Goal: Task Accomplishment & Management: Manage account settings

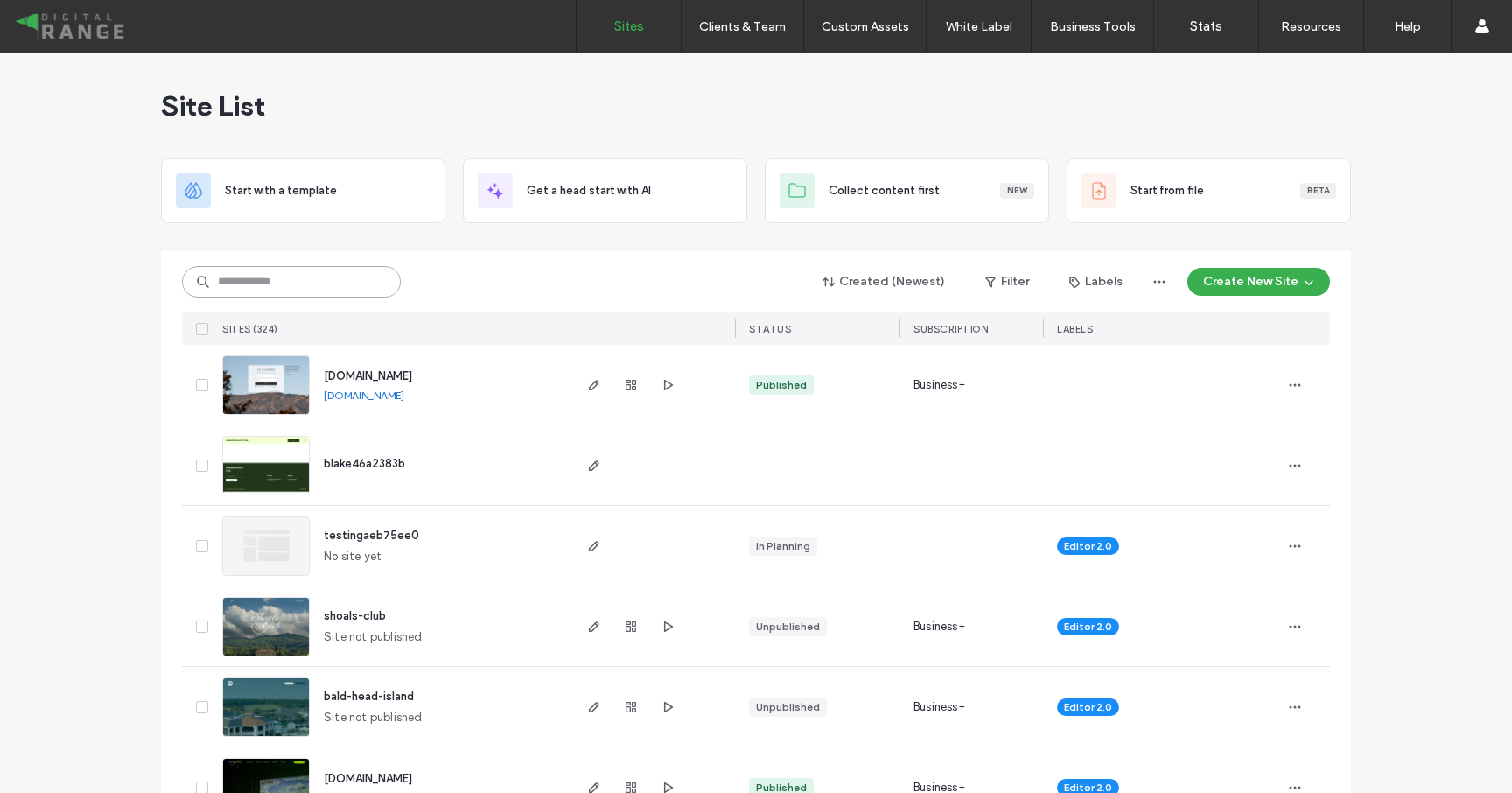
click at [244, 295] on input at bounding box center [291, 282] width 219 height 32
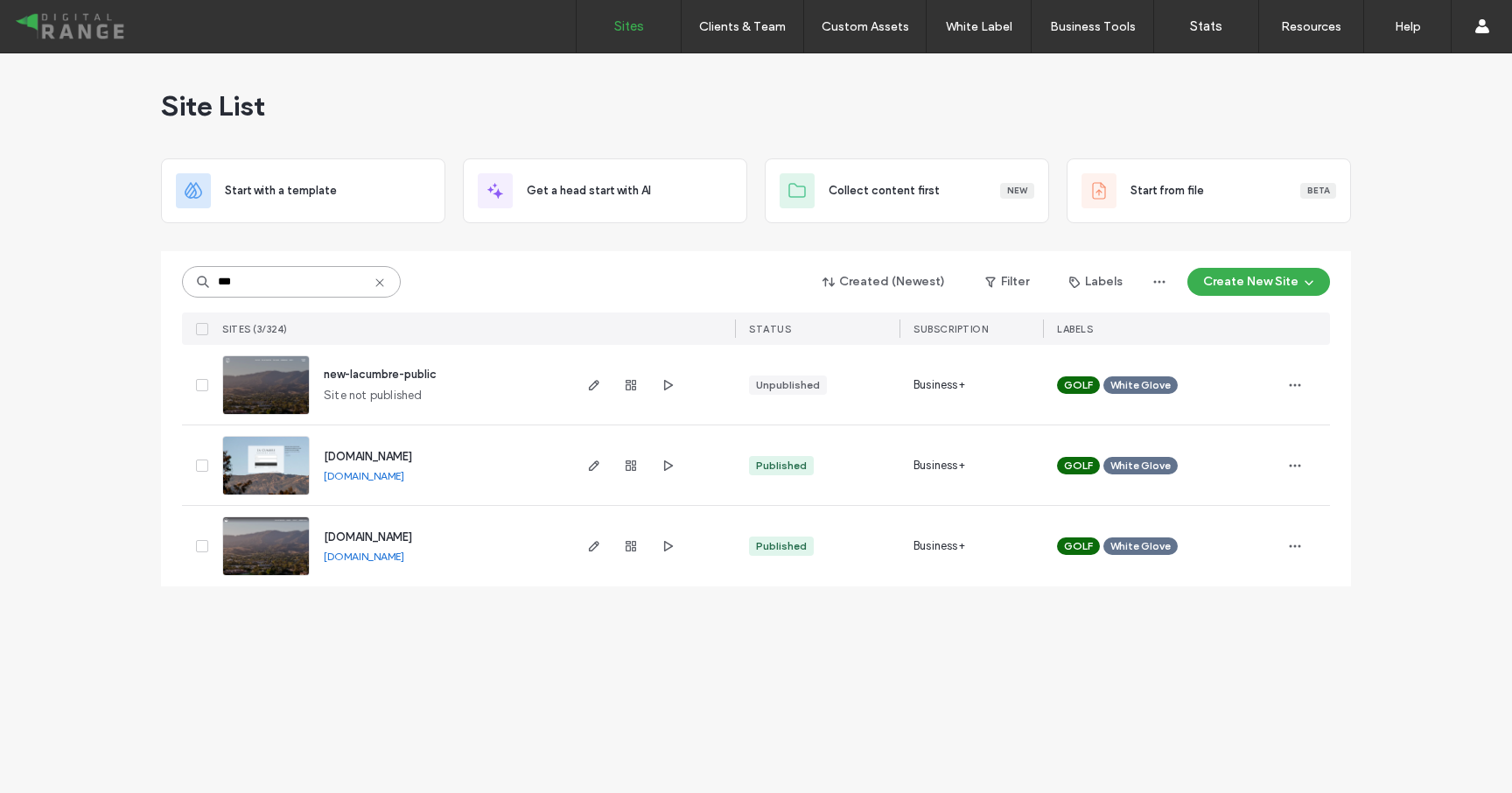
type input "***"
click at [377, 456] on span "[DOMAIN_NAME]" at bounding box center [367, 456] width 89 height 13
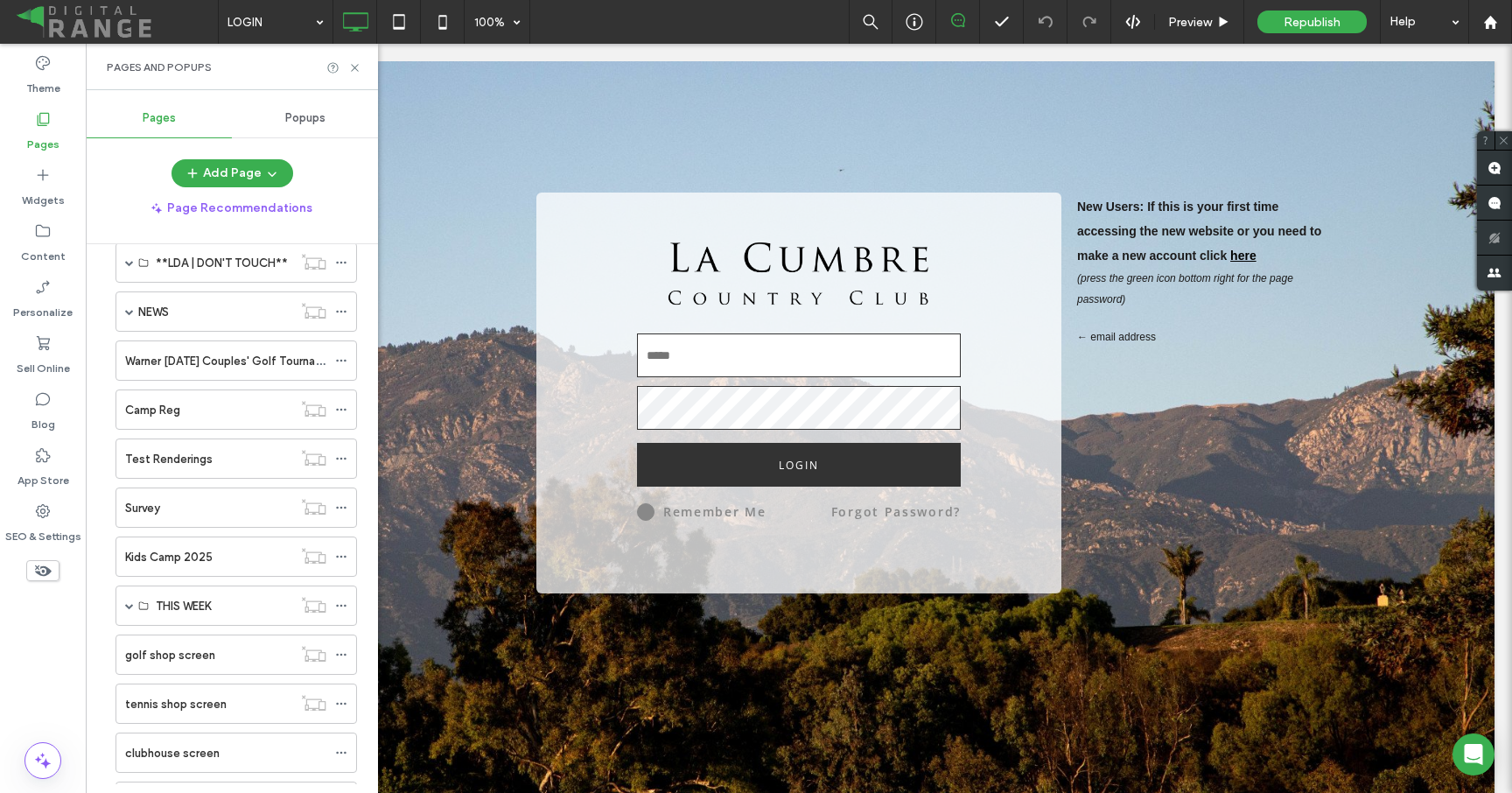
scroll to position [897, 0]
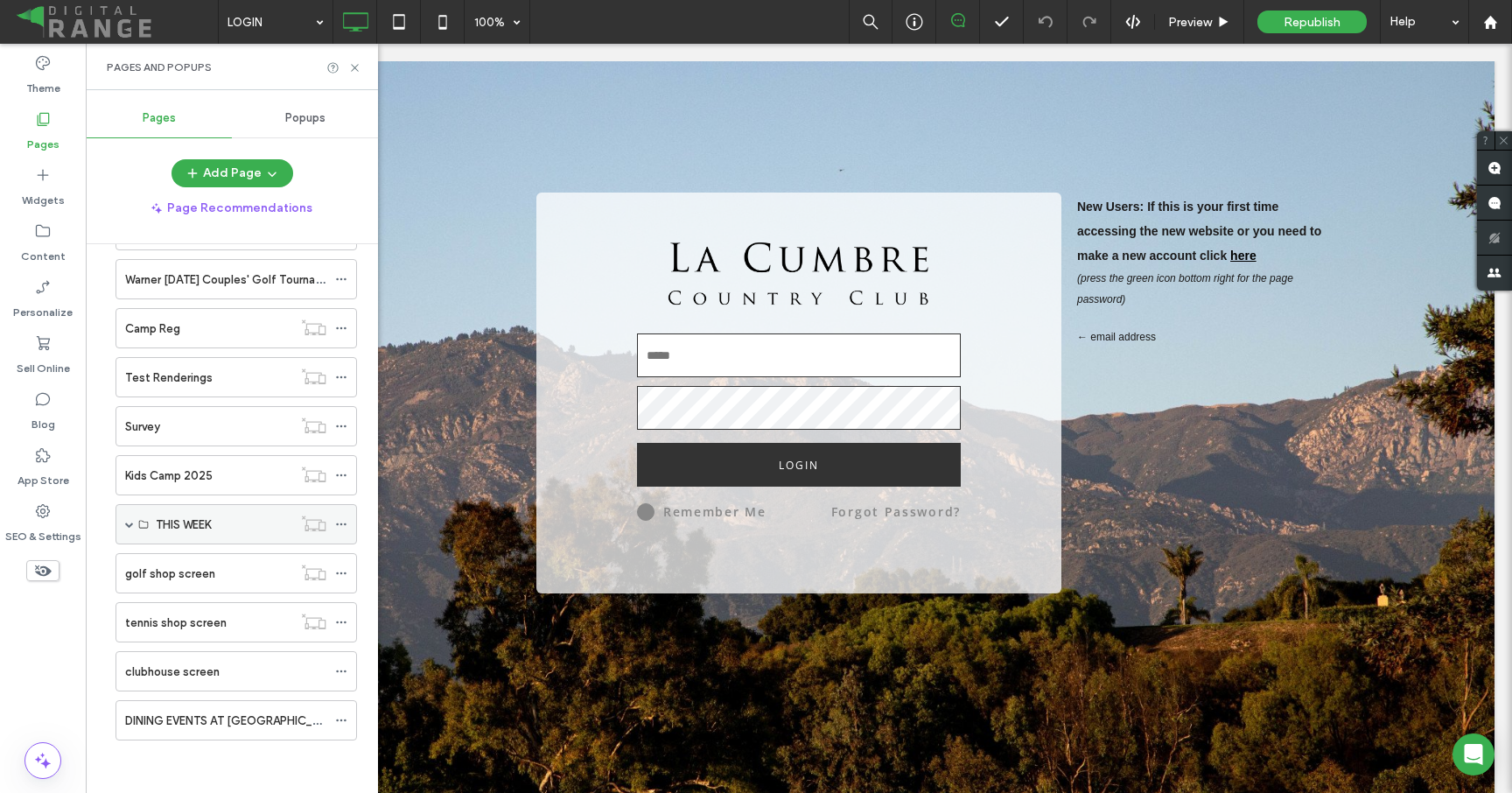
click at [129, 523] on span at bounding box center [129, 523] width 9 height 9
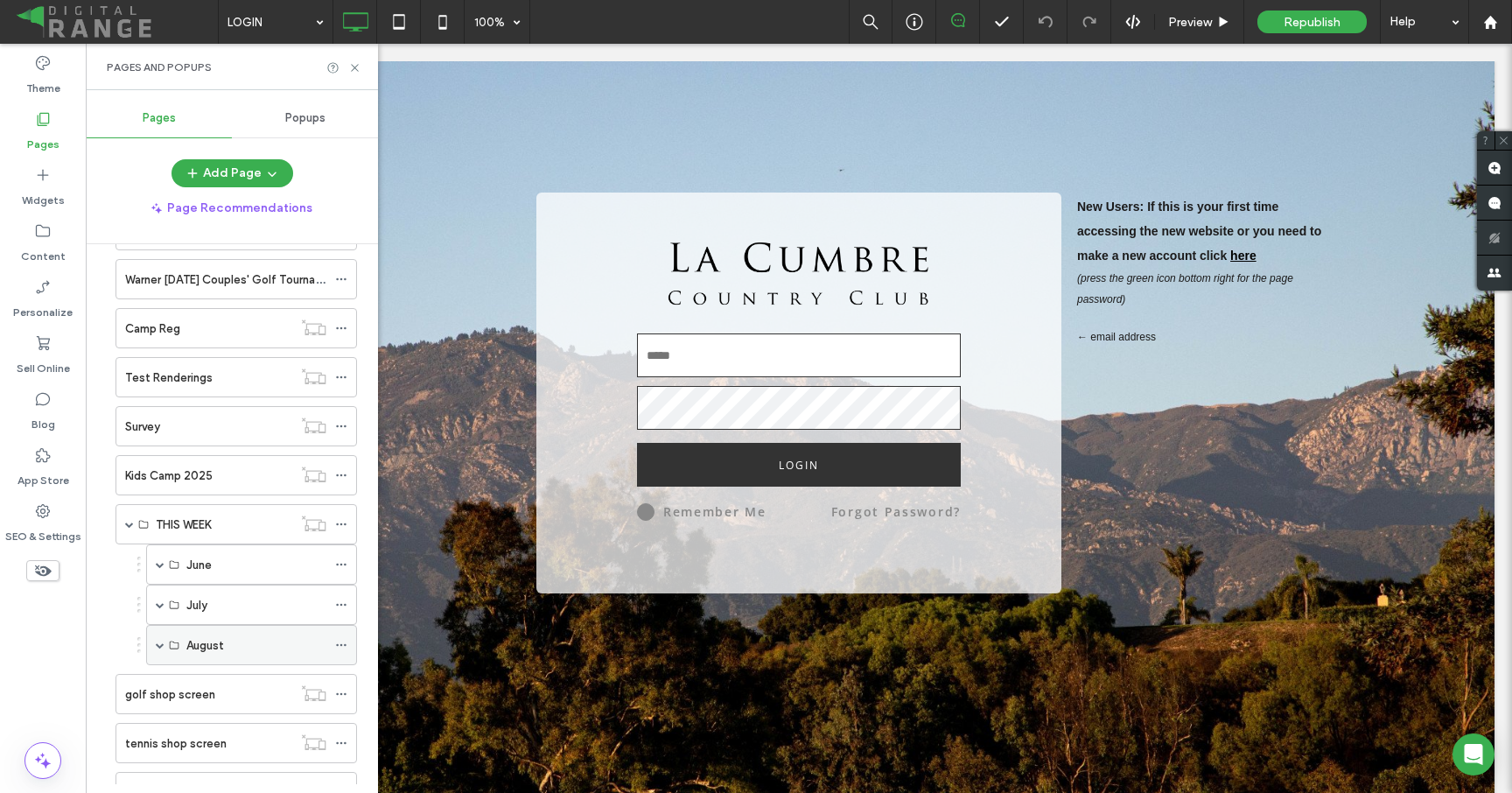
click at [159, 644] on span at bounding box center [160, 645] width 9 height 9
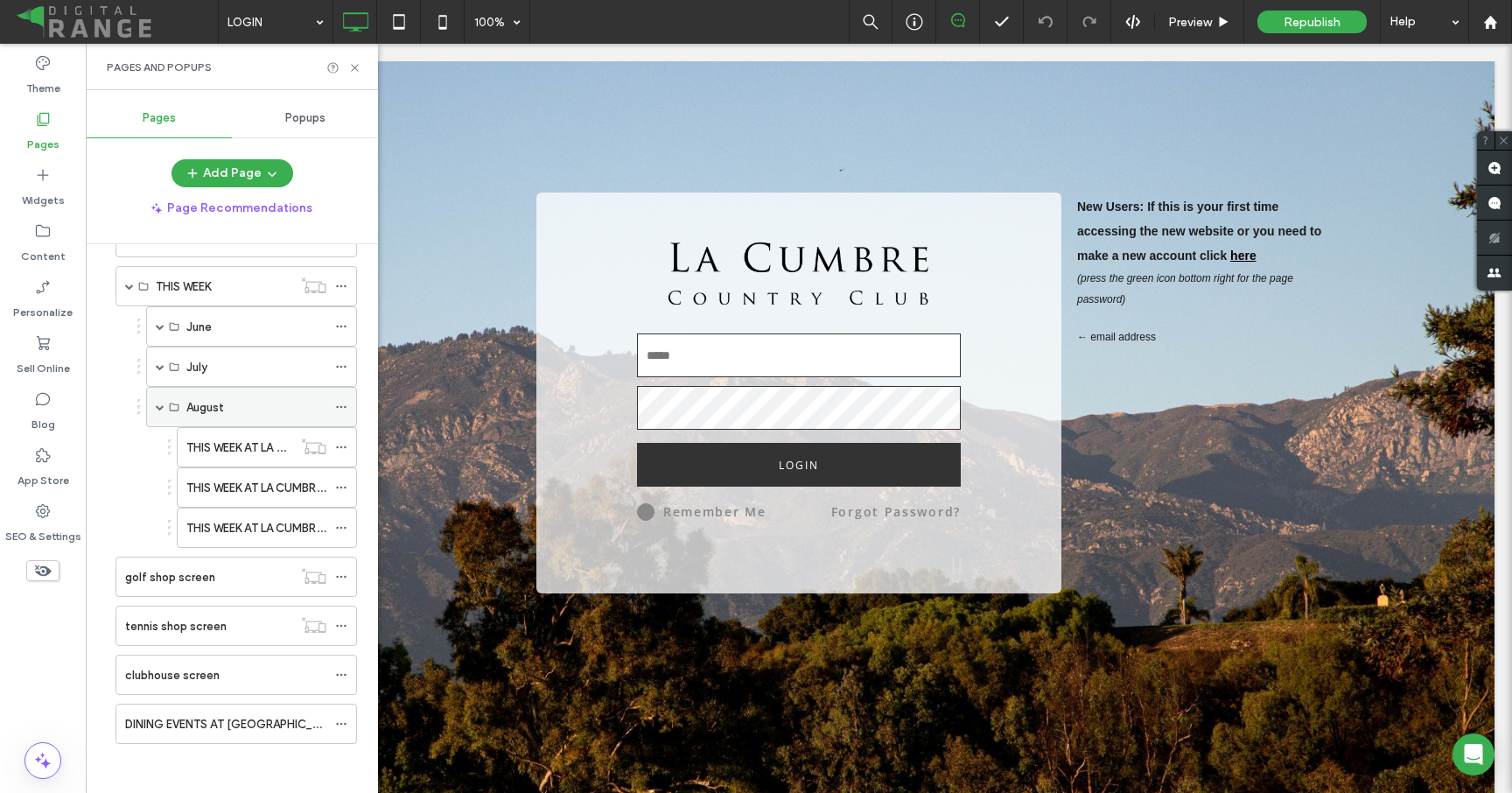
scroll to position [1138, 0]
click at [342, 483] on icon at bounding box center [341, 484] width 12 height 12
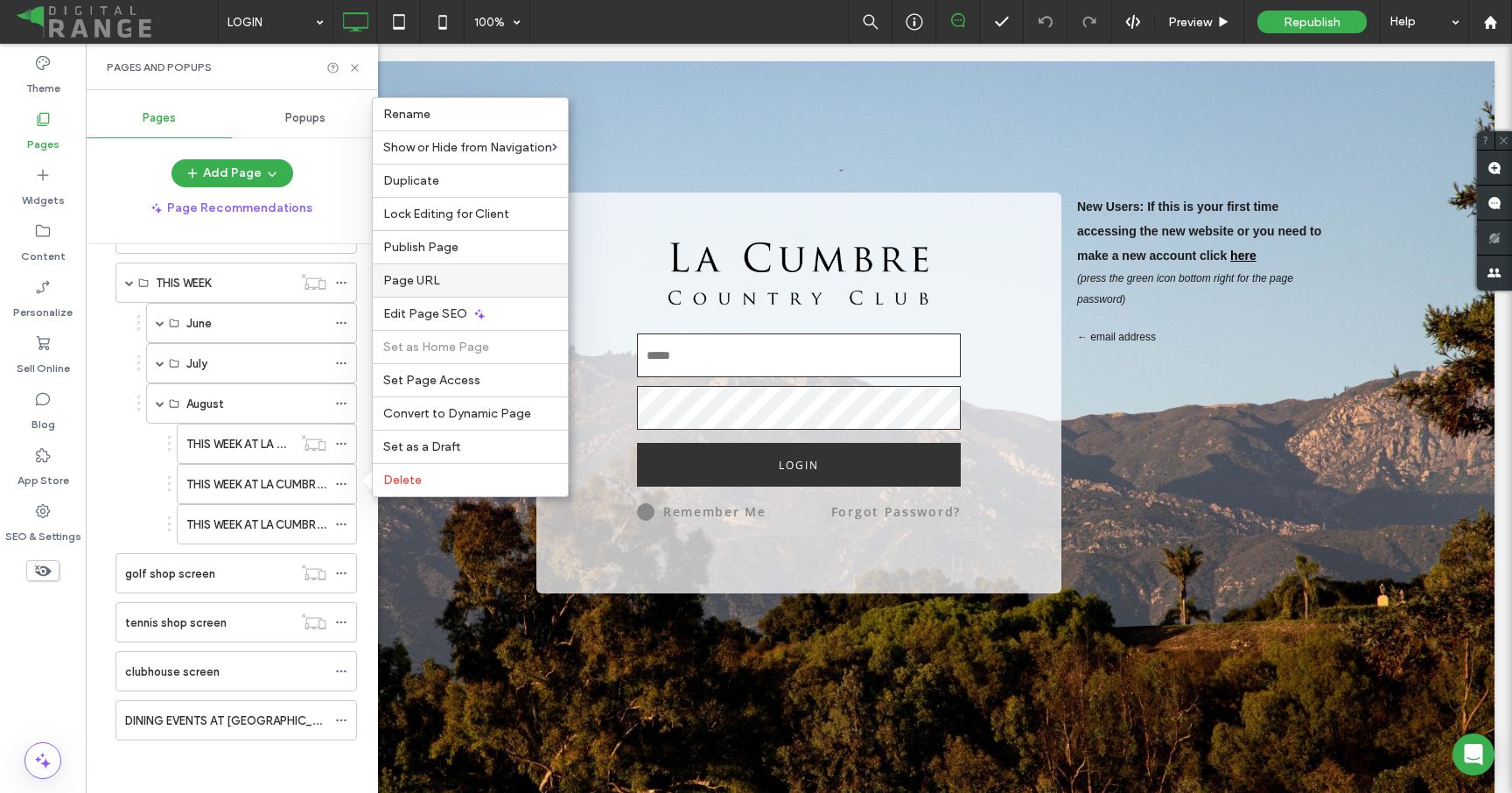
click at [463, 285] on label "Page URL" at bounding box center [470, 280] width 174 height 15
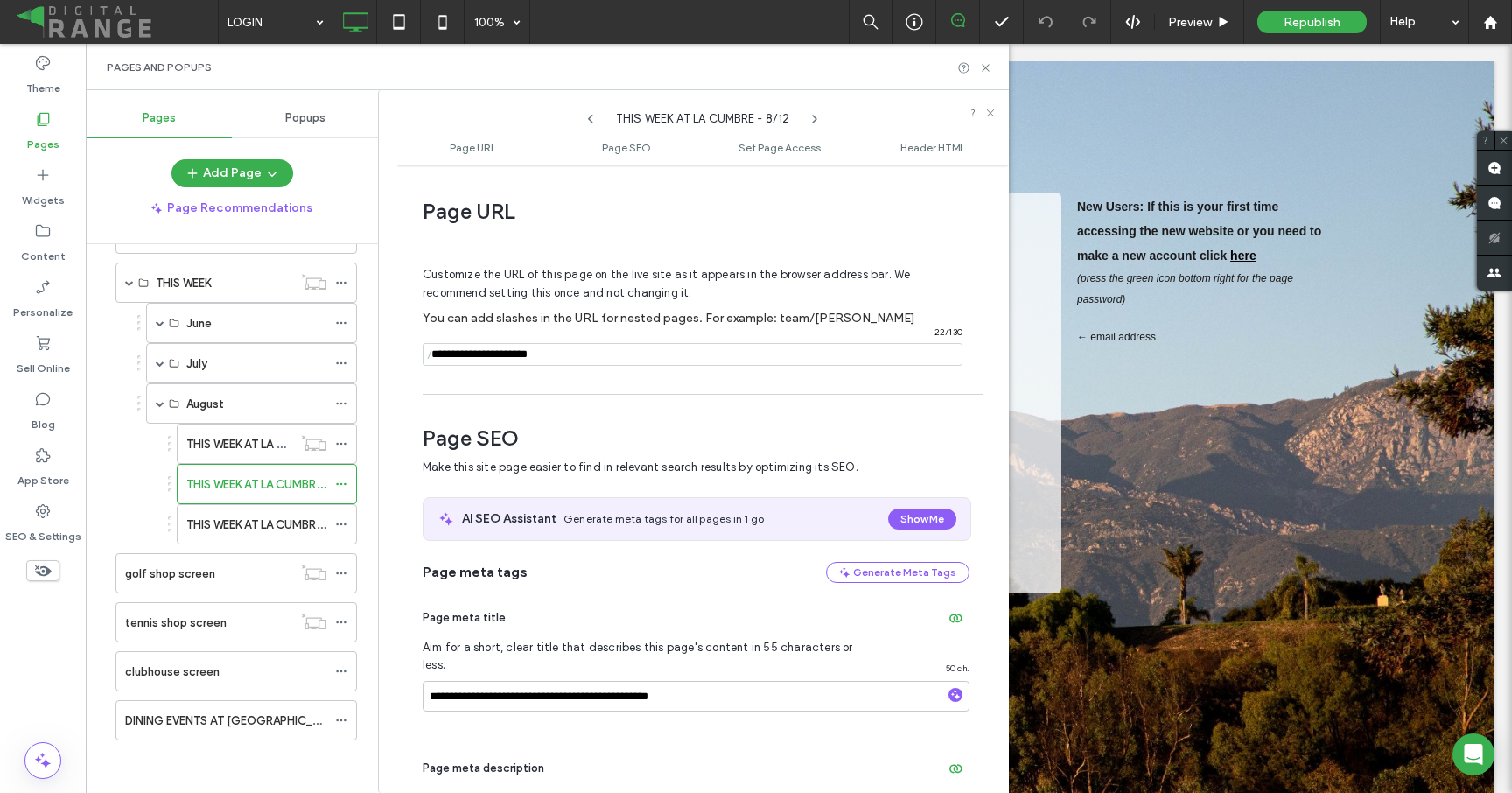
click at [564, 356] on input "notEmpty" at bounding box center [692, 354] width 540 height 23
type input "**********"
click at [609, 401] on div "**********" at bounding box center [702, 479] width 613 height 611
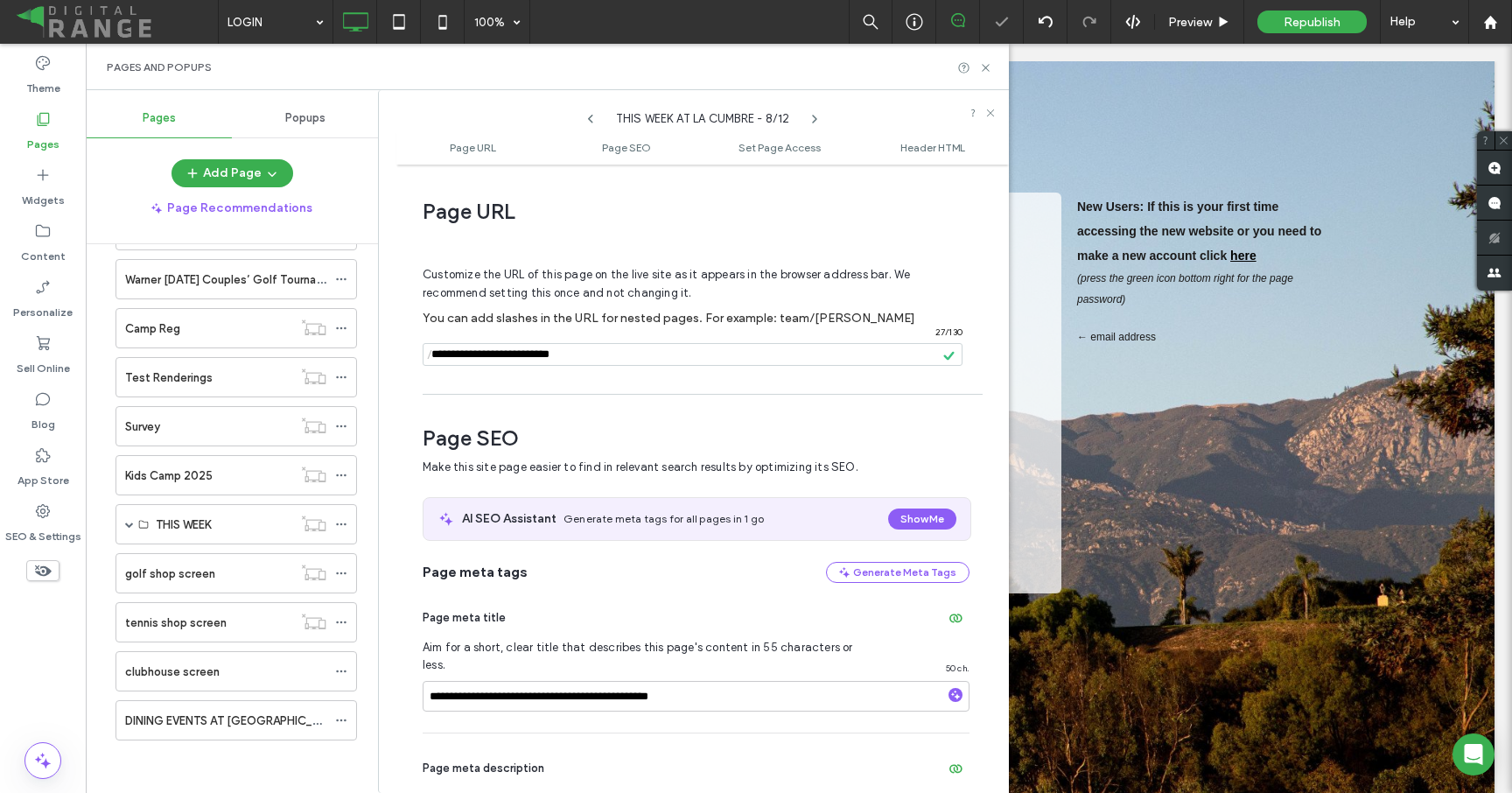
scroll to position [897, 0]
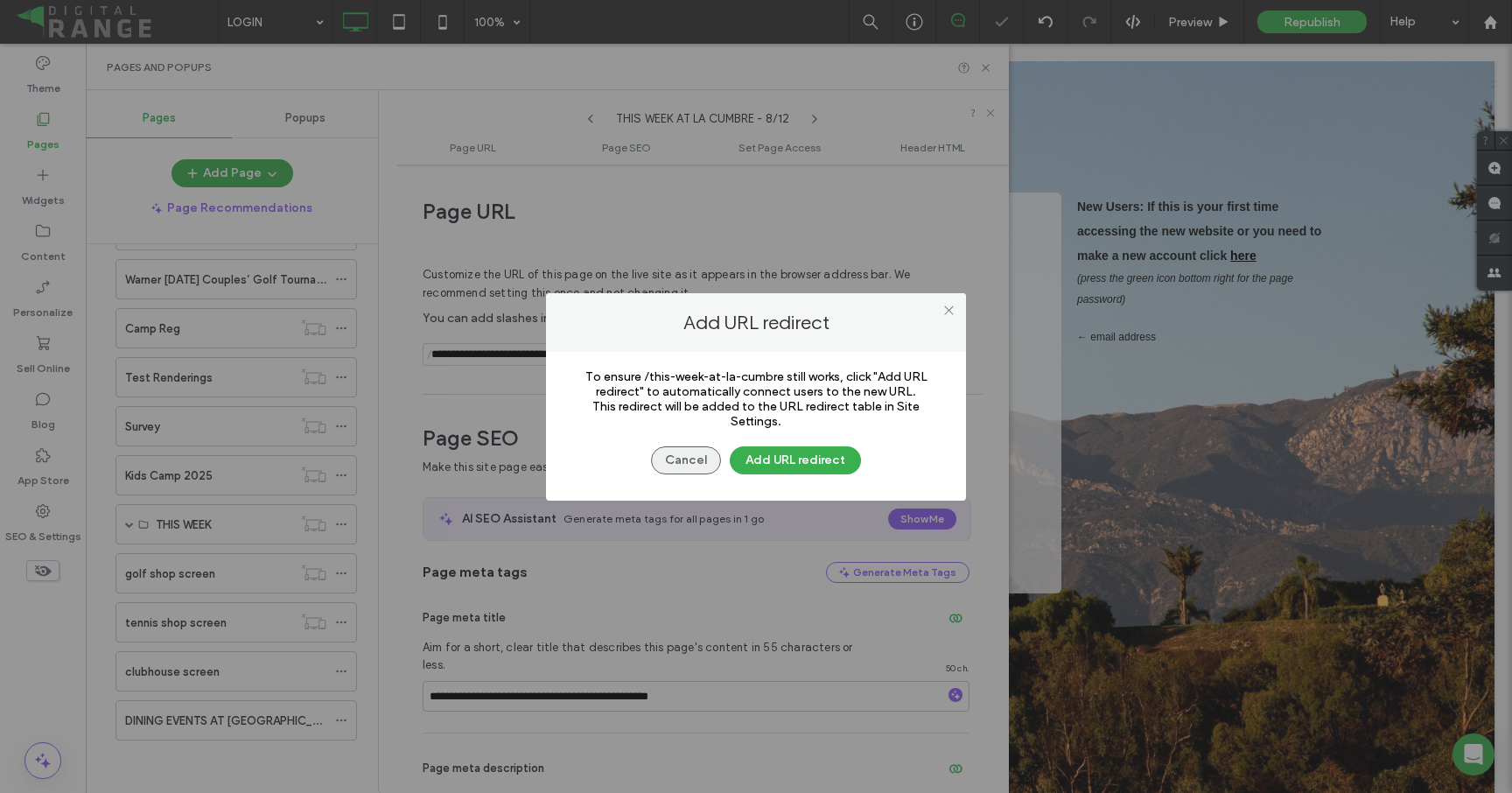
click at [671, 451] on button "Cancel" at bounding box center [685, 461] width 70 height 28
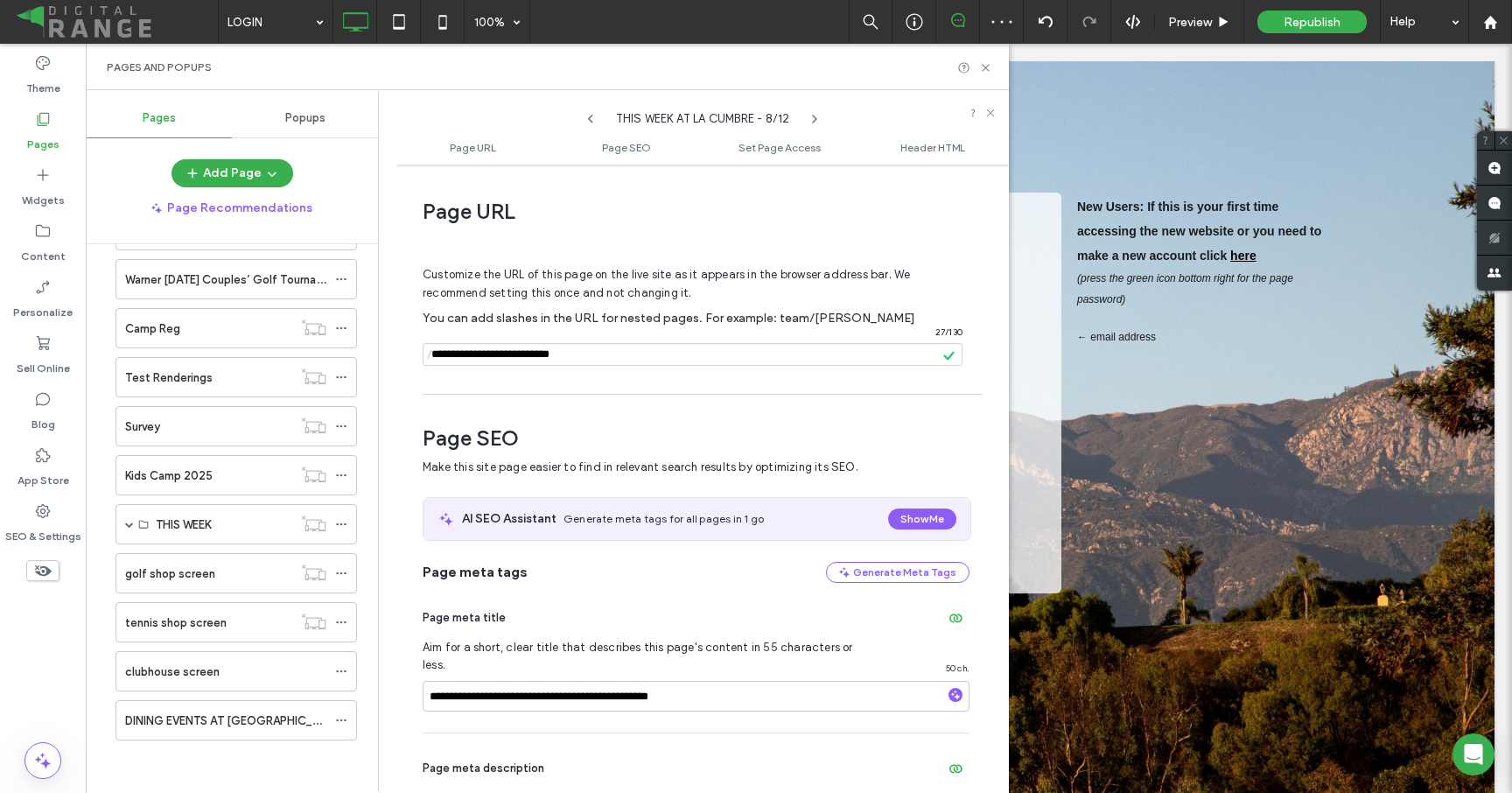
click at [817, 120] on icon at bounding box center [815, 119] width 14 height 14
drag, startPoint x: 560, startPoint y: 359, endPoint x: 626, endPoint y: 346, distance: 67.3
click at [626, 346] on input "notEmpty" at bounding box center [692, 354] width 540 height 23
click at [563, 355] on input "notEmpty" at bounding box center [692, 354] width 540 height 23
drag, startPoint x: 559, startPoint y: 355, endPoint x: 599, endPoint y: 357, distance: 40.0
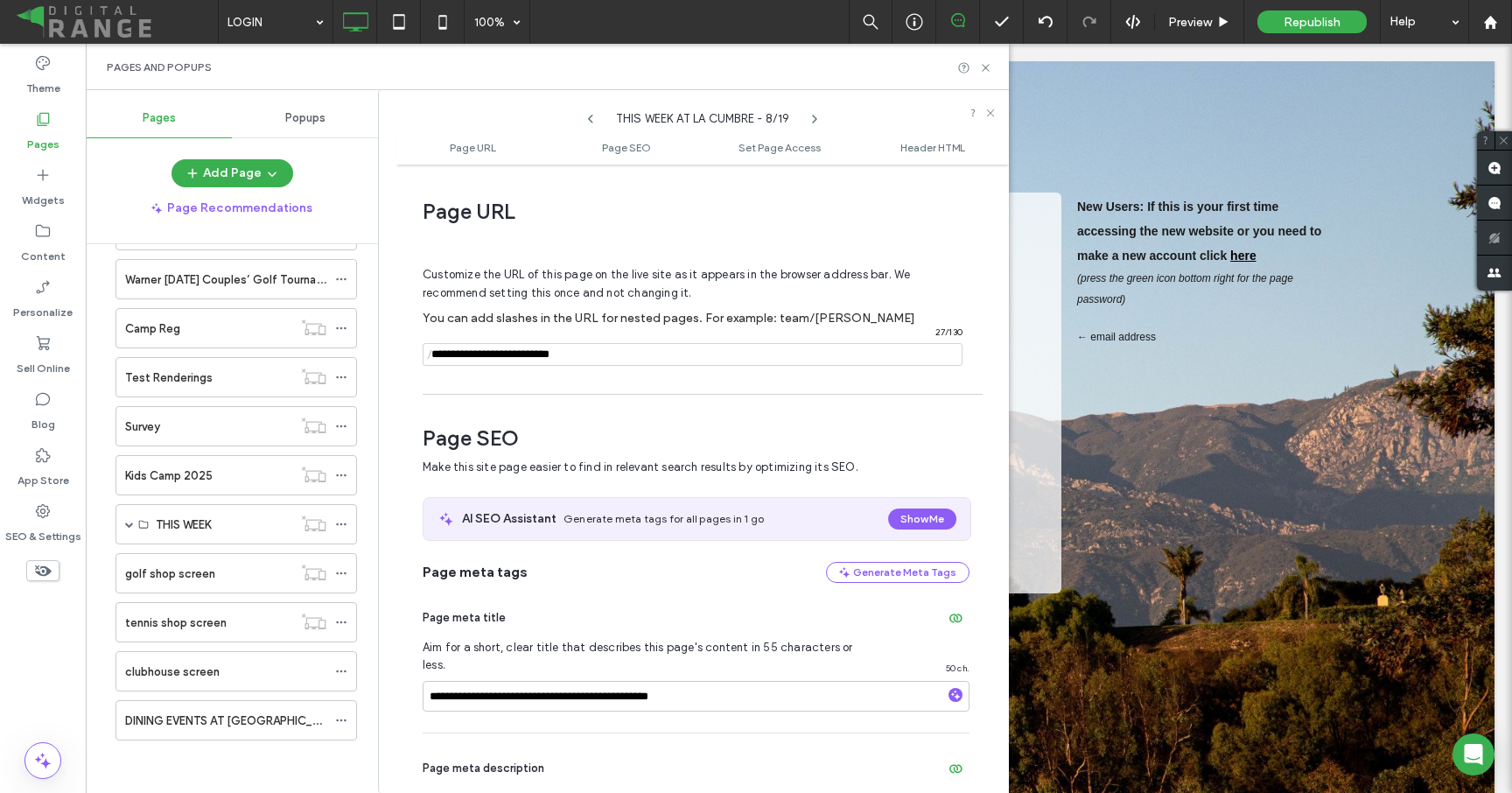
click at [599, 357] on input "notEmpty" at bounding box center [692, 354] width 540 height 23
type input "**********"
click at [594, 381] on div "Customize the URL of this page on the live site as it appears in the browser ad…" at bounding box center [696, 308] width 547 height 153
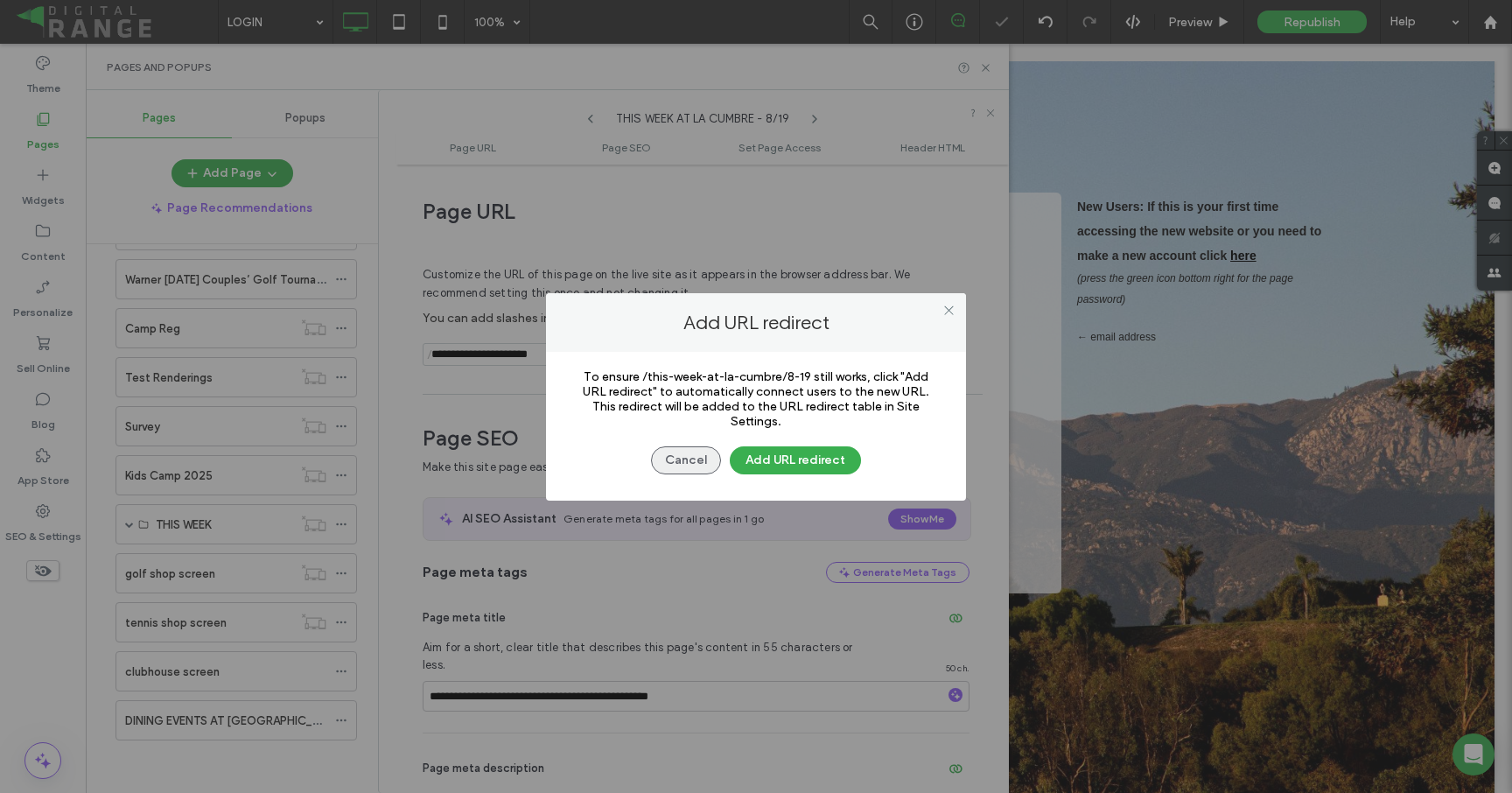
click at [672, 458] on button "Cancel" at bounding box center [685, 461] width 70 height 28
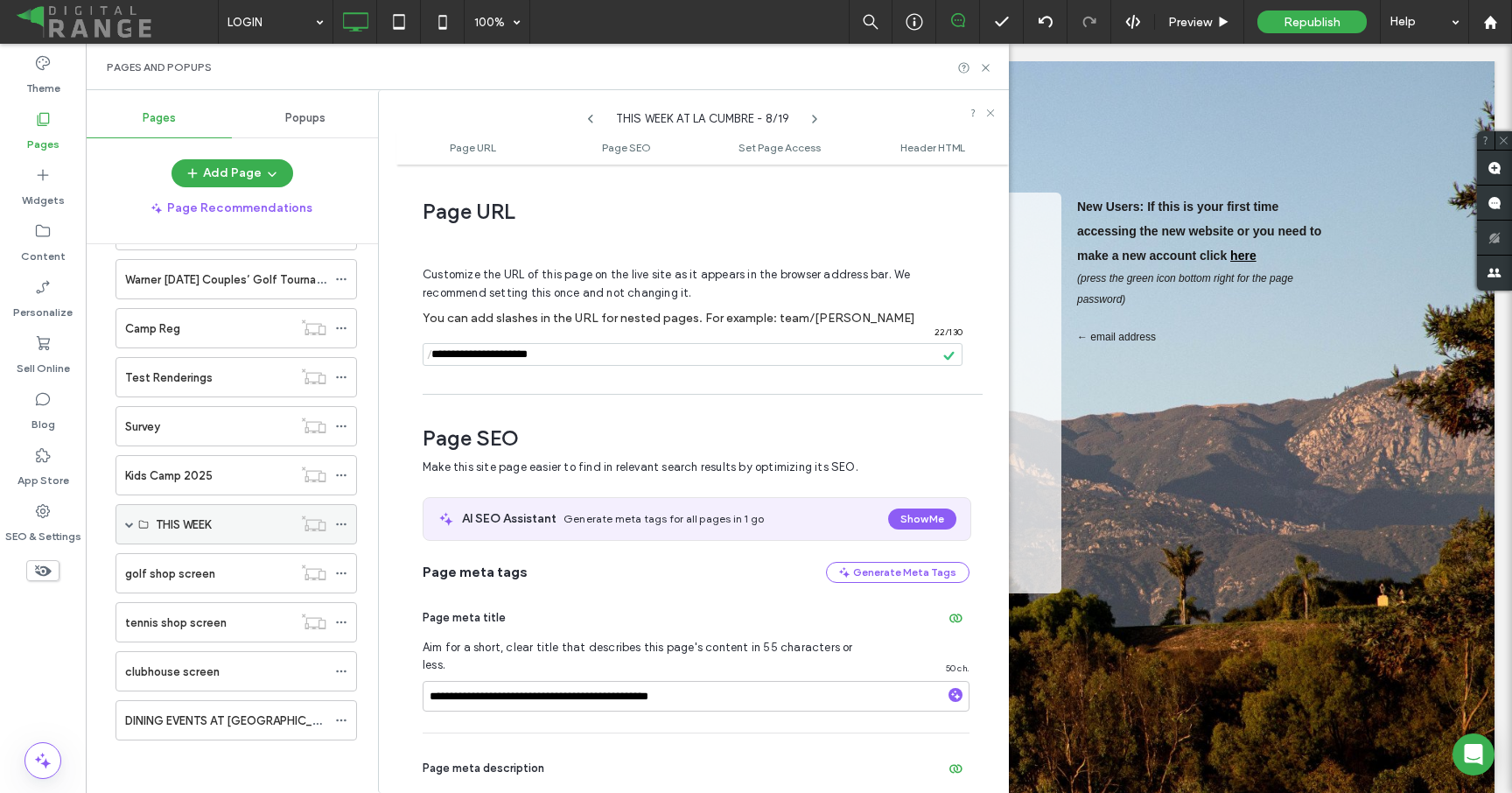
click at [131, 522] on span at bounding box center [129, 523] width 9 height 9
click at [163, 527] on span at bounding box center [160, 523] width 9 height 9
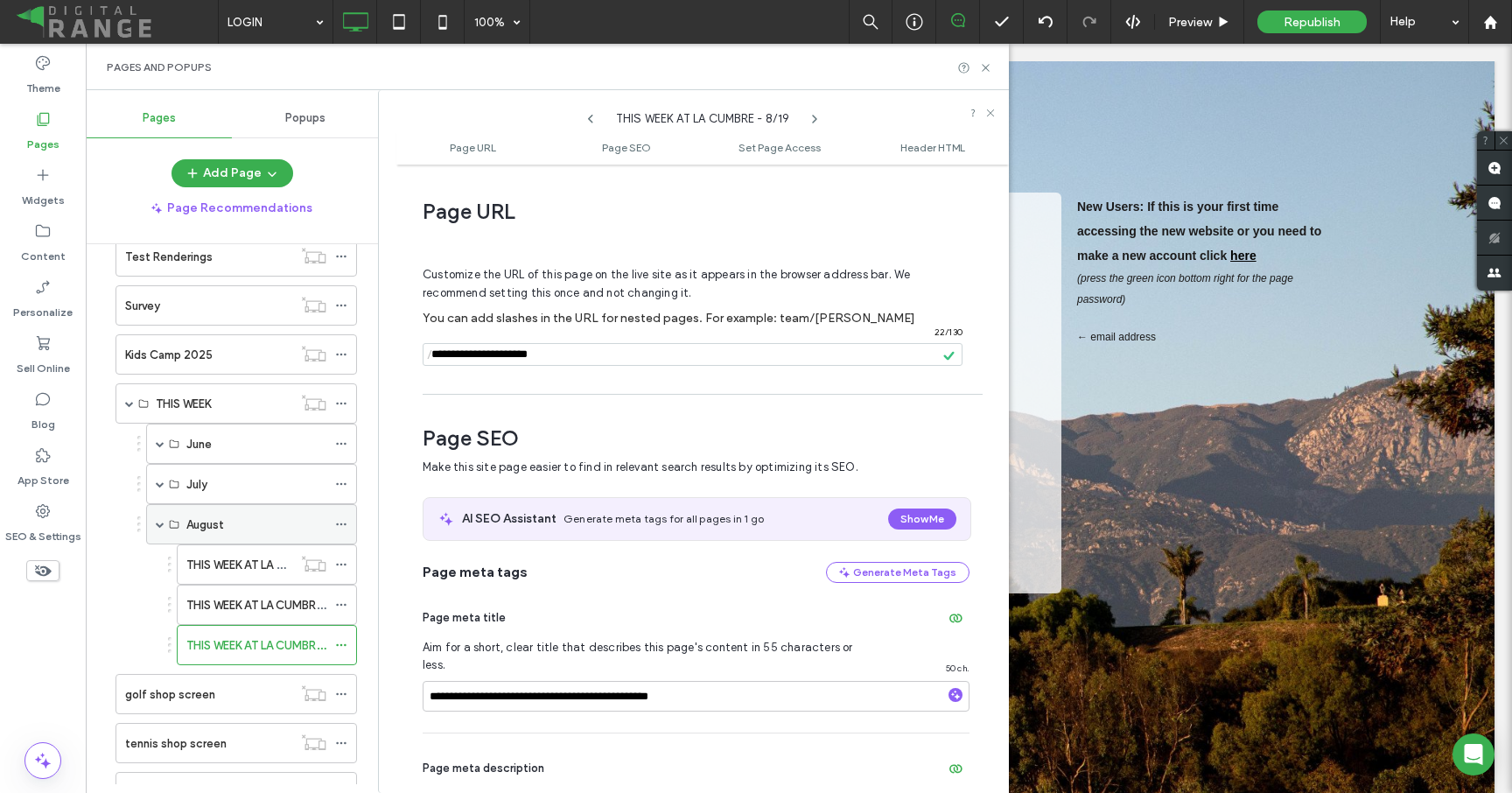
scroll to position [1138, 0]
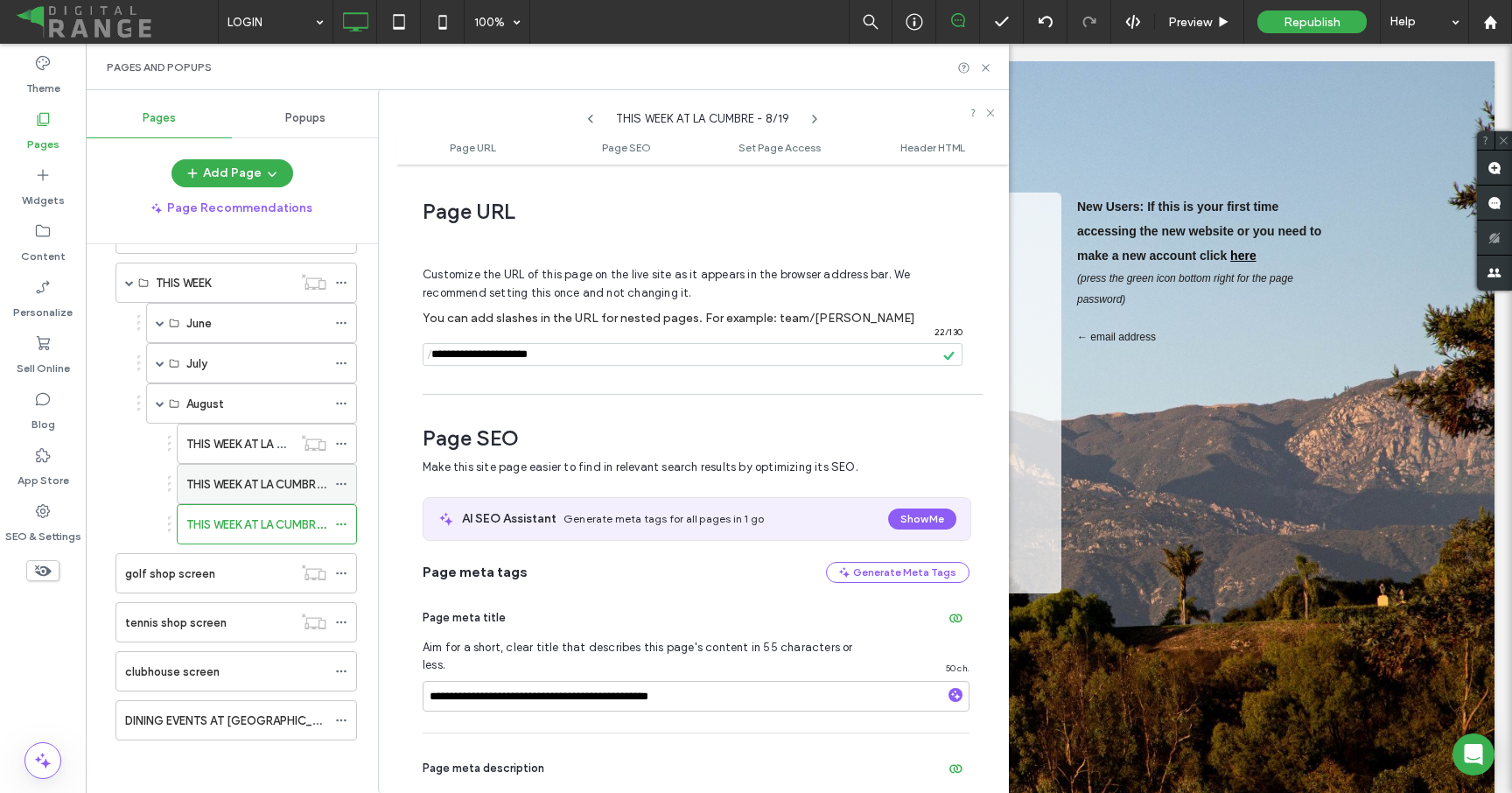
click at [258, 472] on div "THIS WEEK AT LA CUMBRE - 8/12" at bounding box center [256, 484] width 140 height 39
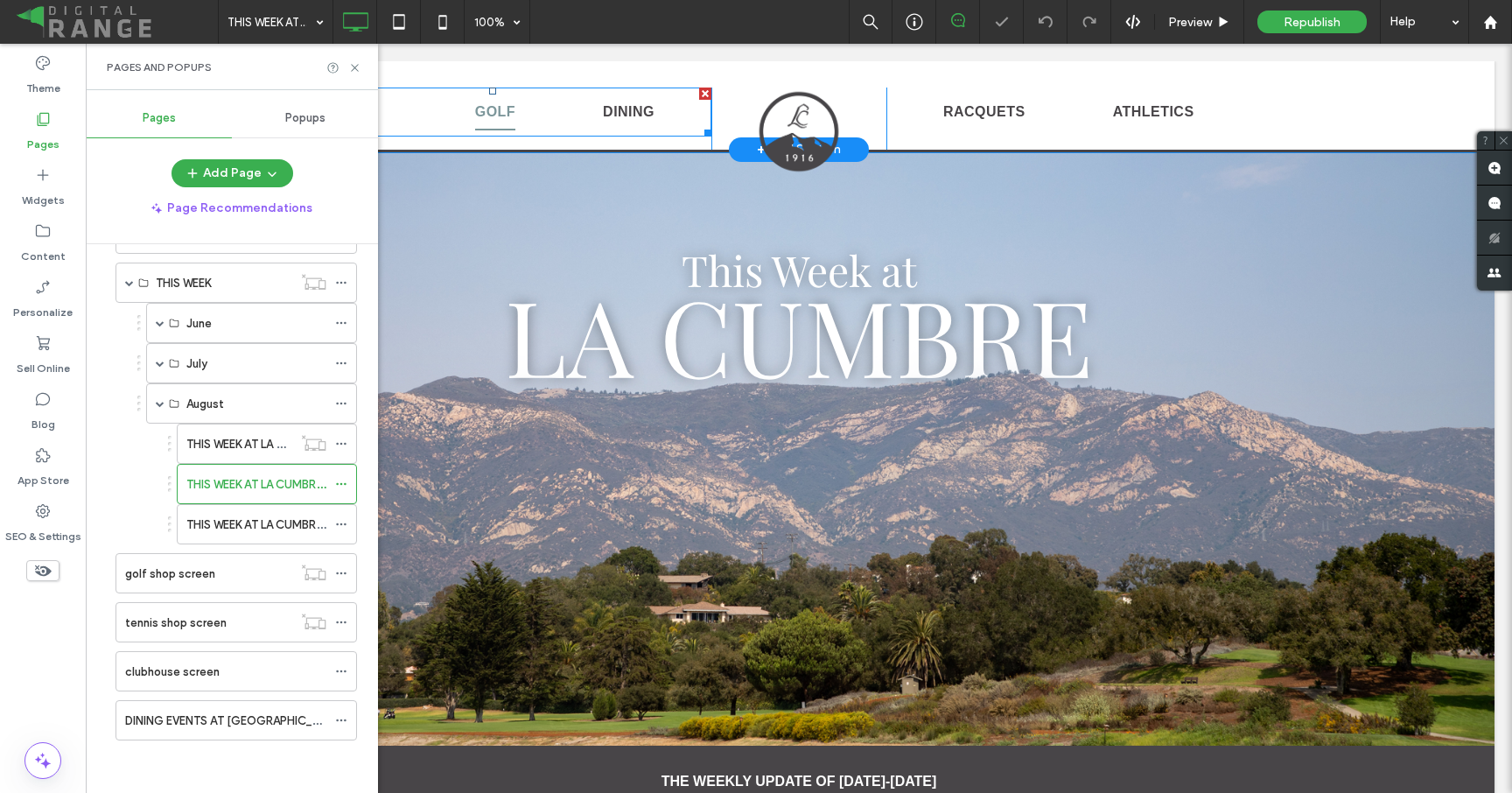
click at [432, 121] on link "GOLF" at bounding box center [495, 111] width 127 height 37
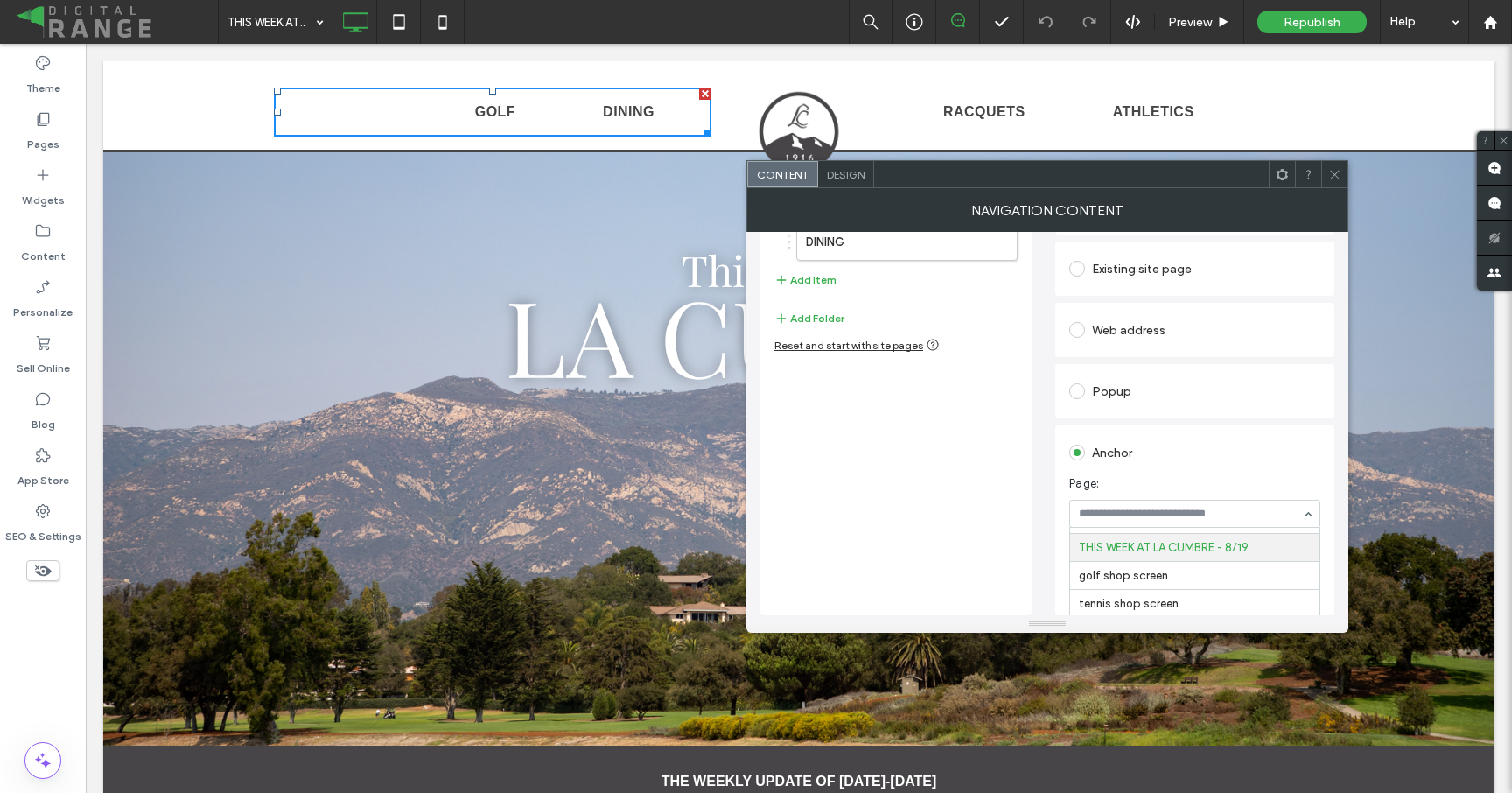
scroll to position [2872, 0]
click at [874, 247] on label "DINING" at bounding box center [878, 242] width 146 height 35
click at [1339, 172] on icon at bounding box center [1334, 174] width 13 height 13
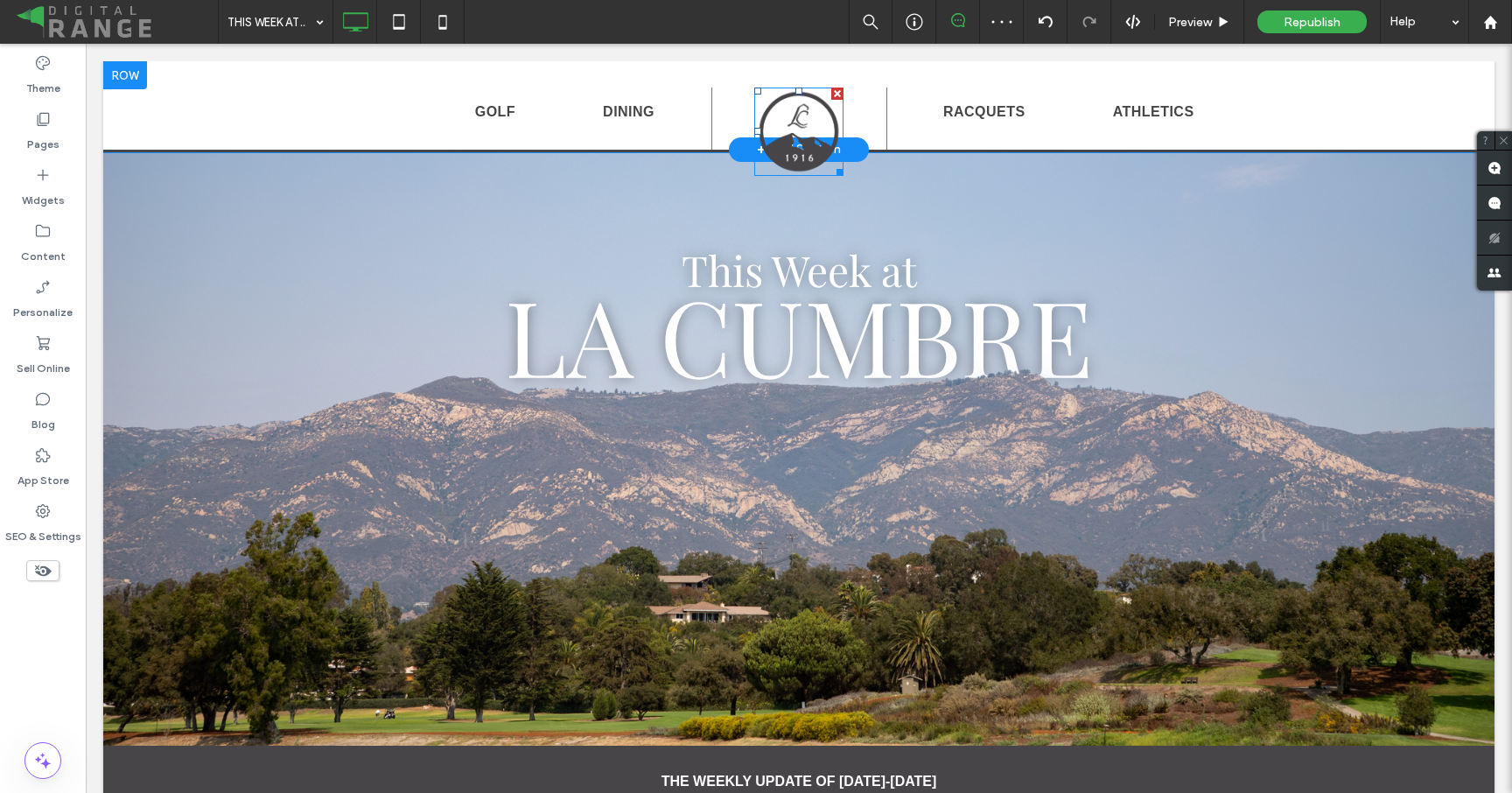
click at [797, 151] on img at bounding box center [799, 131] width 90 height 89
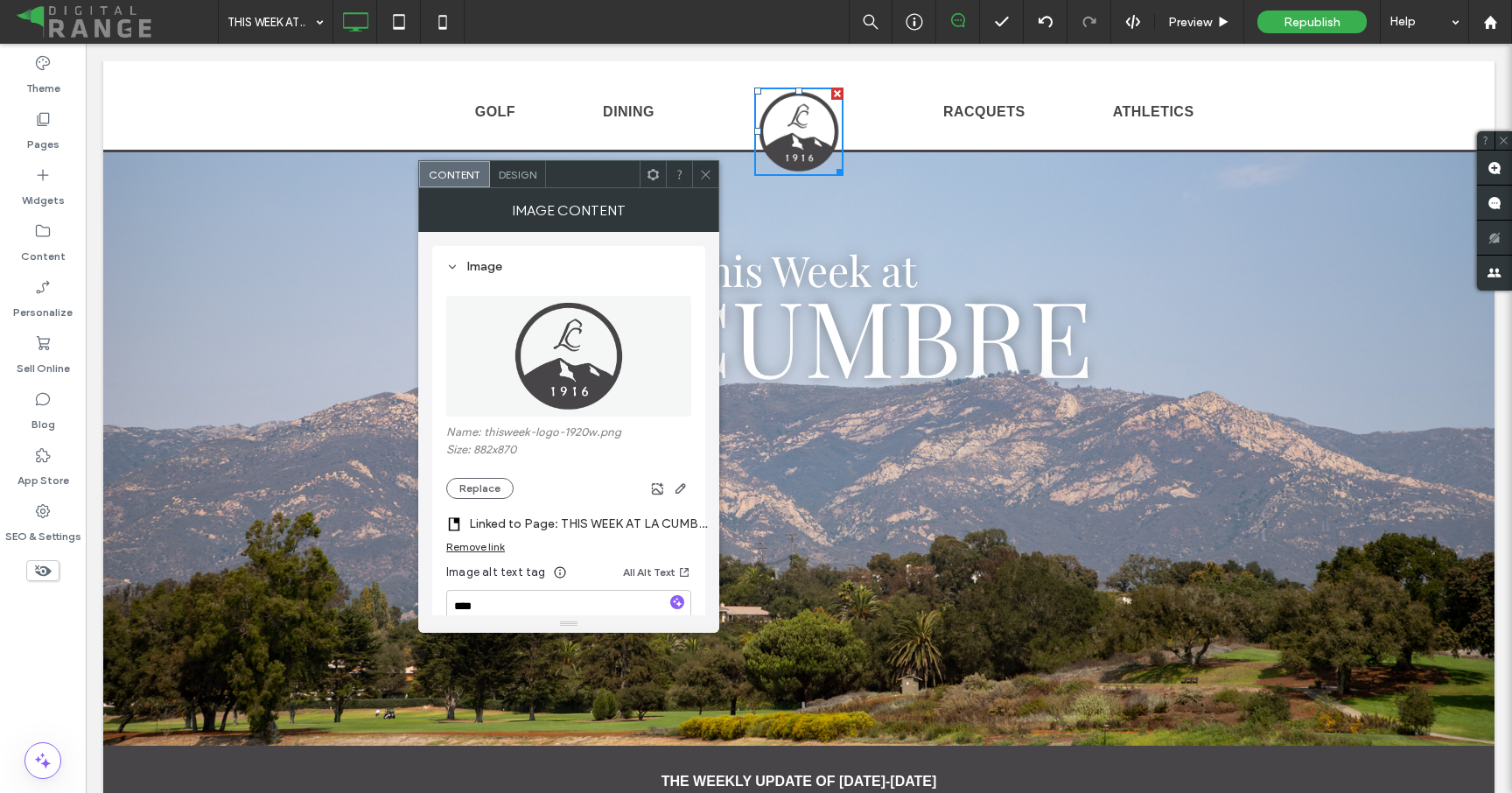
click at [590, 527] on label "Linked to Page: THIS WEEK AT LA CUMBRE - 8/12" at bounding box center [591, 523] width 245 height 33
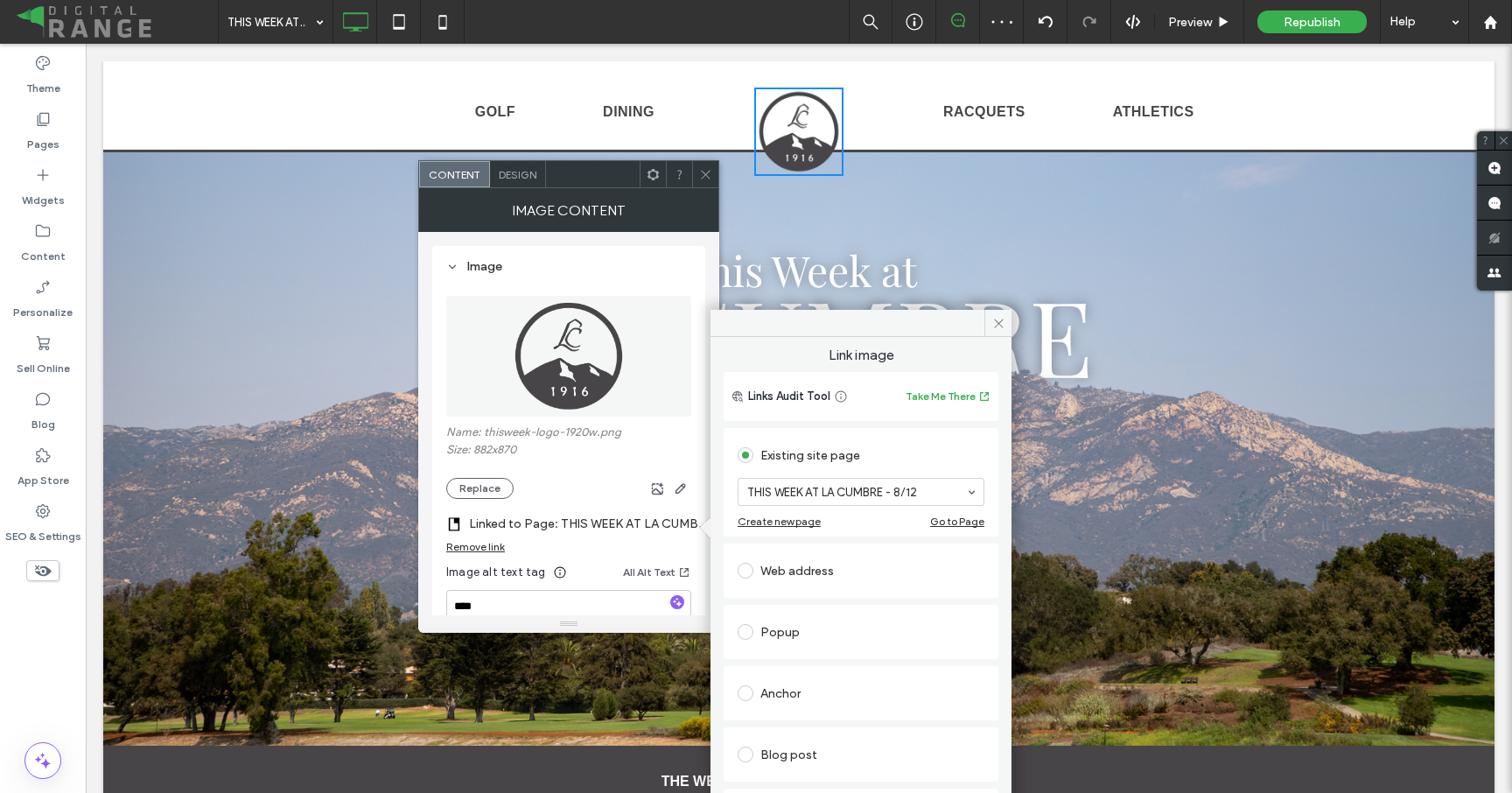
click at [701, 188] on div "Image Content" at bounding box center [568, 210] width 301 height 44
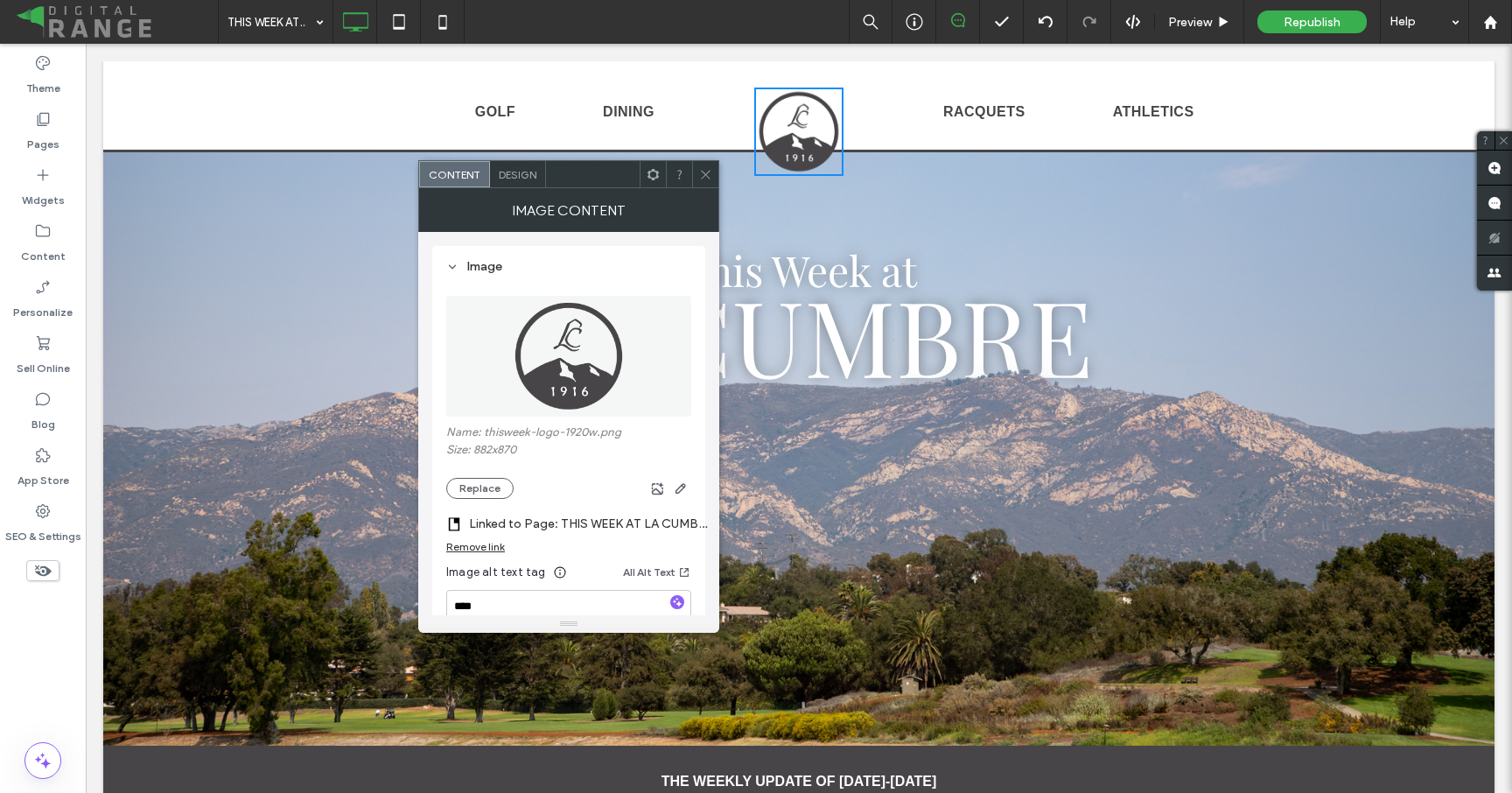
click at [705, 171] on icon at bounding box center [705, 174] width 13 height 13
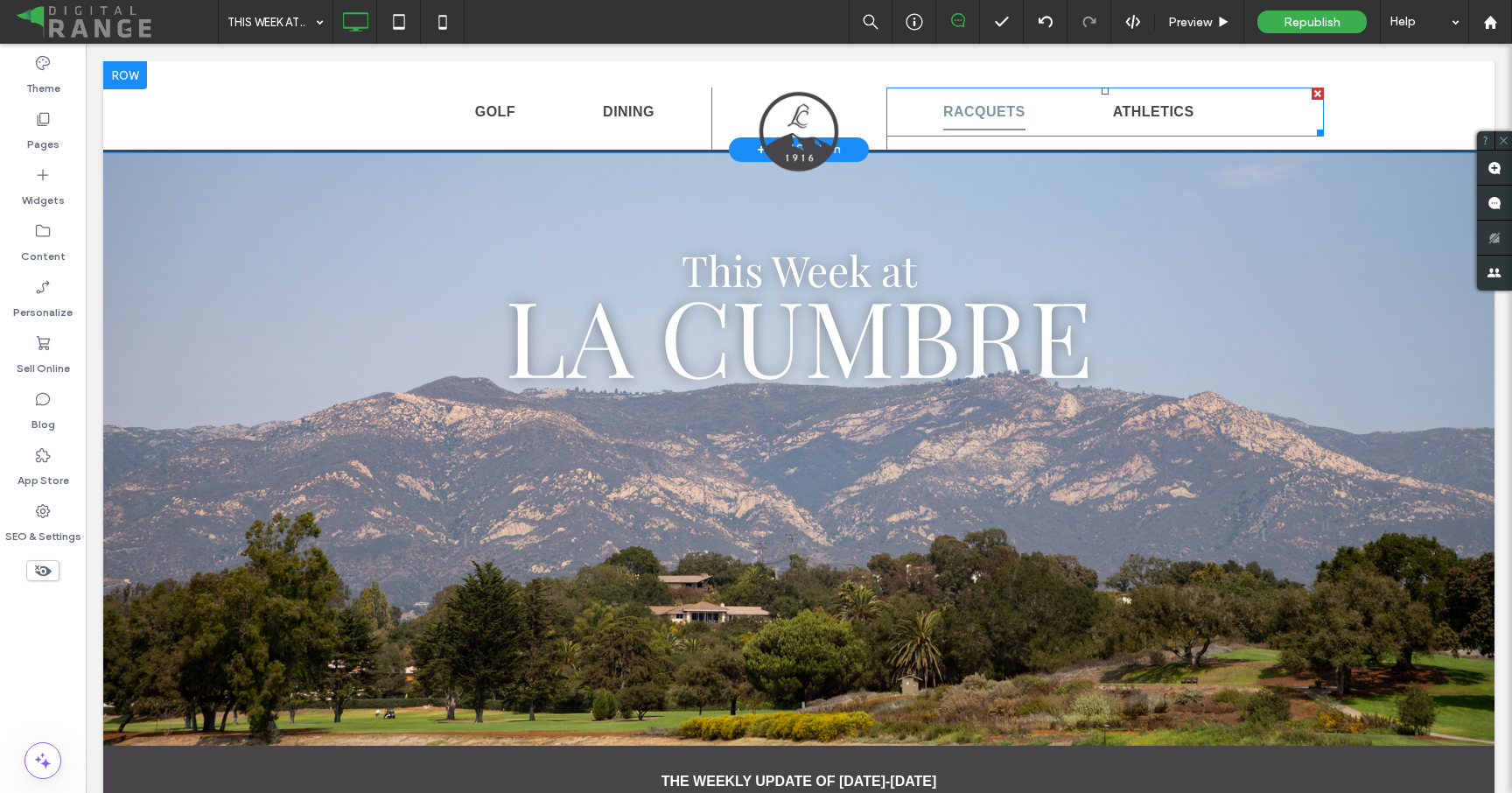
click at [909, 107] on link "RACQUETS" at bounding box center [984, 111] width 170 height 37
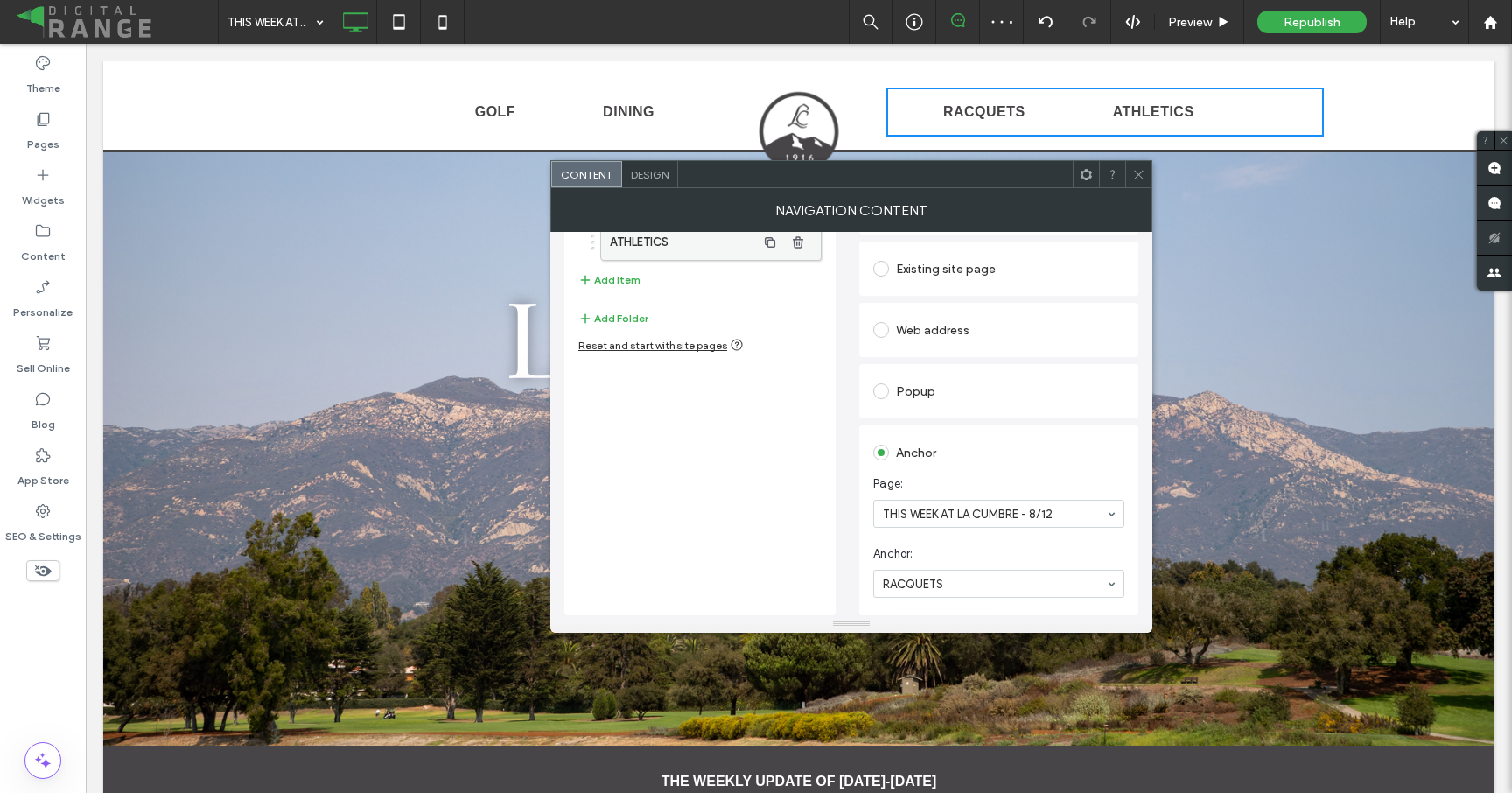
click at [696, 248] on label "ATHLETICS" at bounding box center [682, 242] width 146 height 35
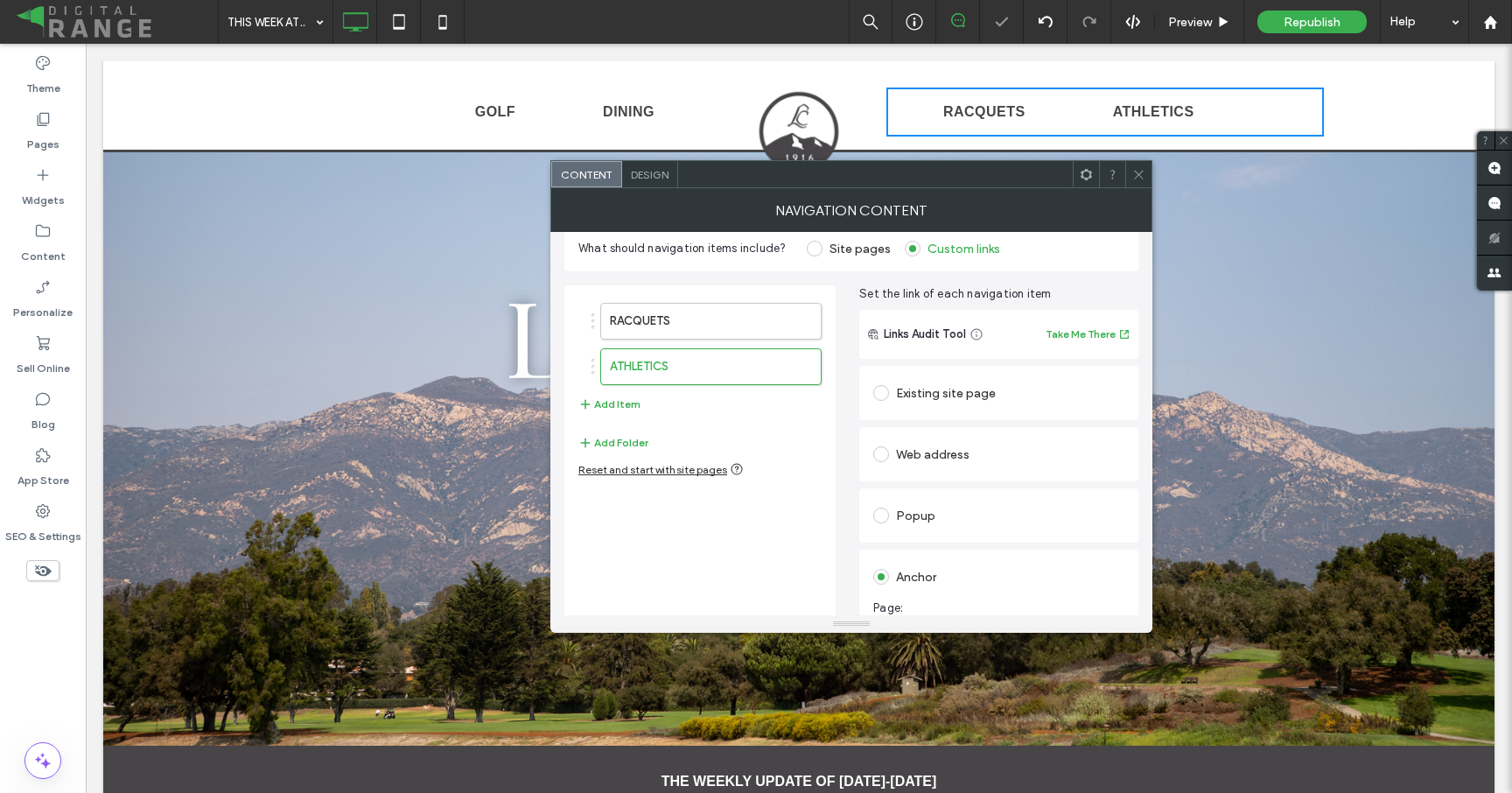
scroll to position [18, 0]
click at [1138, 168] on icon at bounding box center [1138, 174] width 13 height 13
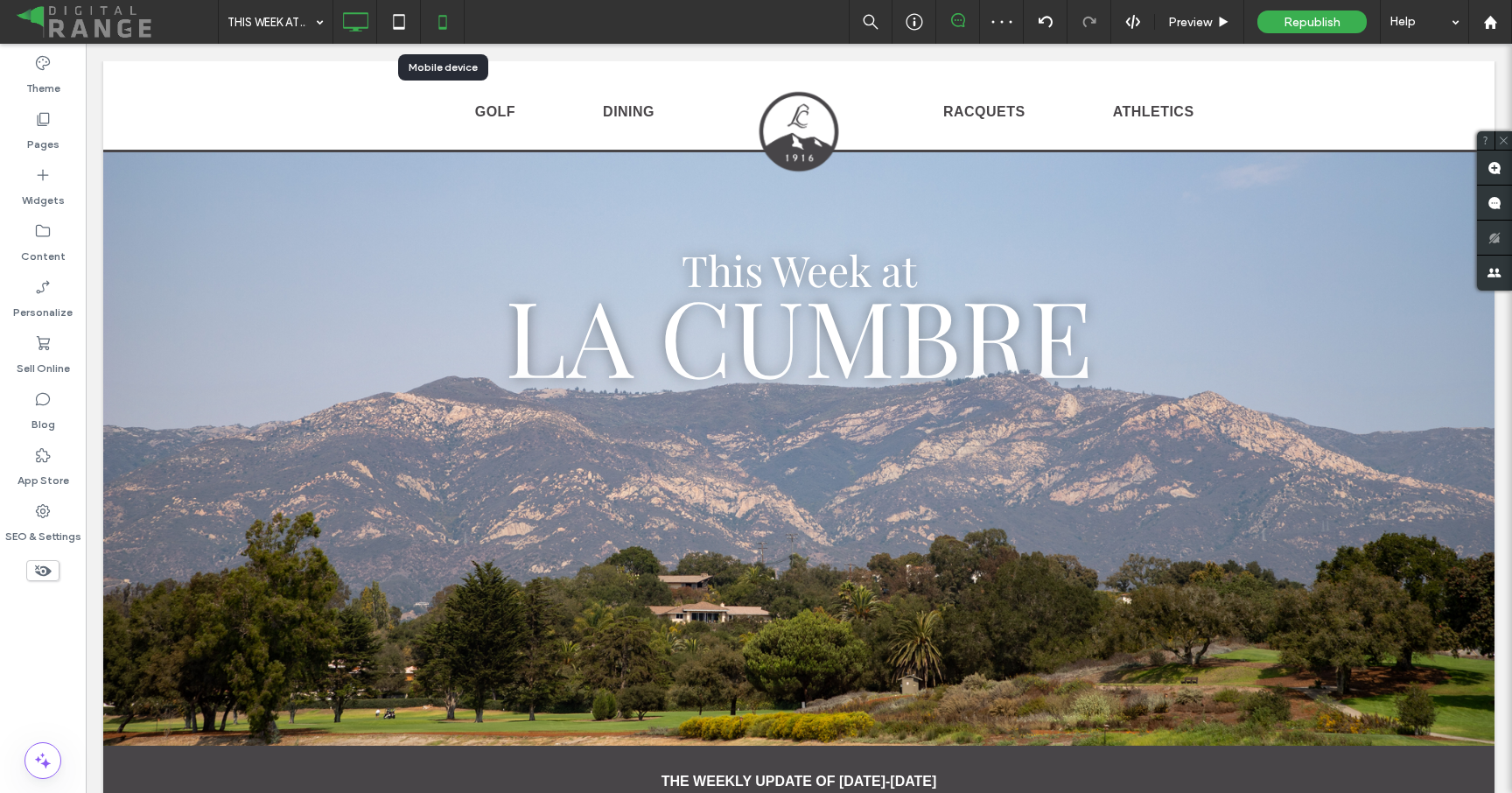
click at [444, 22] on icon at bounding box center [442, 21] width 35 height 35
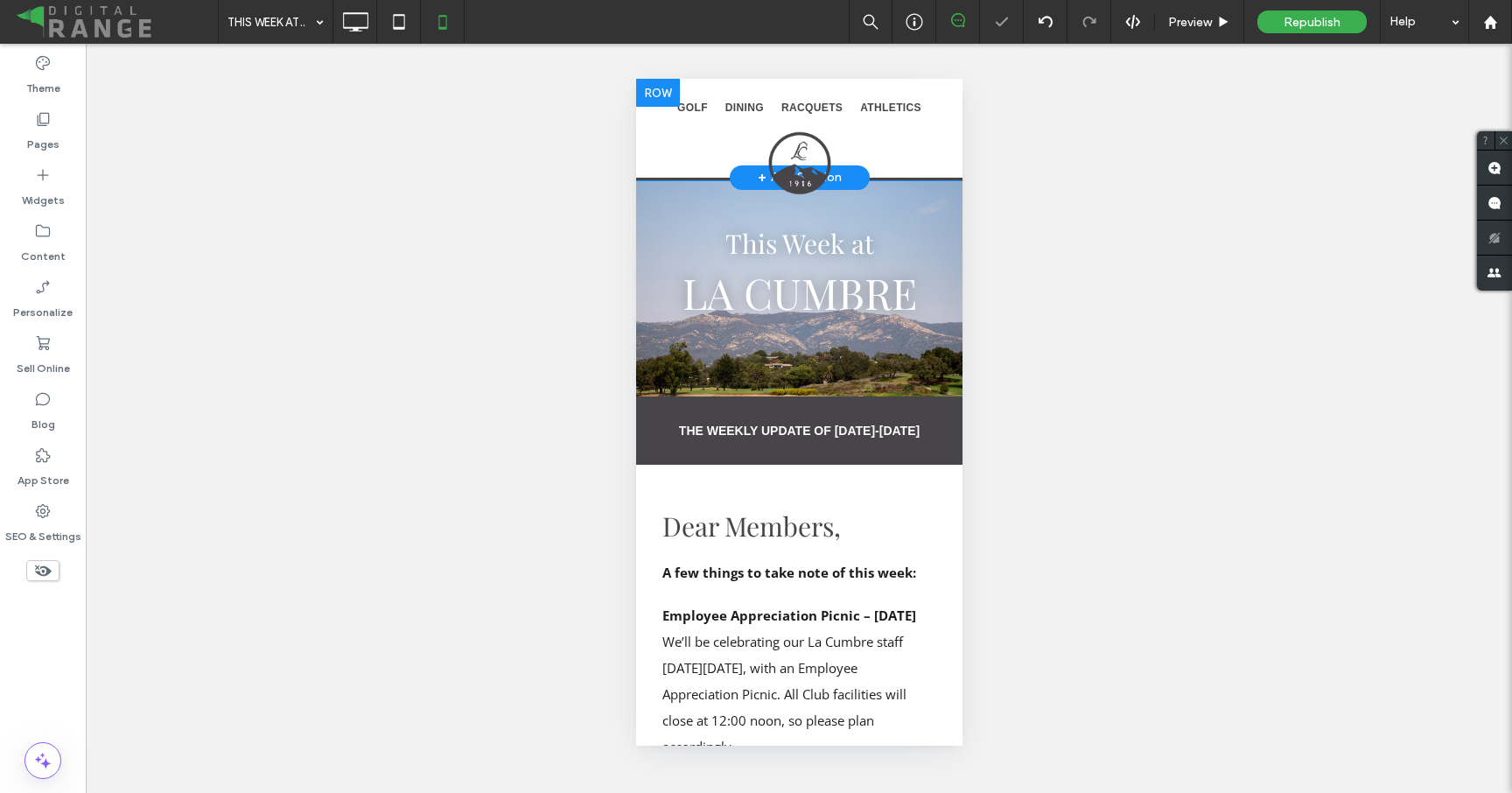
scroll to position [0, 0]
click at [654, 122] on nav "GOLF DINING RACQUETS ATHLETICS" at bounding box center [799, 107] width 326 height 41
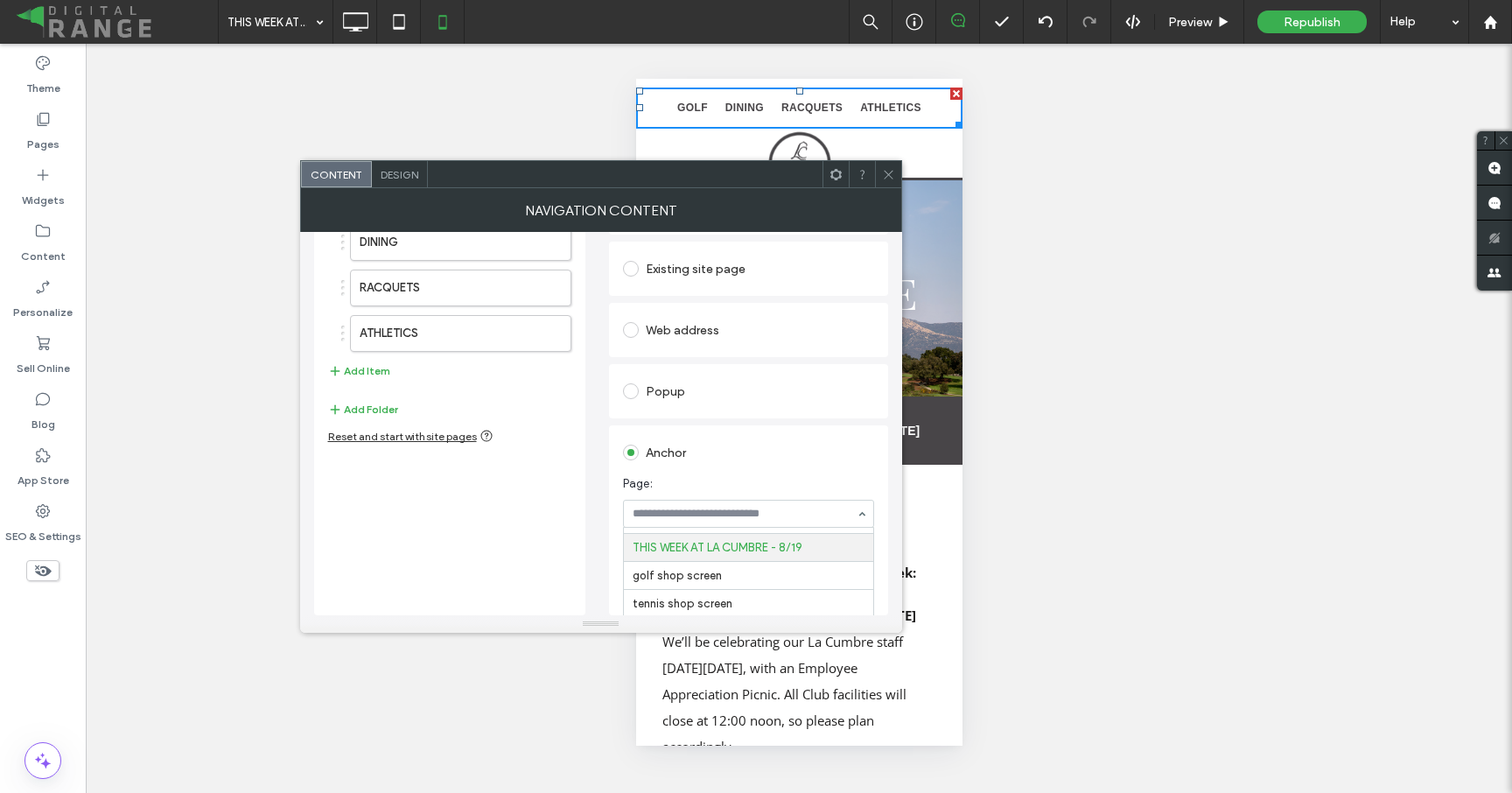
scroll to position [2880, 0]
click at [427, 239] on label "DINING" at bounding box center [433, 242] width 146 height 35
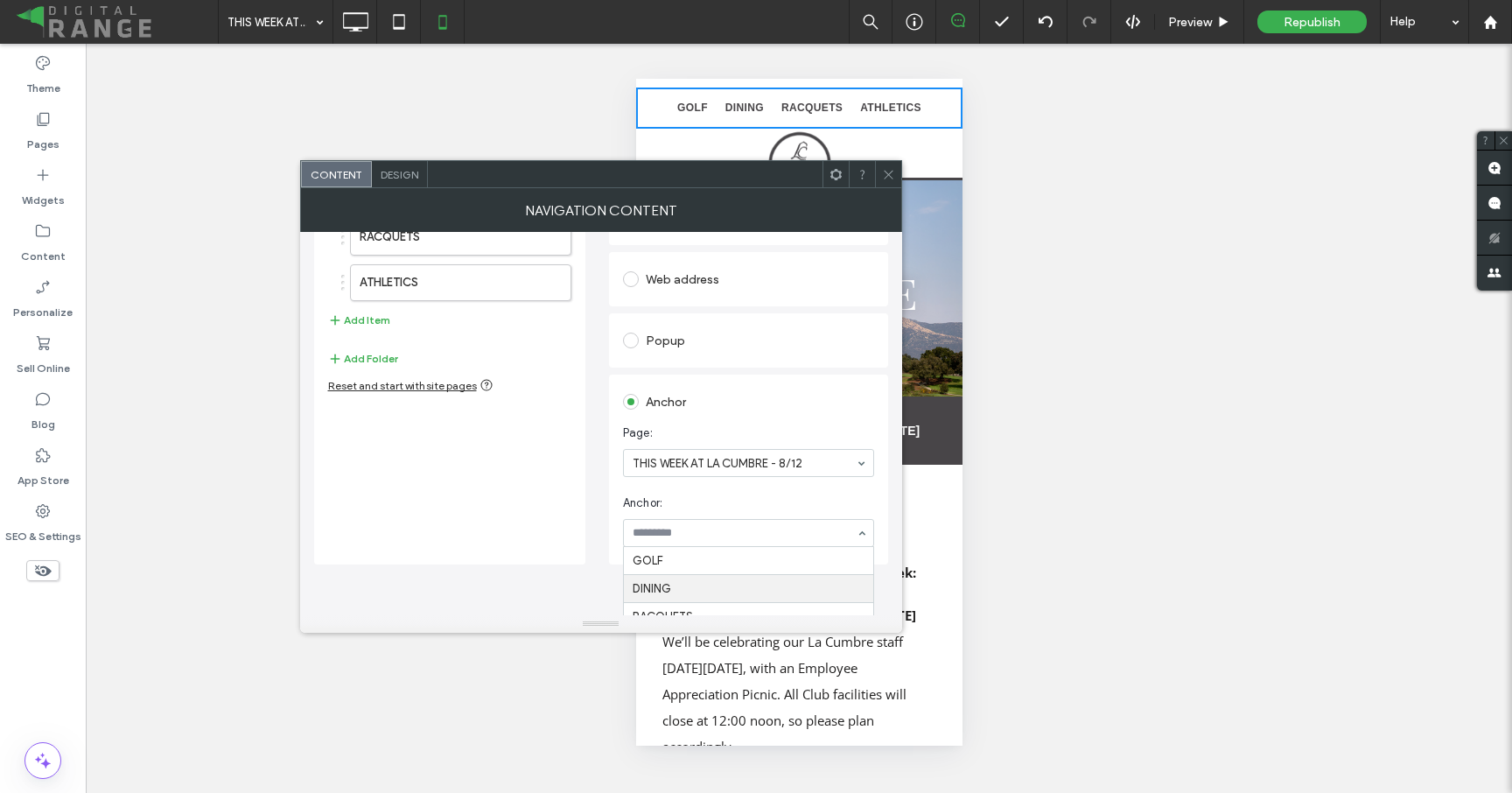
scroll to position [144, 0]
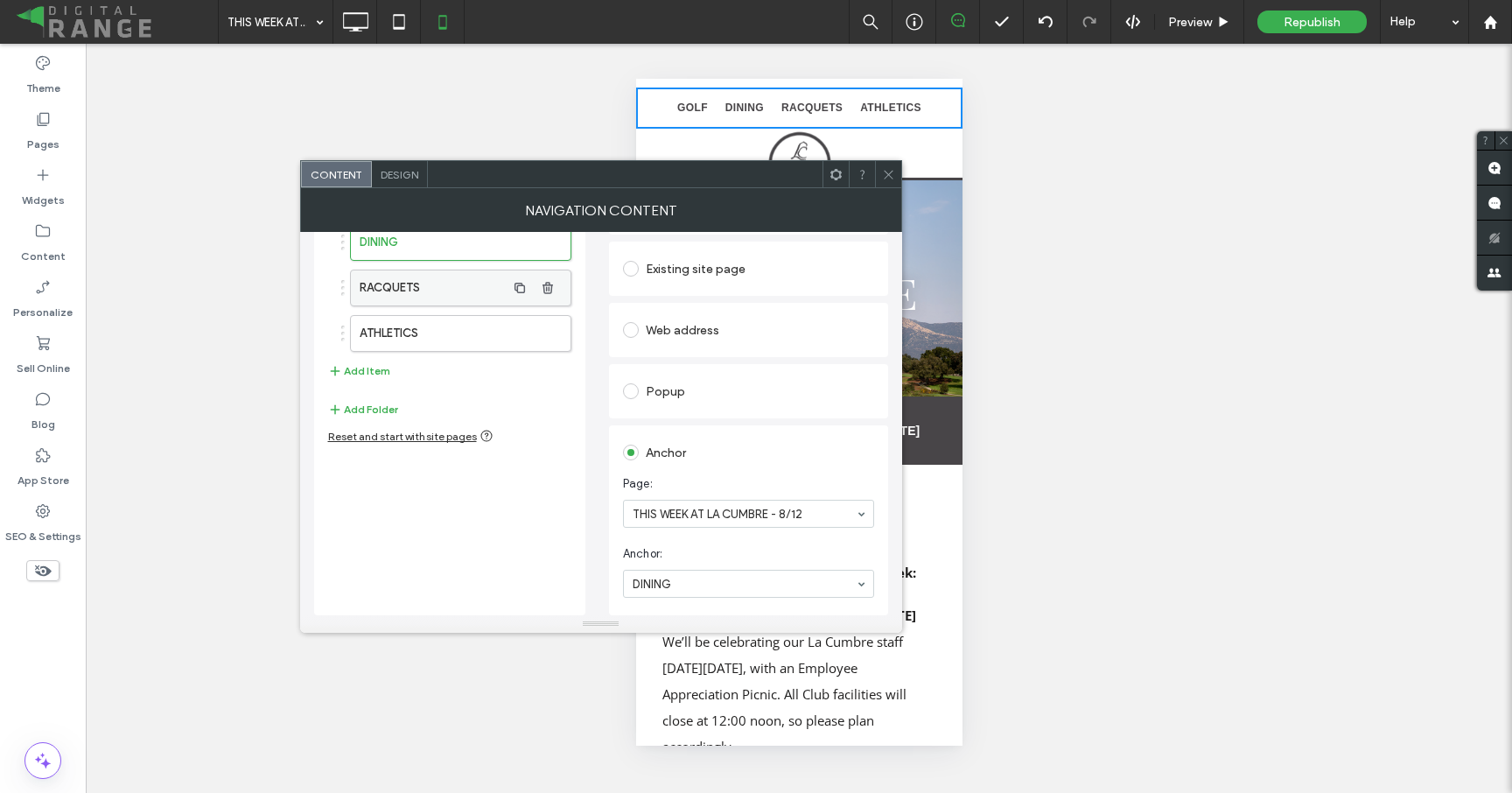
click at [417, 288] on label "RACQUETS" at bounding box center [433, 288] width 146 height 35
click at [428, 340] on label "ATHLETICS" at bounding box center [433, 333] width 146 height 35
click at [415, 285] on label "RACQUETS" at bounding box center [433, 288] width 146 height 35
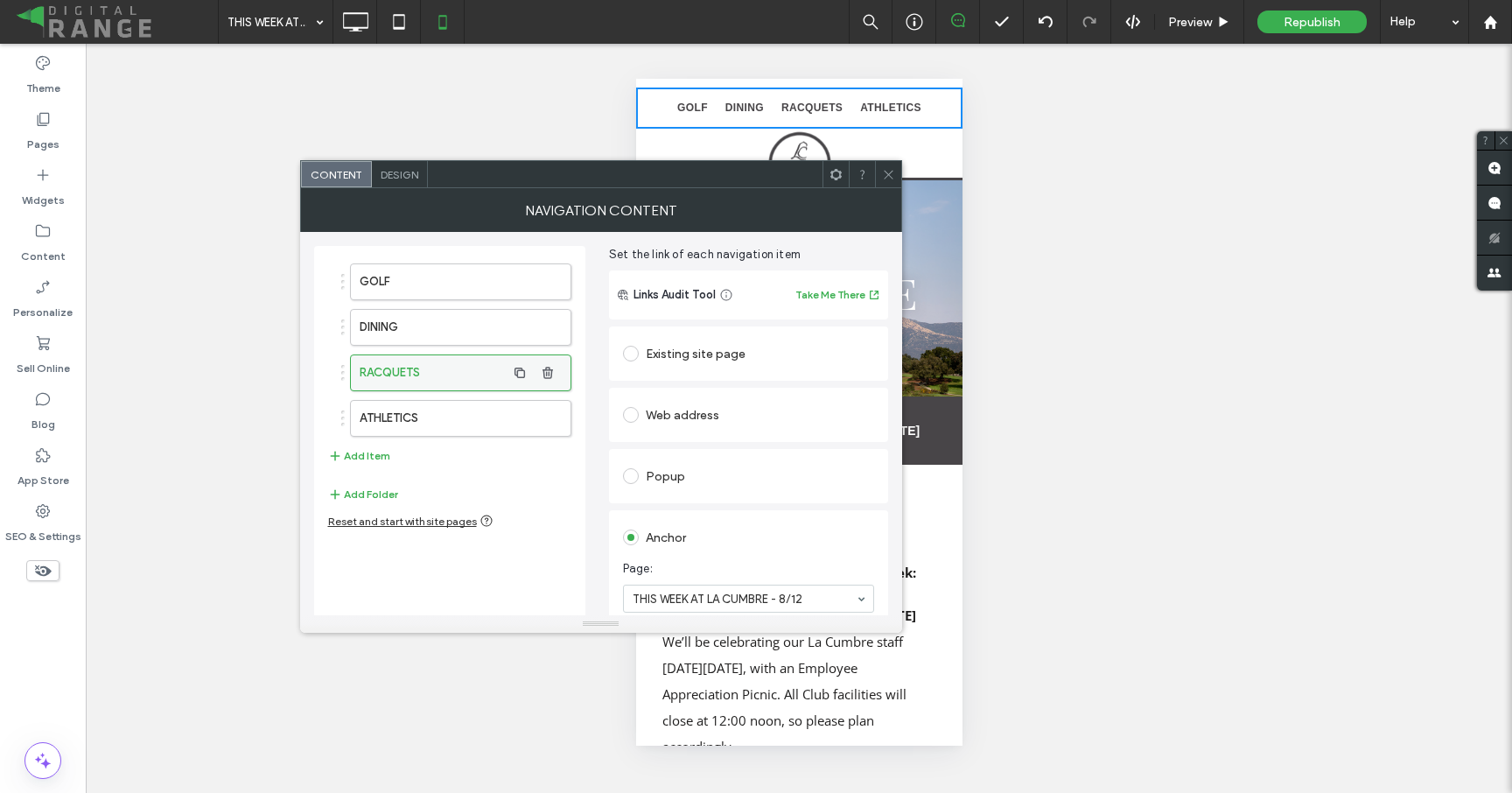
scroll to position [55, 0]
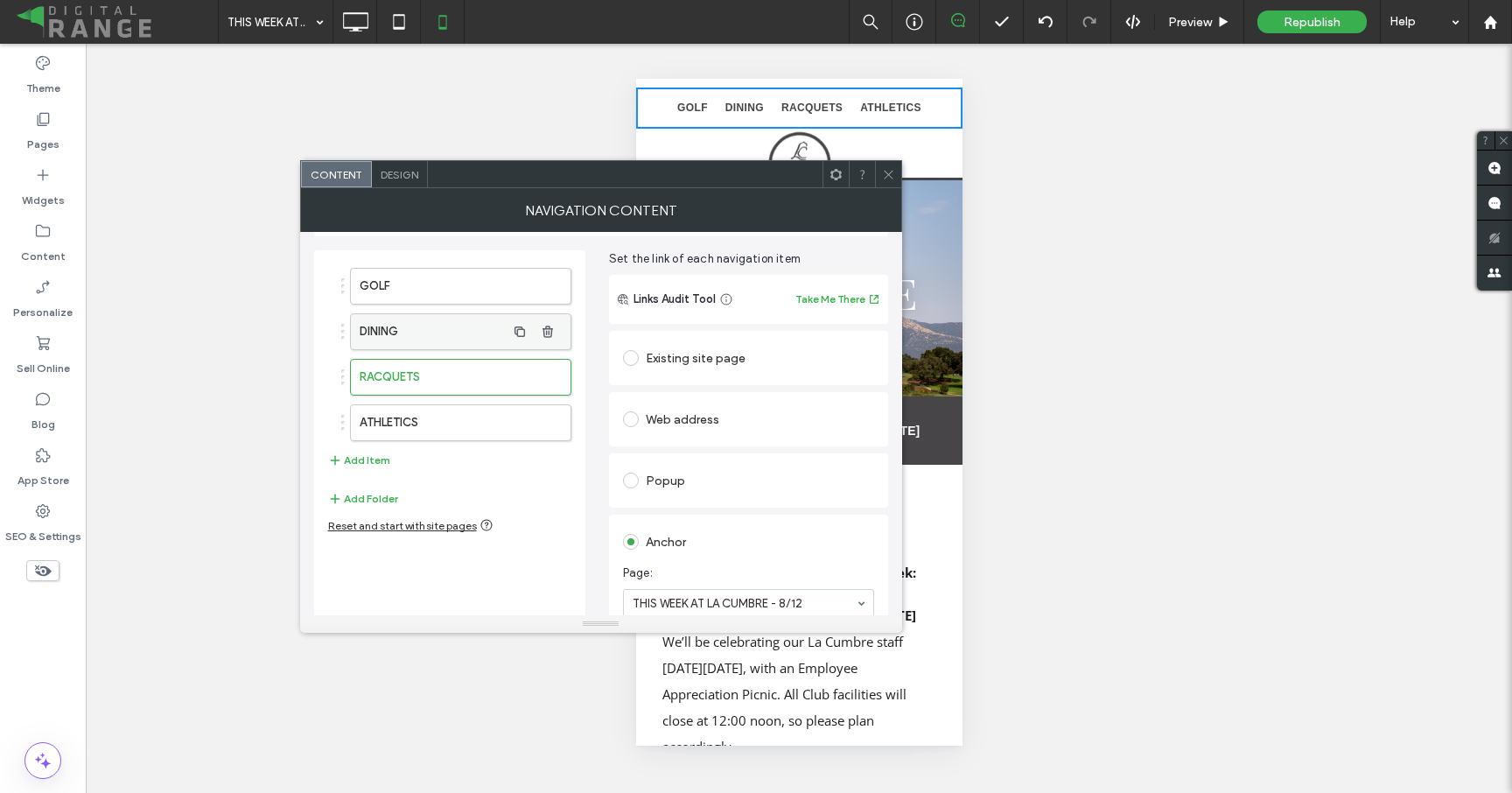
click at [427, 325] on label "DINING" at bounding box center [433, 331] width 146 height 35
click at [884, 170] on icon at bounding box center [888, 174] width 13 height 13
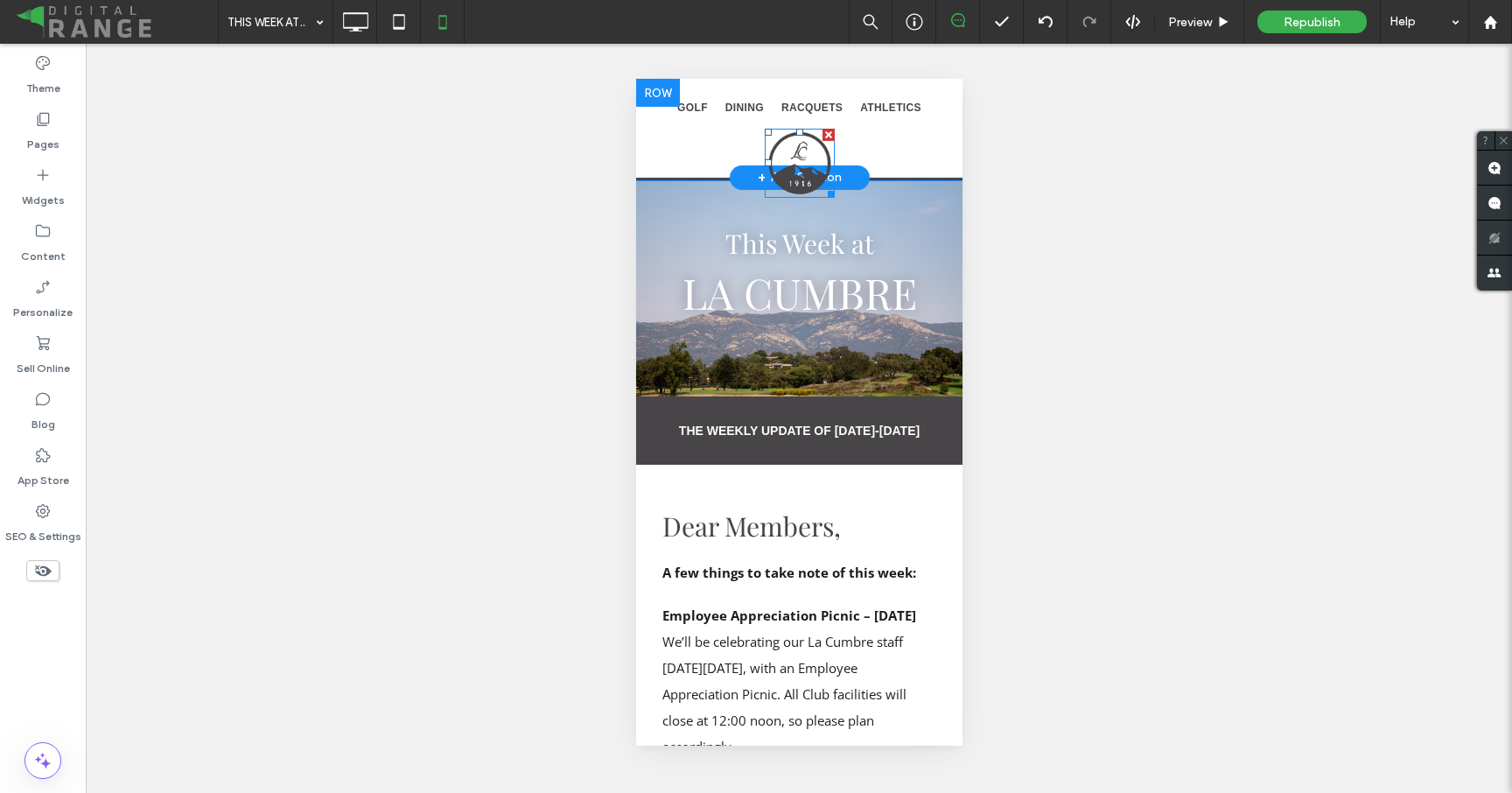
click at [803, 155] on img at bounding box center [799, 162] width 70 height 69
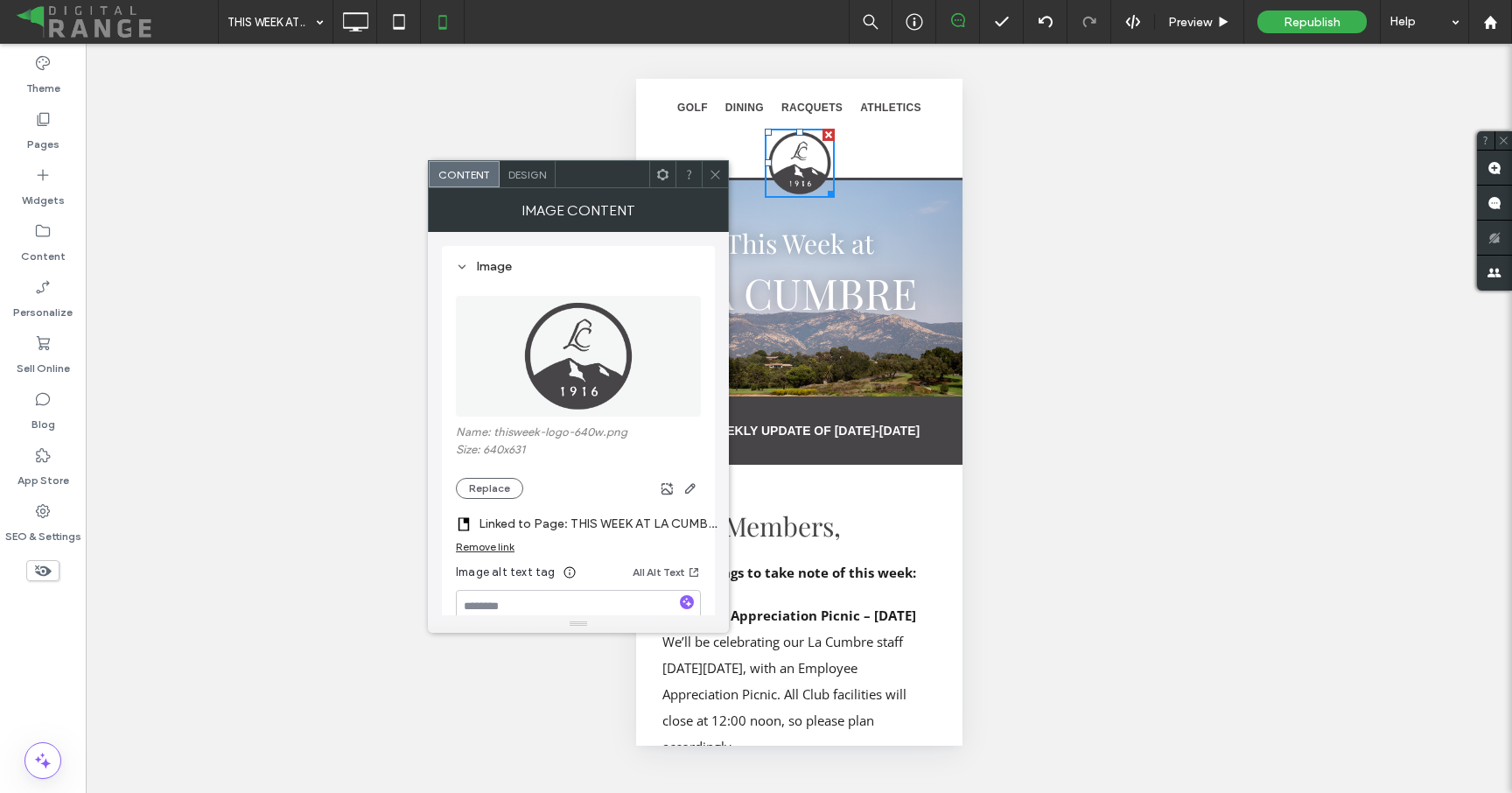
click at [621, 527] on label "Linked to Page: THIS WEEK AT LA CUMBRE - 8/12" at bounding box center [601, 523] width 245 height 33
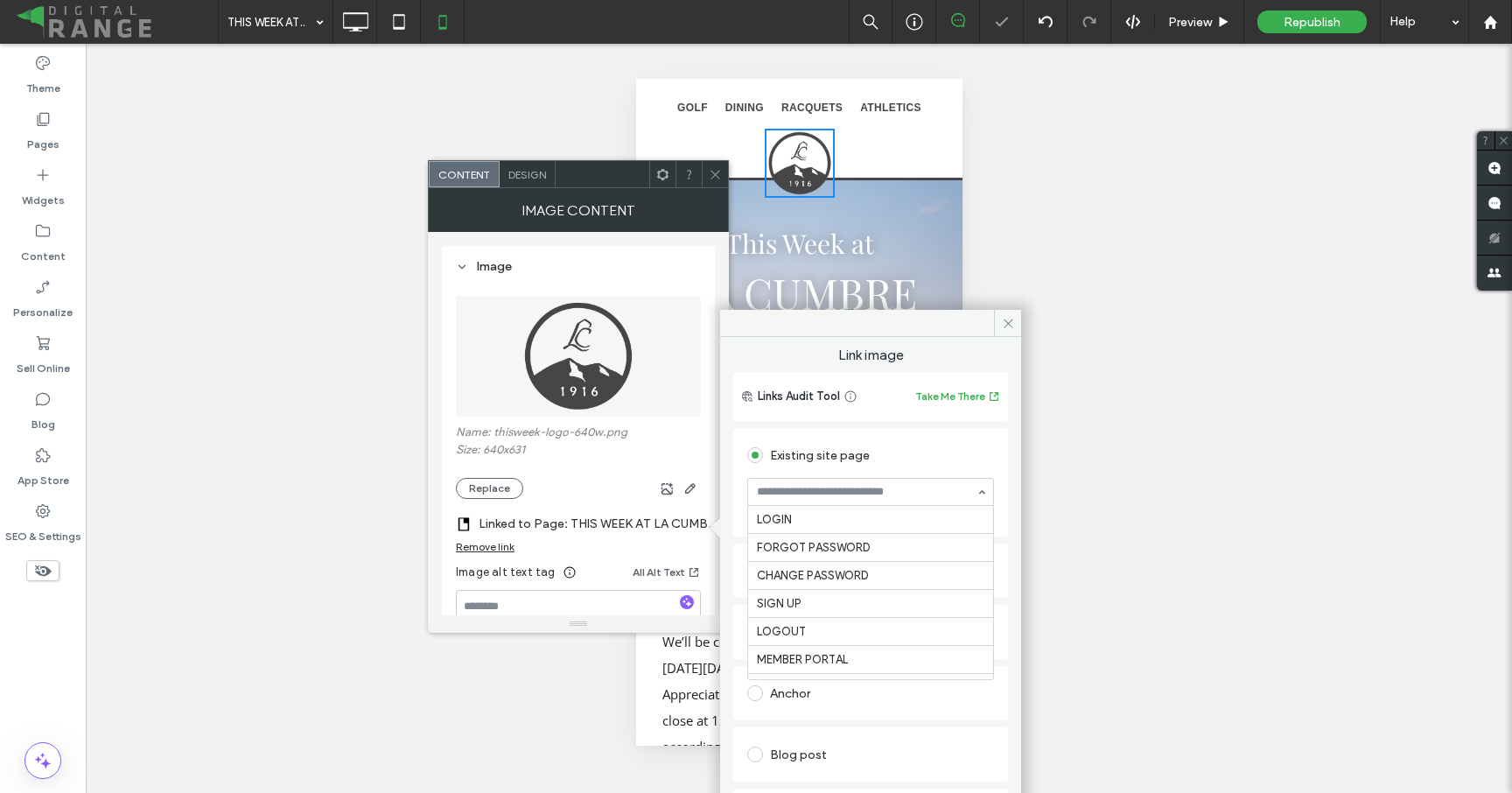
scroll to position [2859, 0]
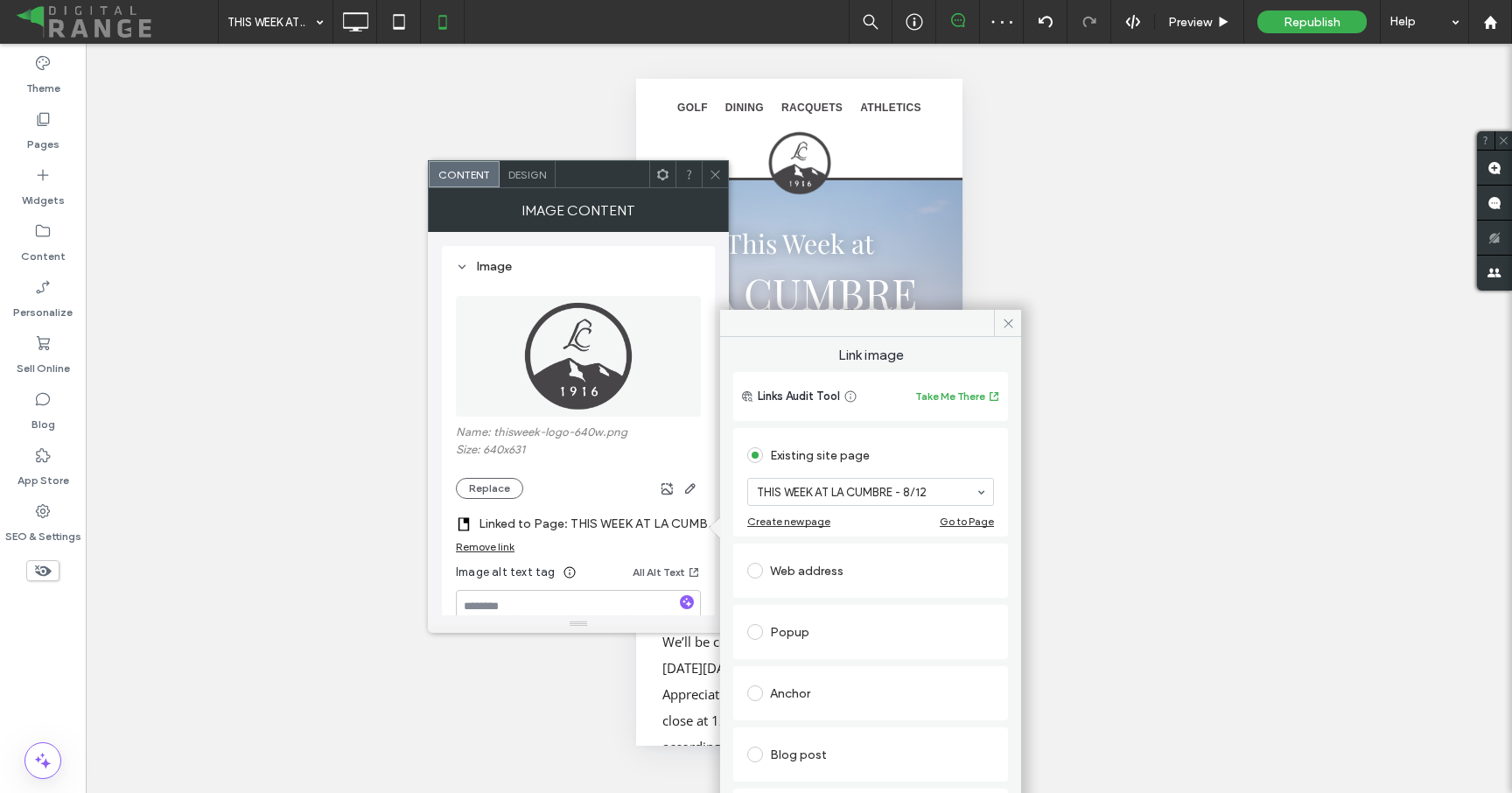
click at [712, 168] on icon at bounding box center [714, 174] width 13 height 13
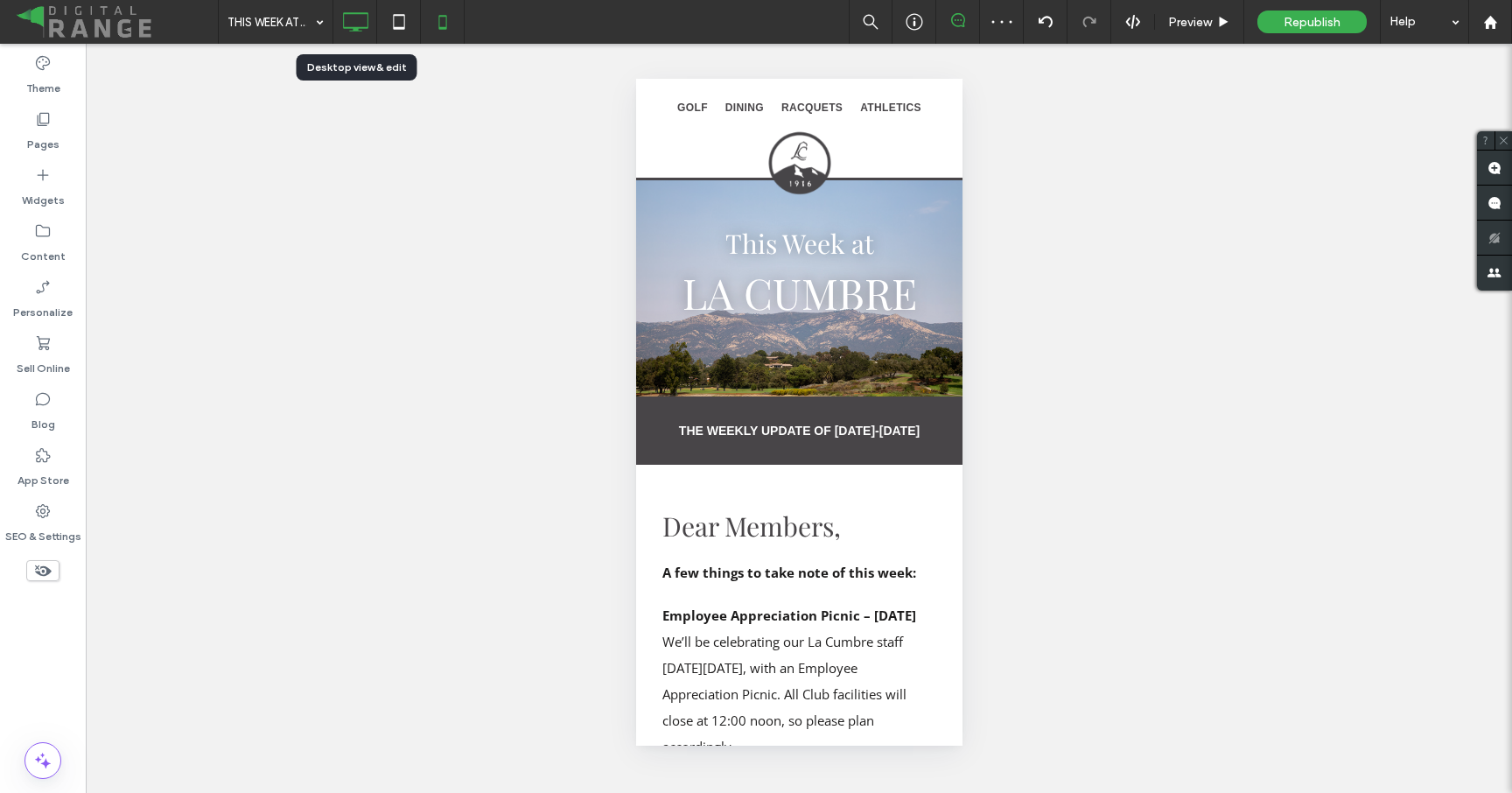
click at [369, 20] on icon at bounding box center [355, 21] width 35 height 35
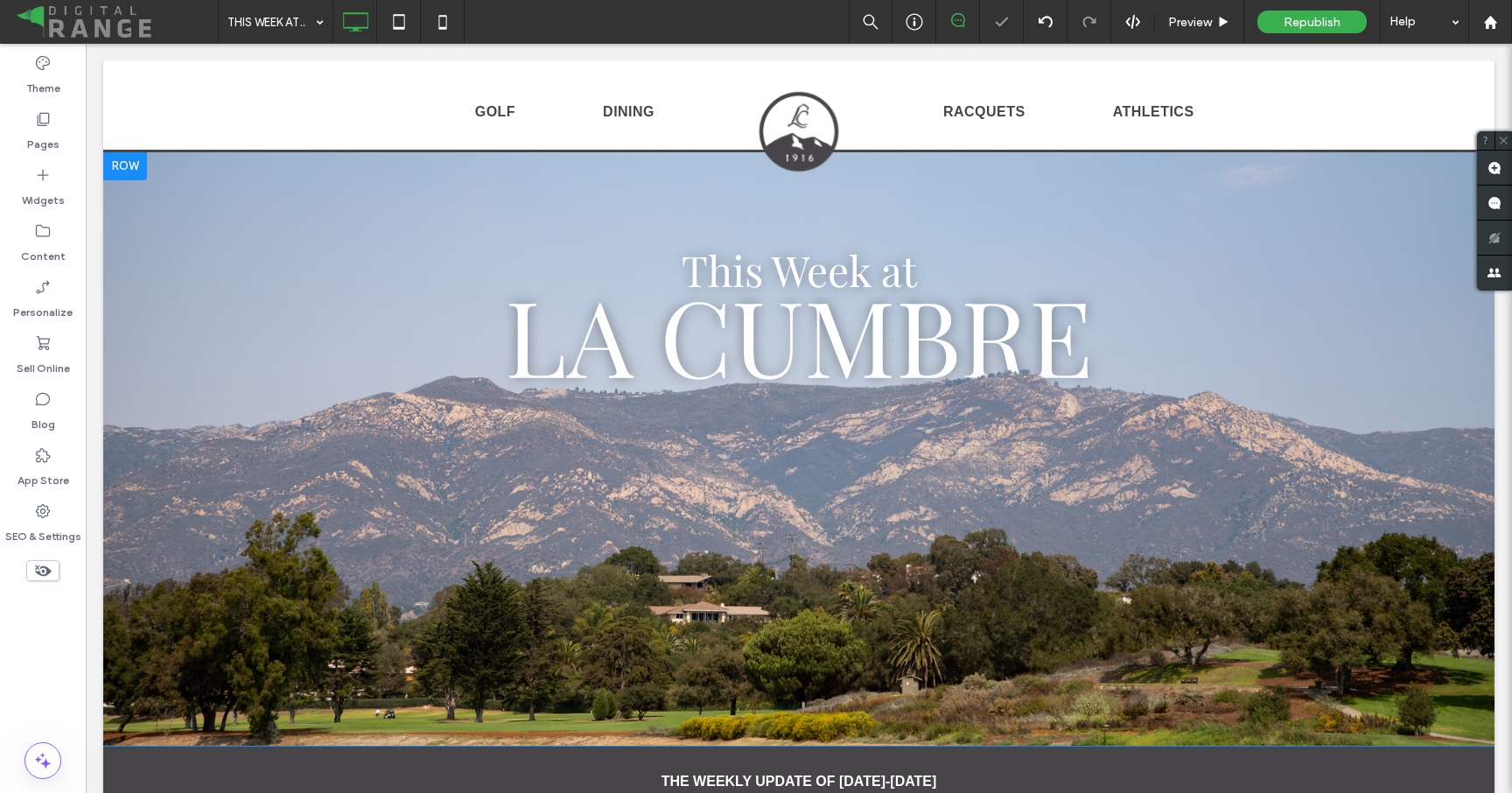
scroll to position [0, 0]
click at [803, 147] on img at bounding box center [799, 131] width 90 height 89
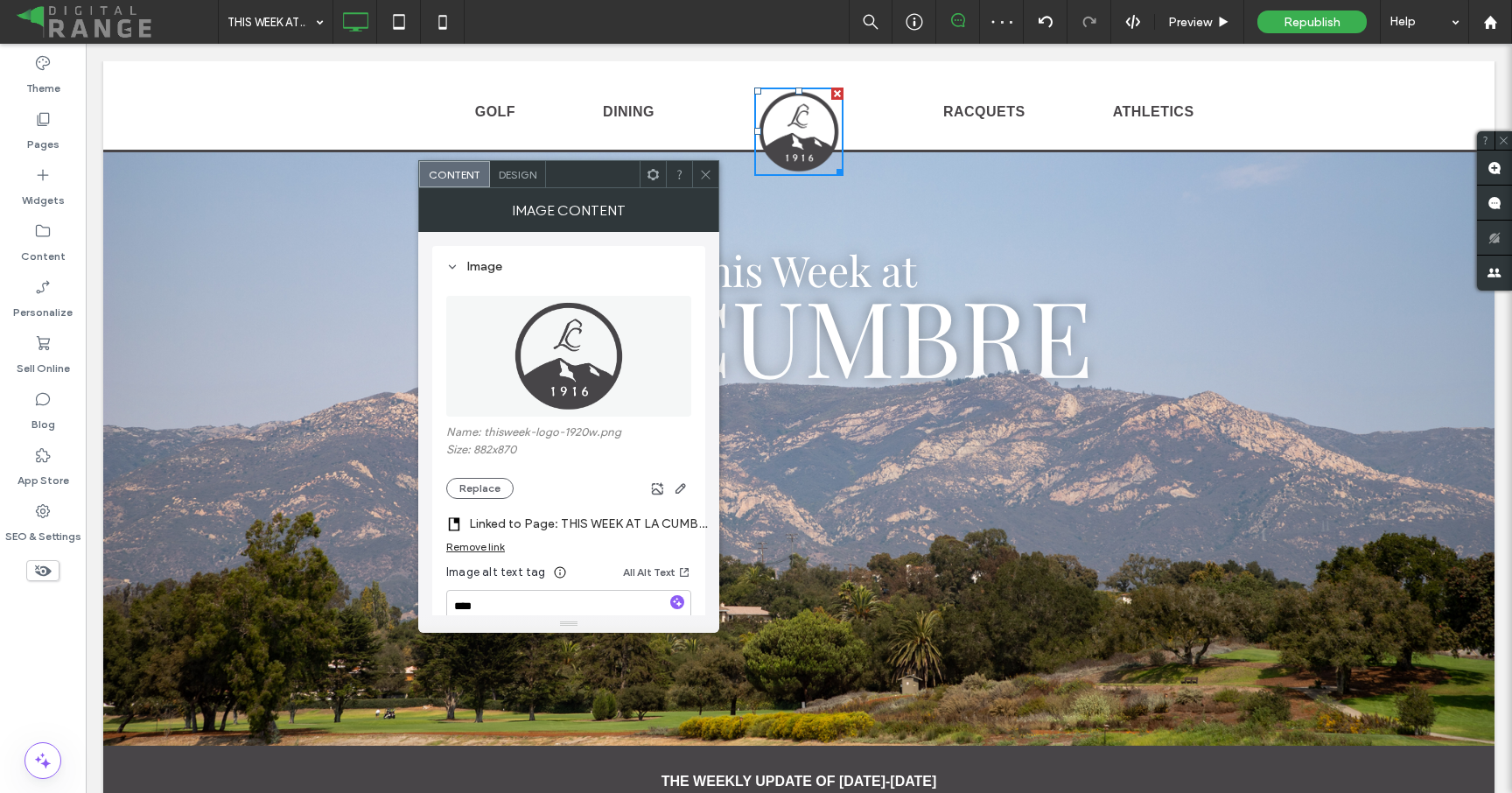
click at [644, 513] on label "Linked to Page: THIS WEEK AT LA CUMBRE - 8/12" at bounding box center [591, 523] width 245 height 33
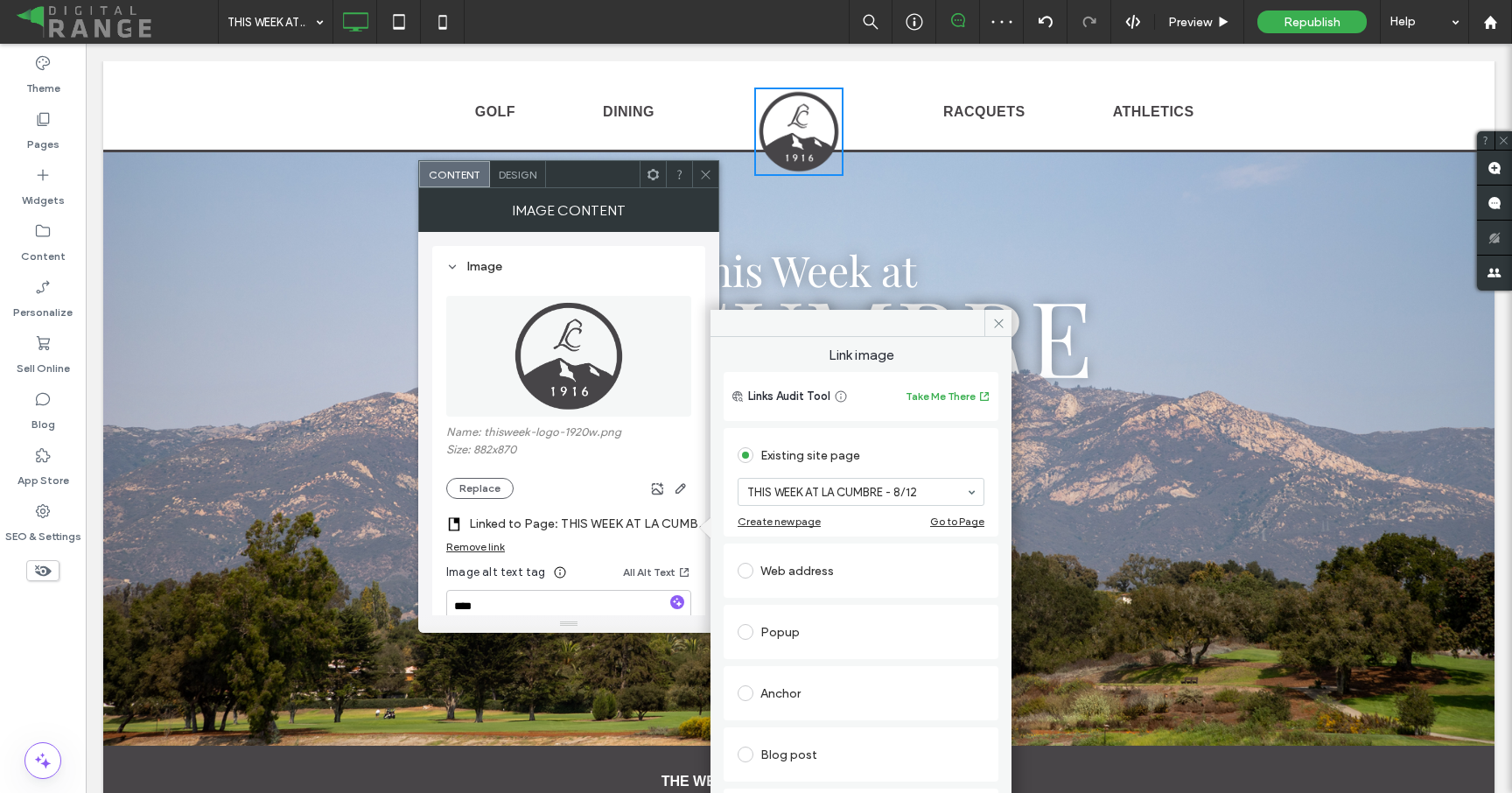
click at [714, 178] on div at bounding box center [705, 174] width 26 height 26
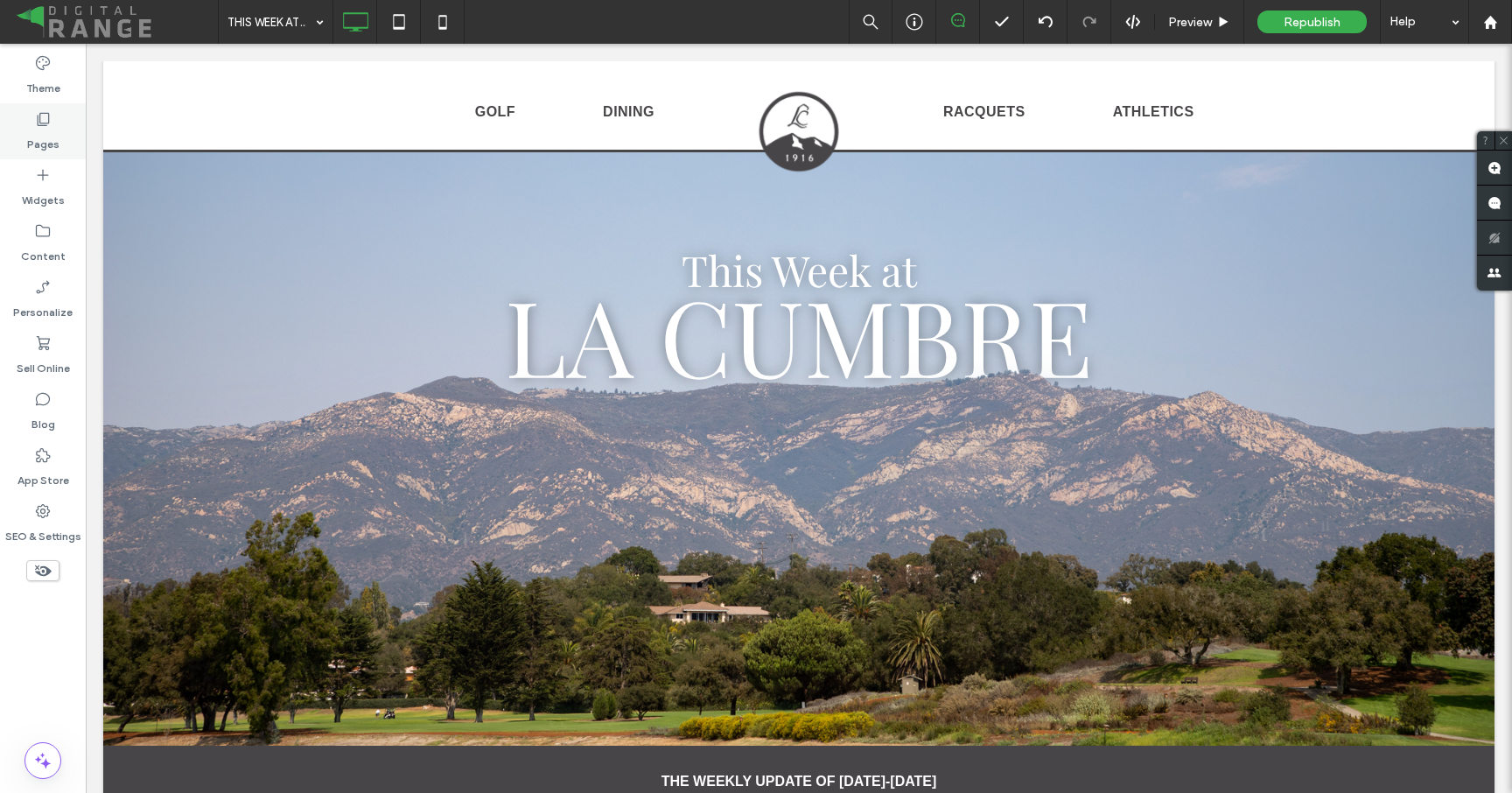
click at [36, 134] on label "Pages" at bounding box center [43, 139] width 33 height 25
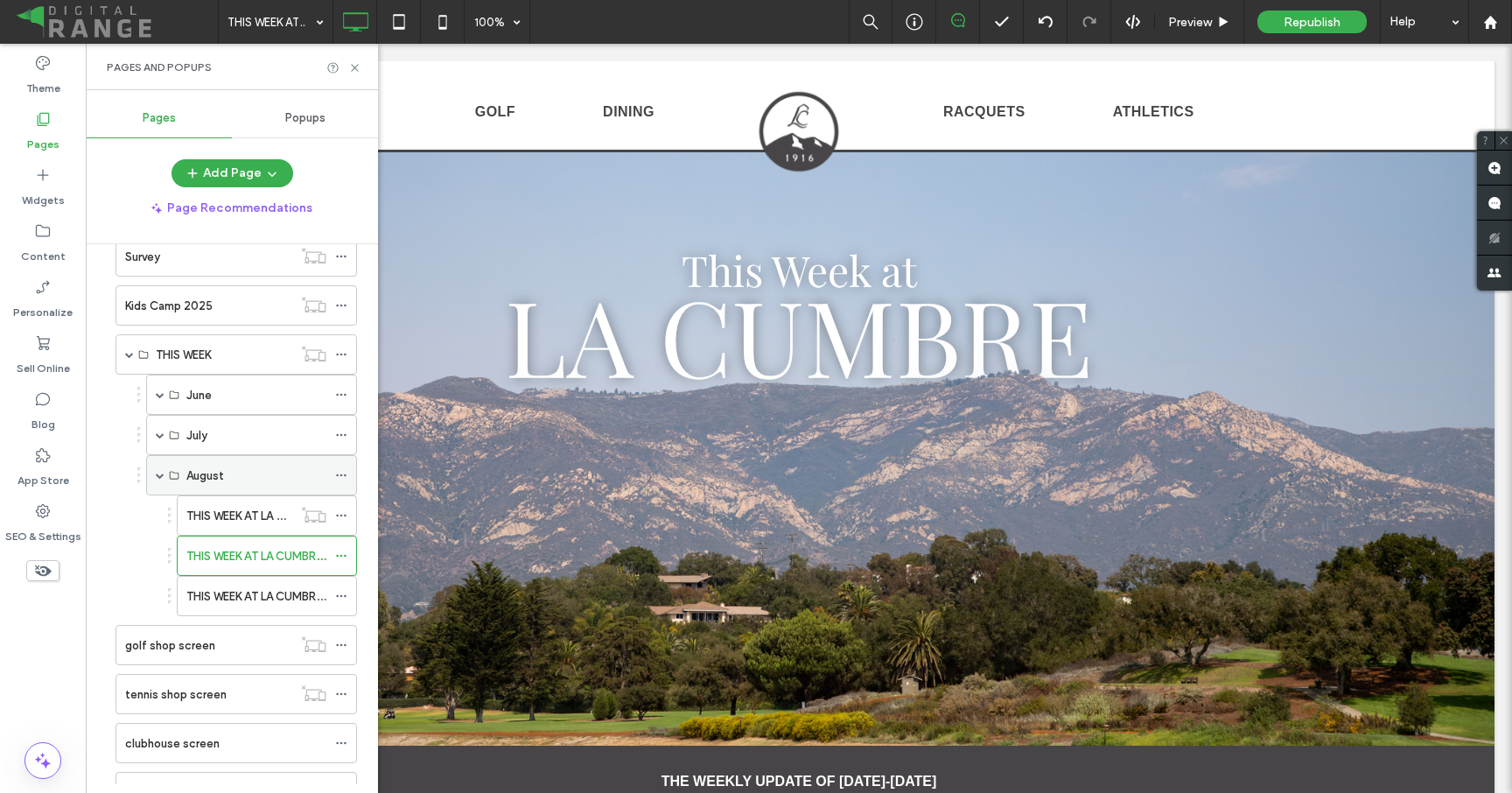
scroll to position [1072, 0]
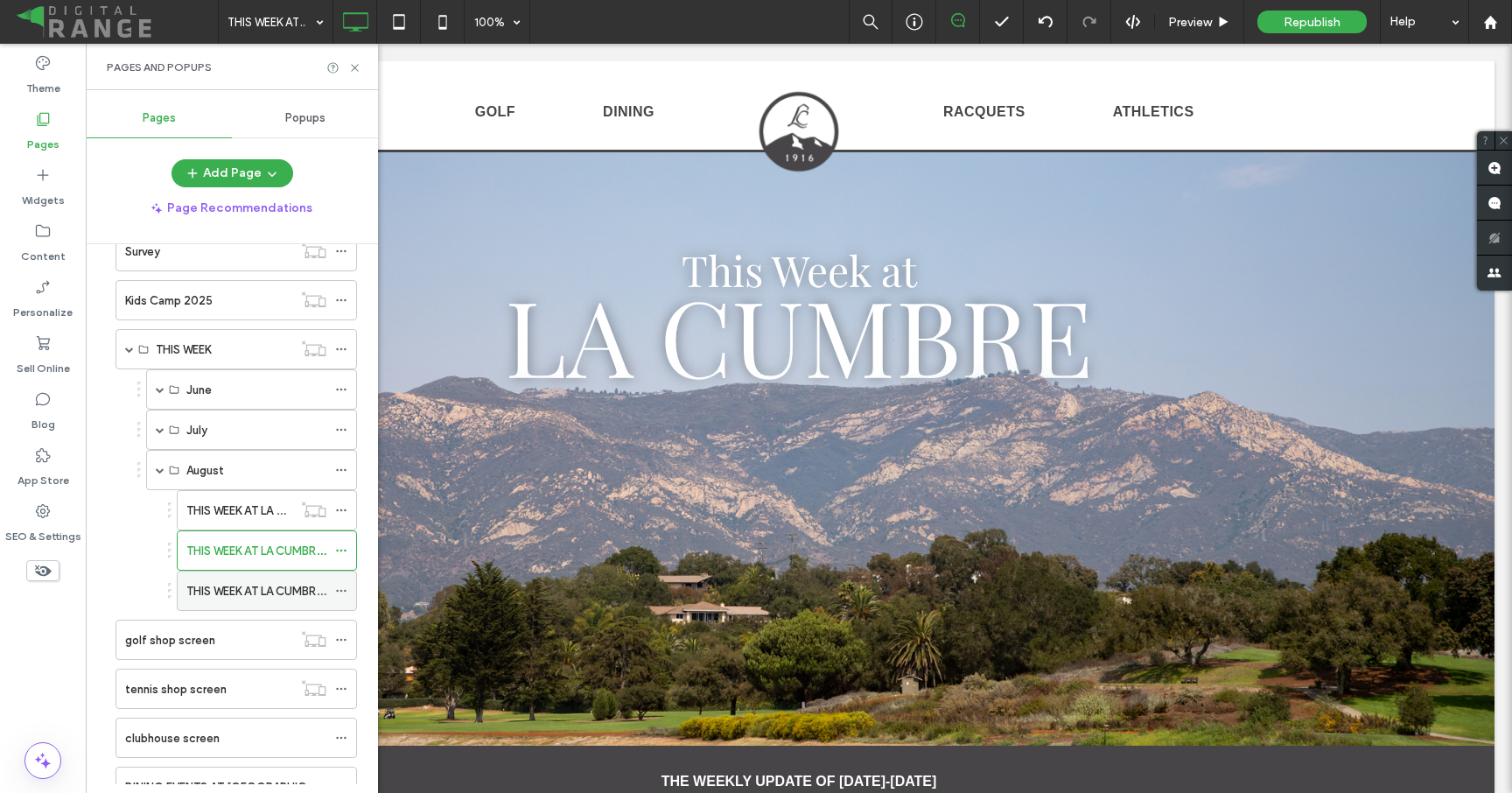
click at [210, 589] on label "THIS WEEK AT LA CUMBRE - 8/19" at bounding box center [271, 591] width 170 height 31
click at [352, 69] on use at bounding box center [354, 67] width 7 height 7
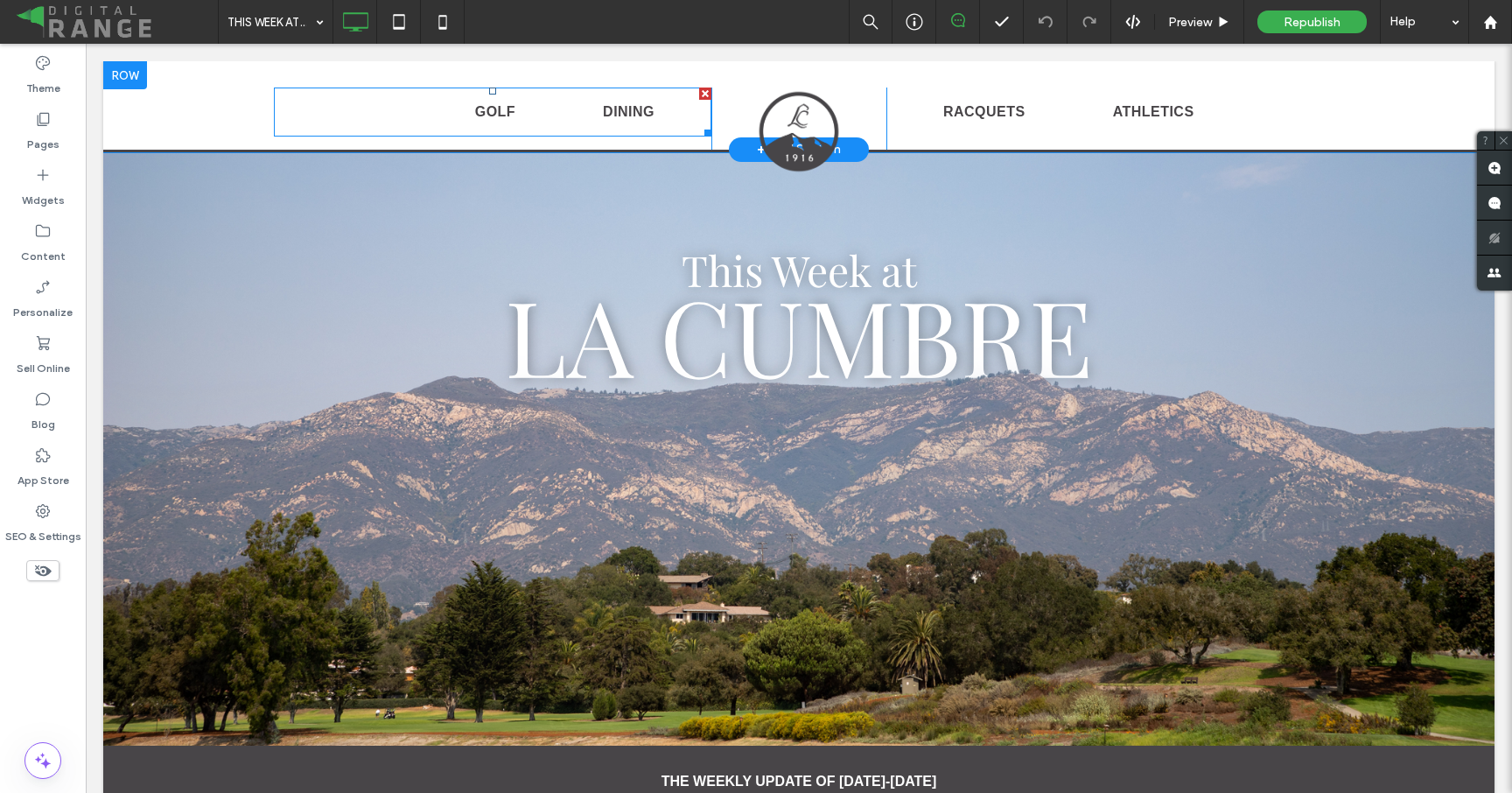
click at [373, 121] on nav "GOLF DINING" at bounding box center [492, 111] width 438 height 49
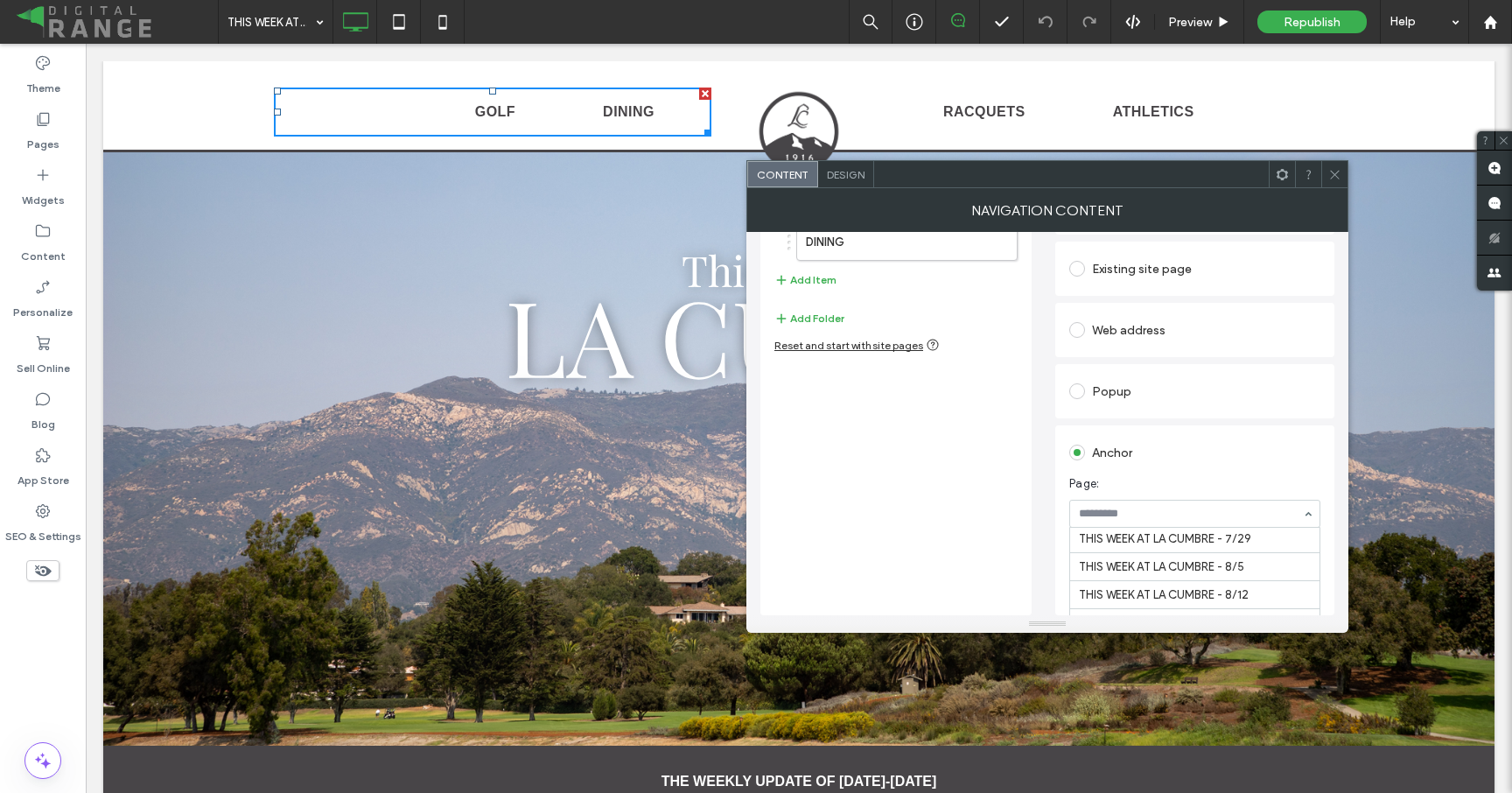
scroll to position [2915, 0]
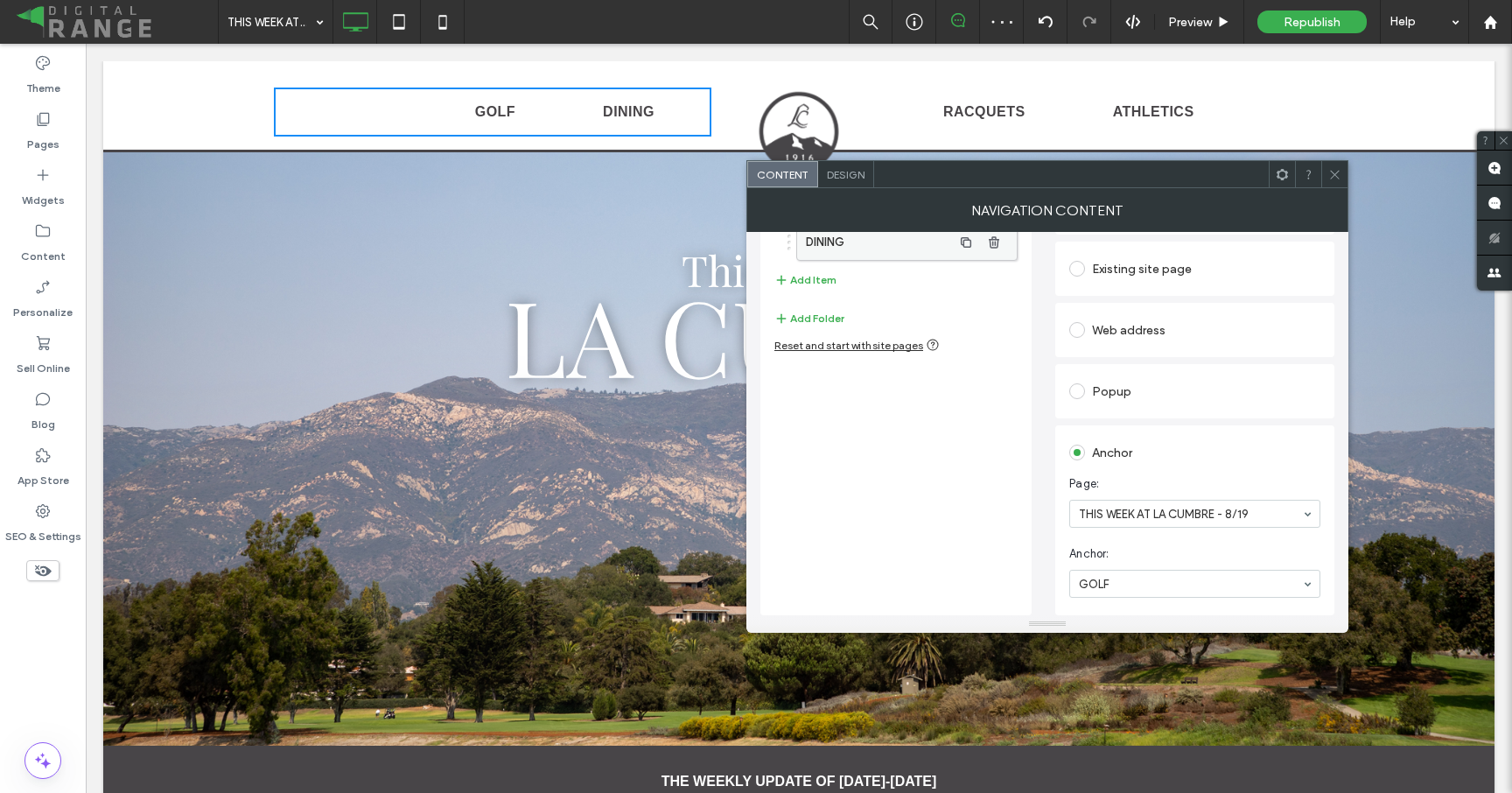
click at [850, 246] on label "DINING" at bounding box center [878, 242] width 146 height 35
click at [1129, 598] on section "Anchor: Select..." at bounding box center [1195, 571] width 251 height 70
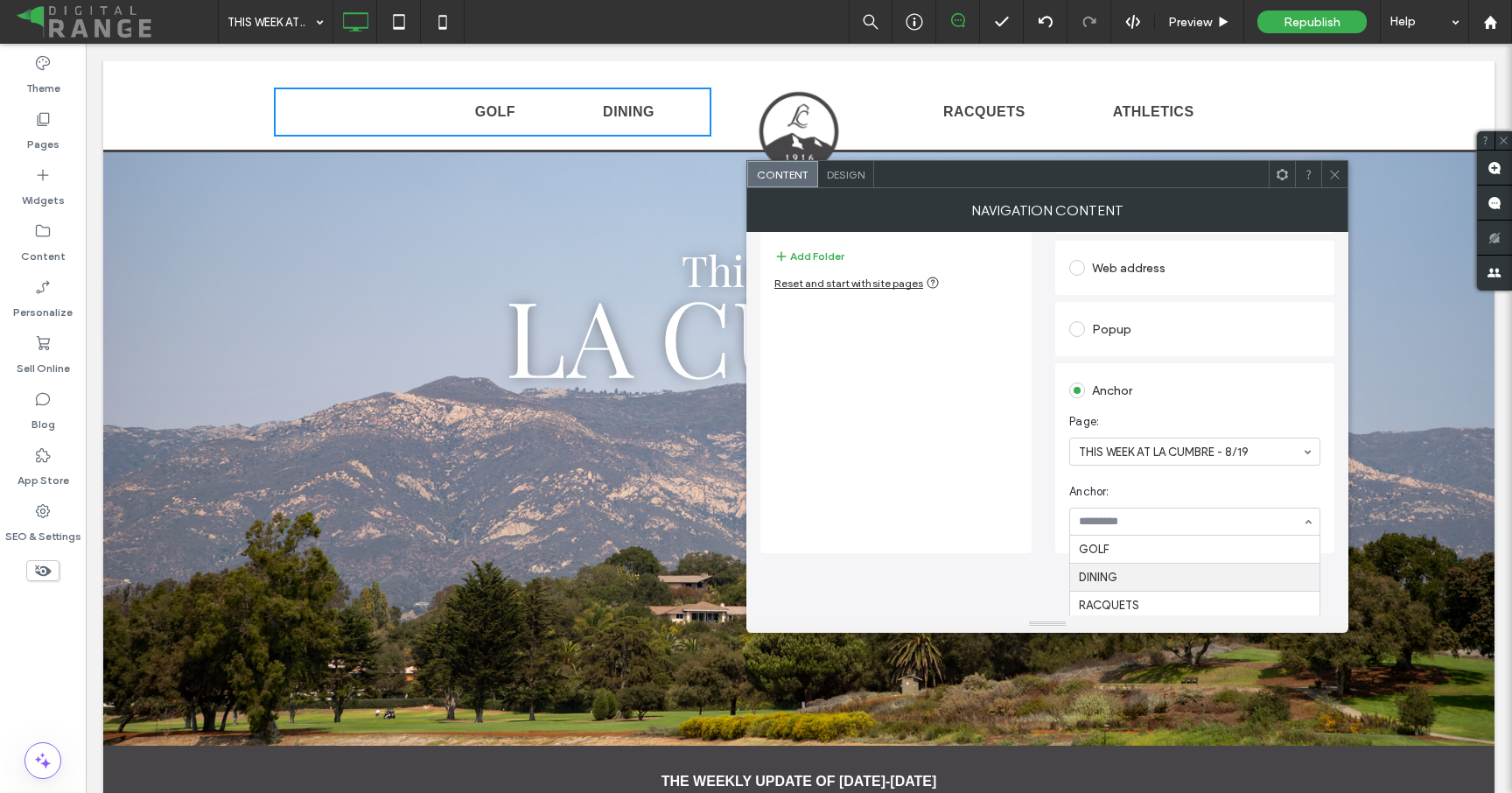
scroll to position [144, 0]
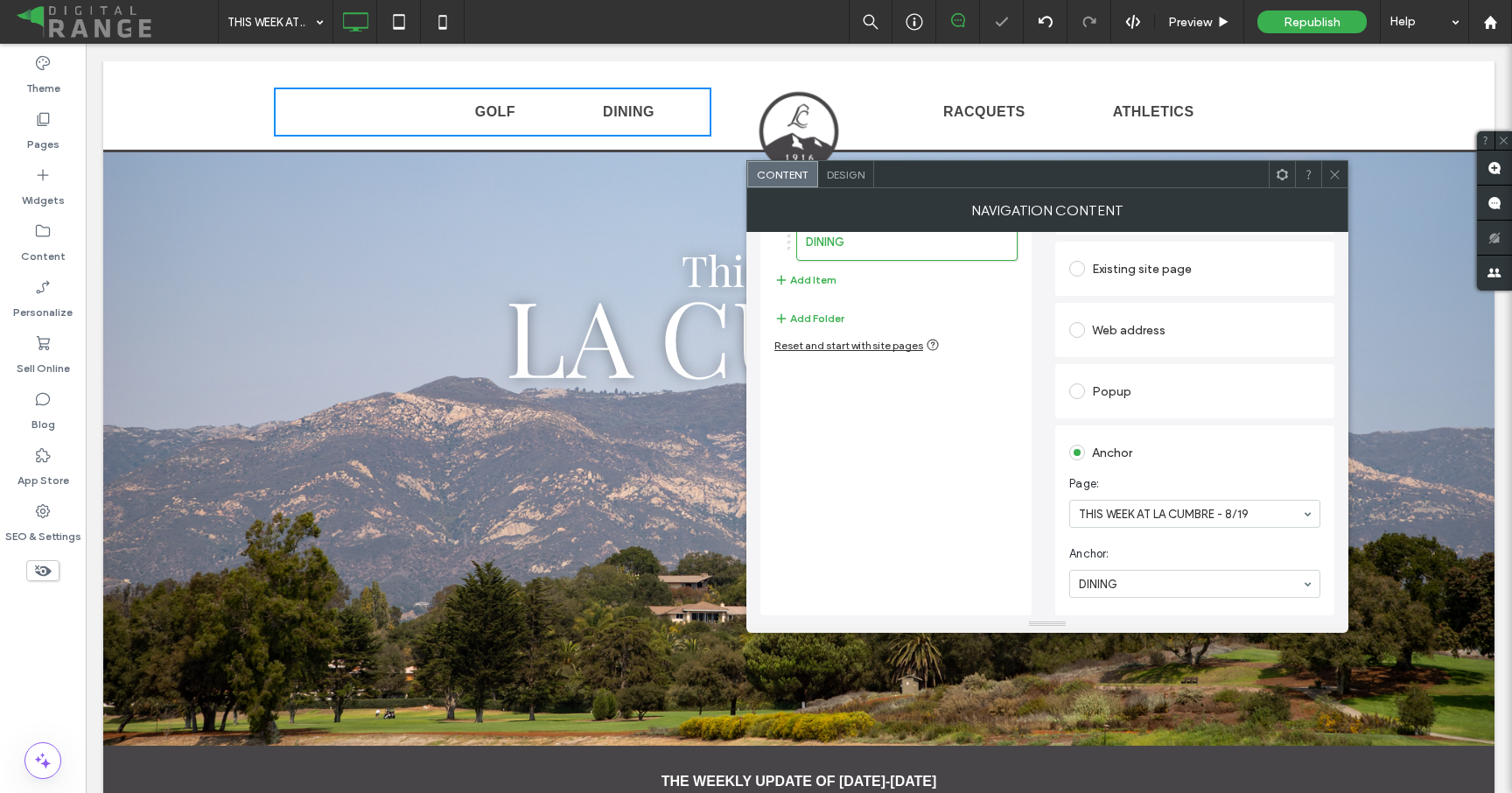
click at [1332, 173] on icon at bounding box center [1334, 174] width 13 height 13
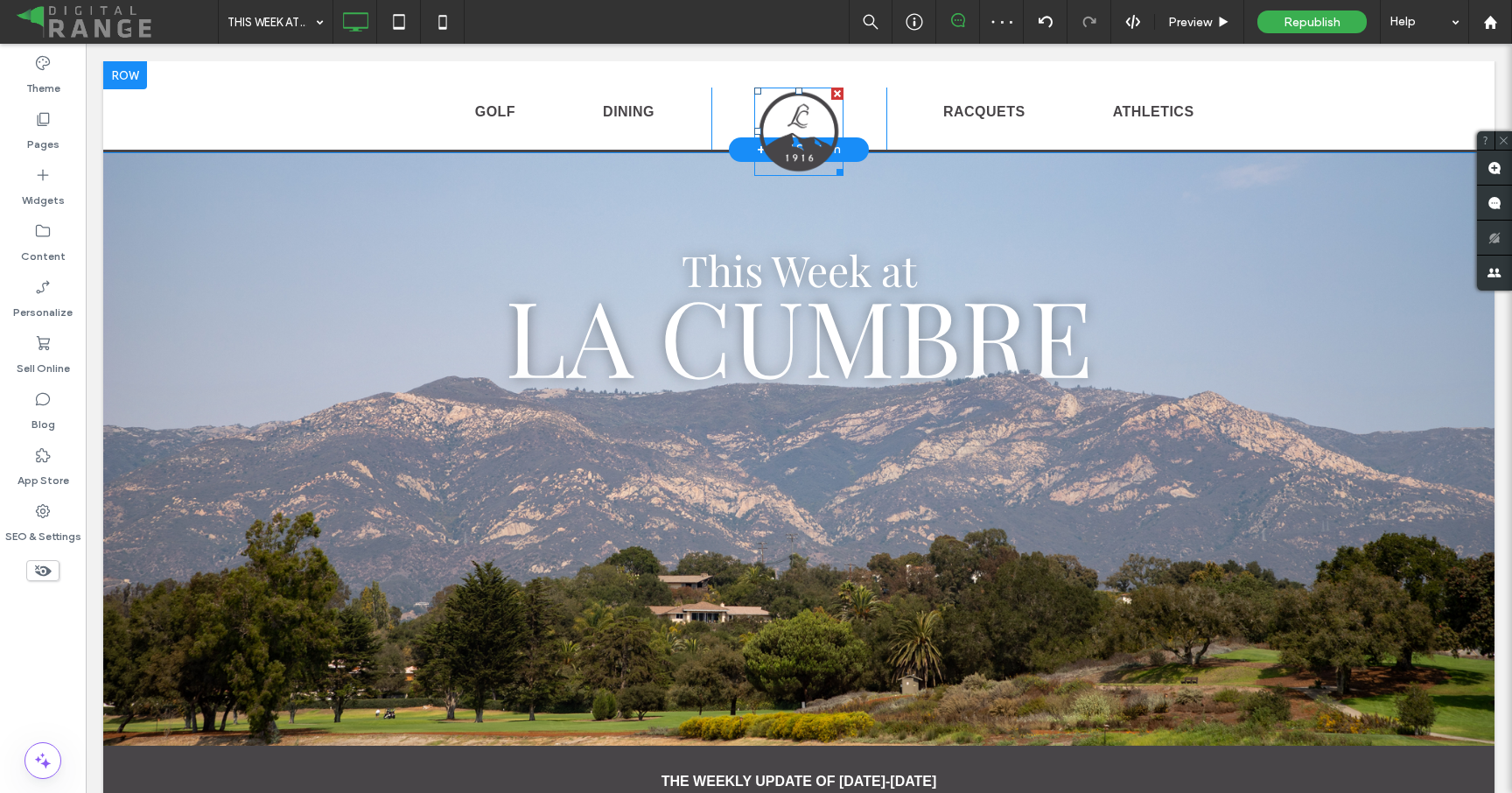
click at [800, 115] on img at bounding box center [799, 131] width 90 height 89
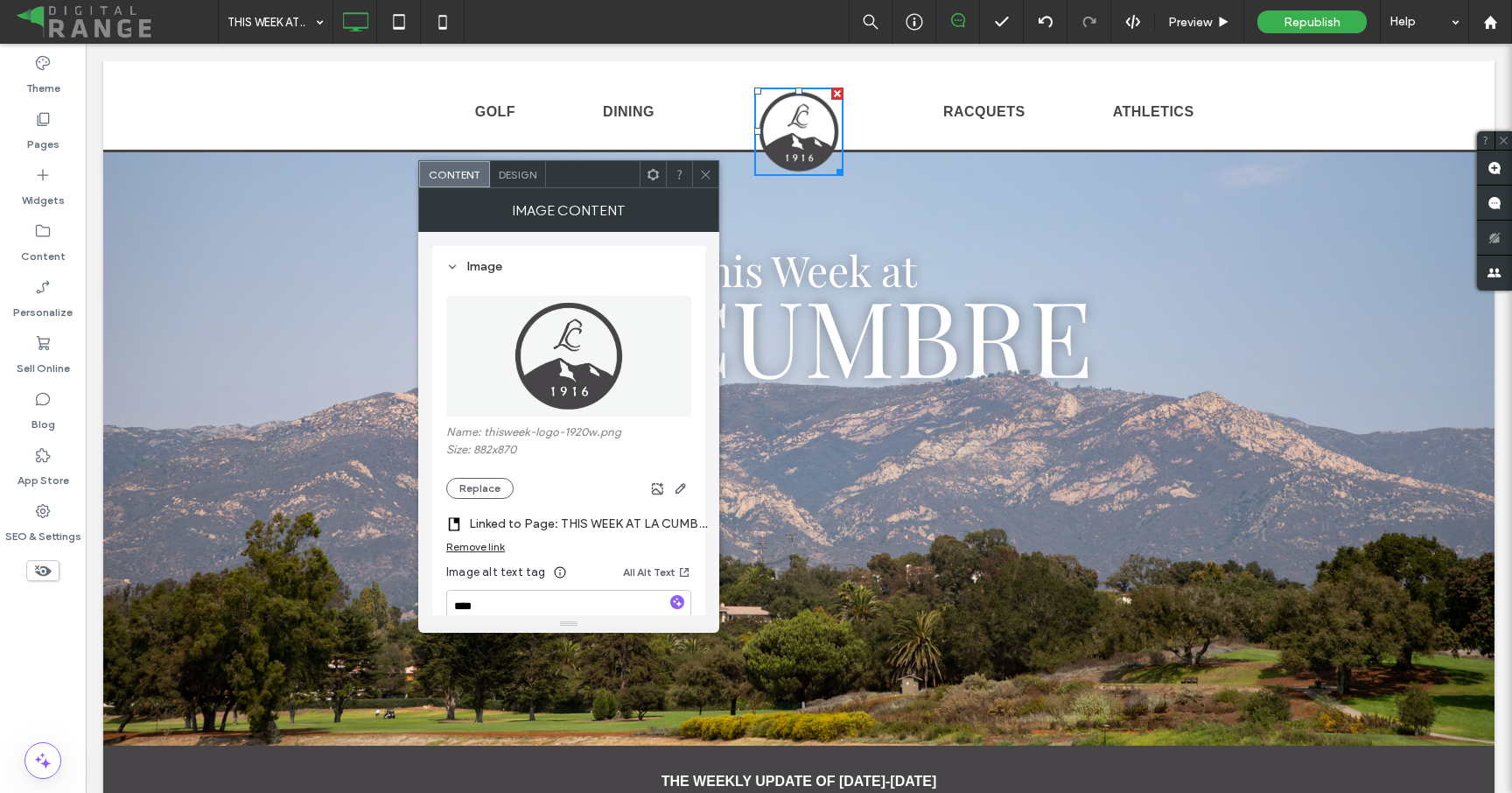
click at [656, 530] on label "Linked to Page: THIS WEEK AT LA CUMBRE - 8/19" at bounding box center [591, 523] width 245 height 33
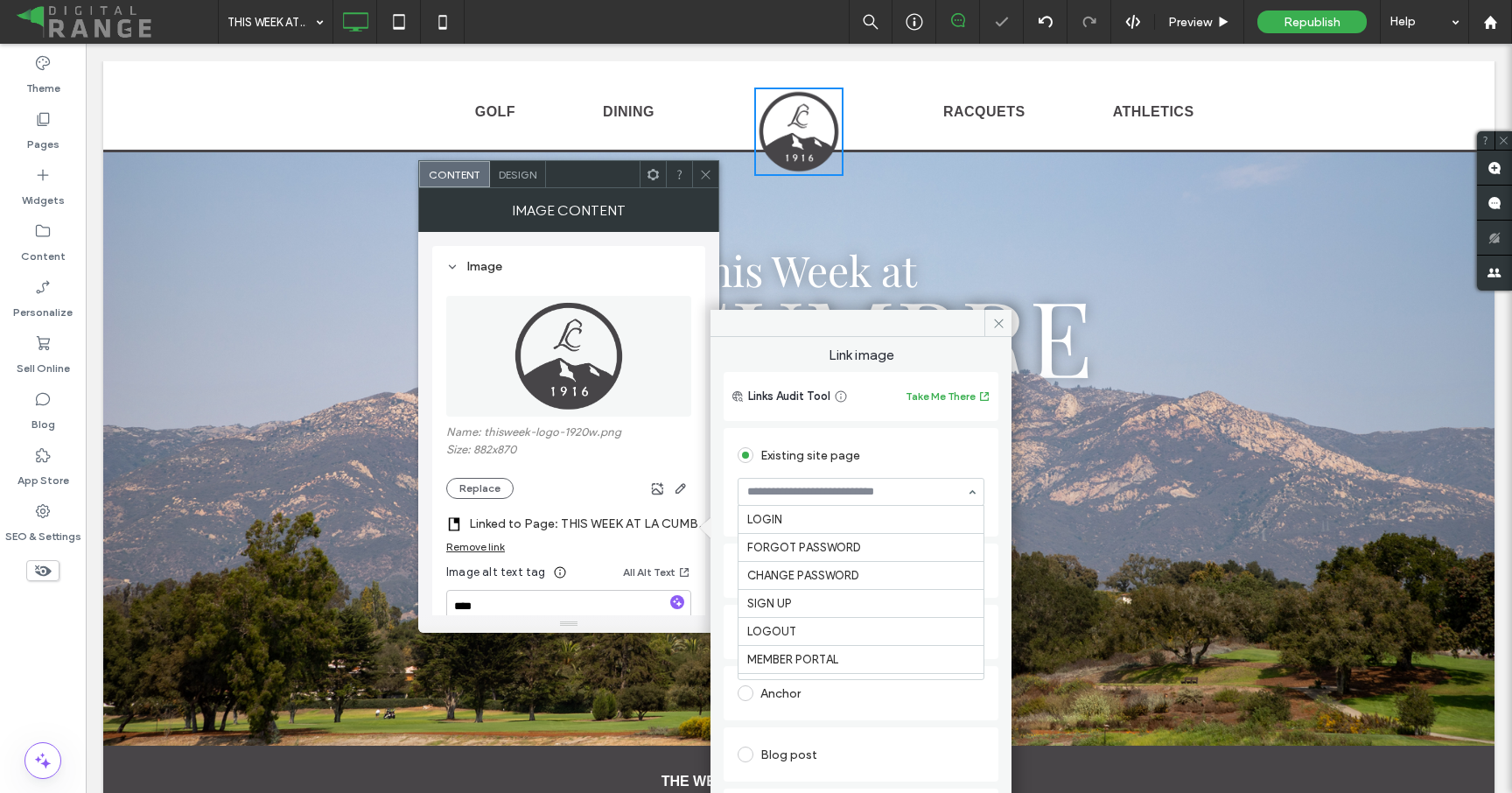
scroll to position [2859, 0]
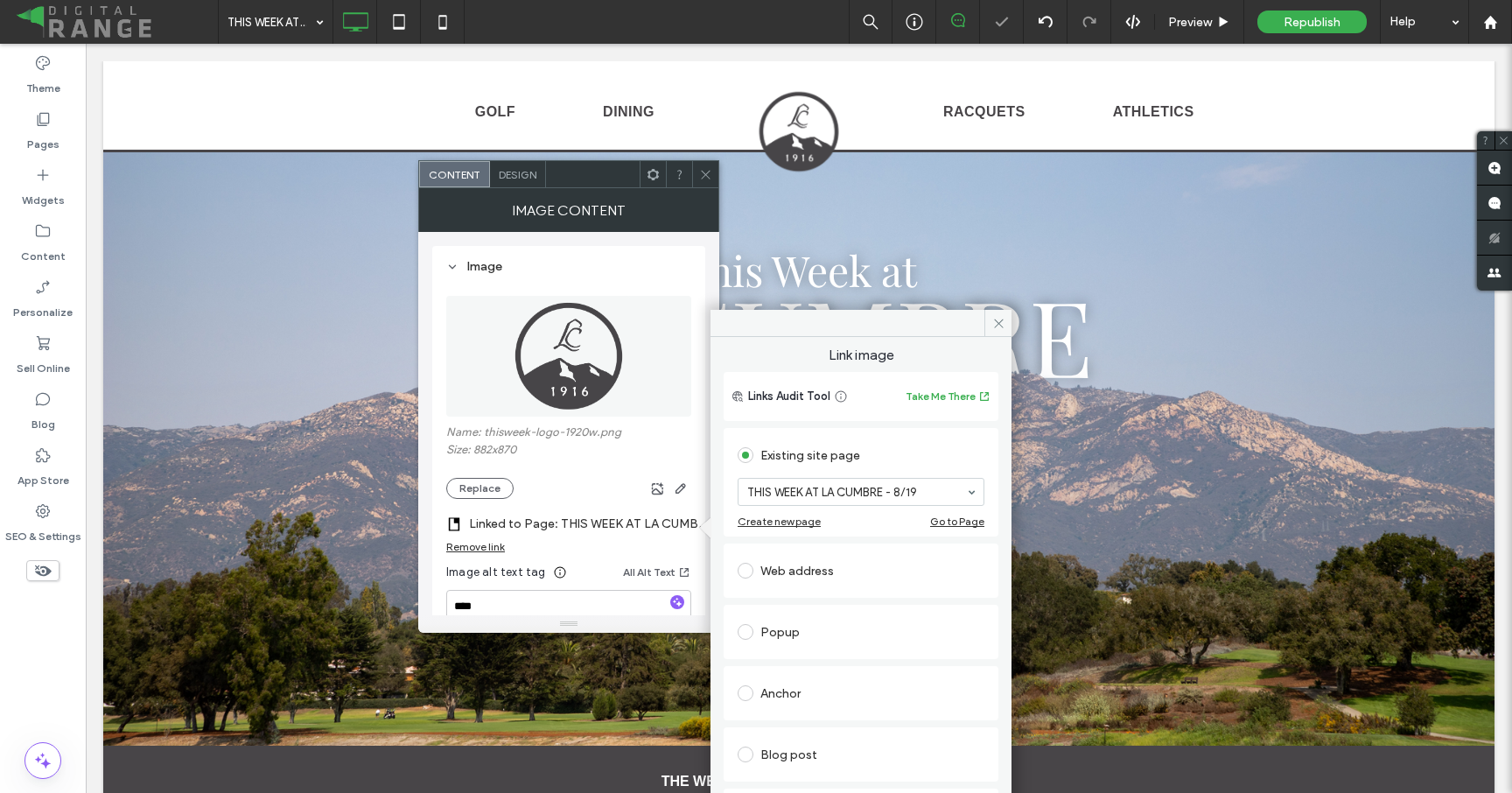
click at [702, 171] on icon at bounding box center [705, 174] width 13 height 13
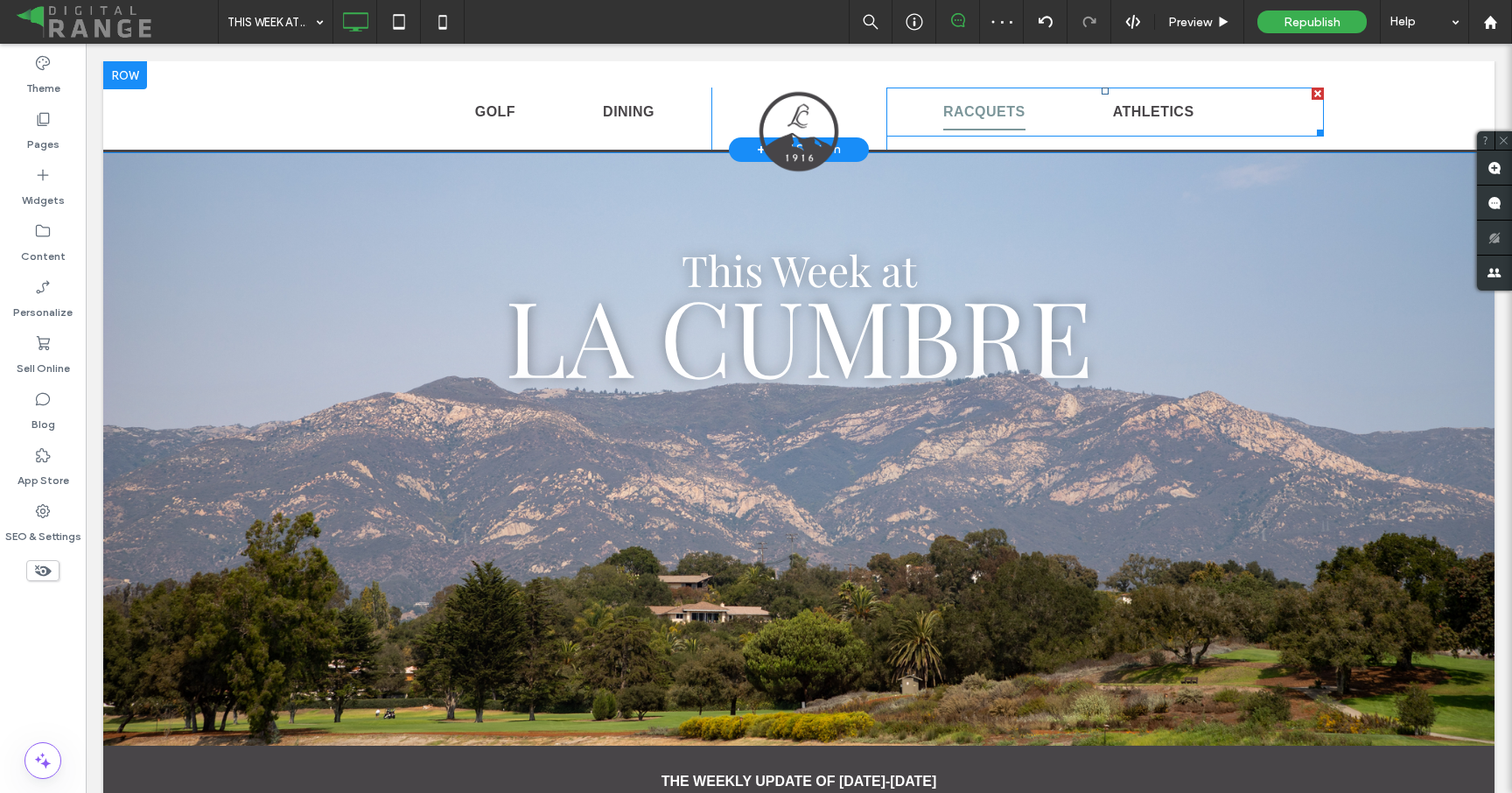
click at [911, 116] on link "RACQUETS" at bounding box center [984, 111] width 170 height 37
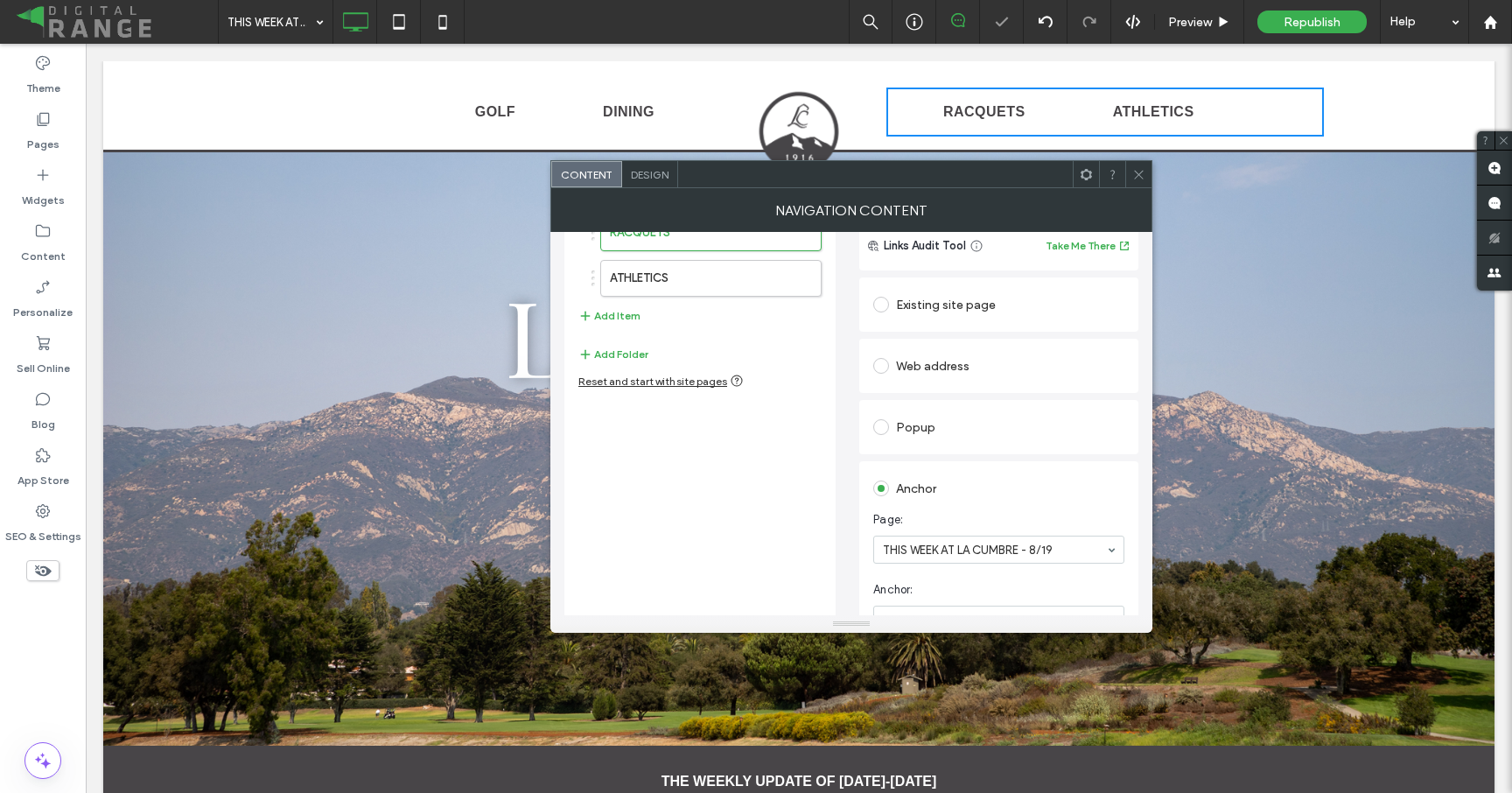
scroll to position [106, 0]
click at [633, 279] on label "ATHLETICS" at bounding box center [682, 280] width 146 height 35
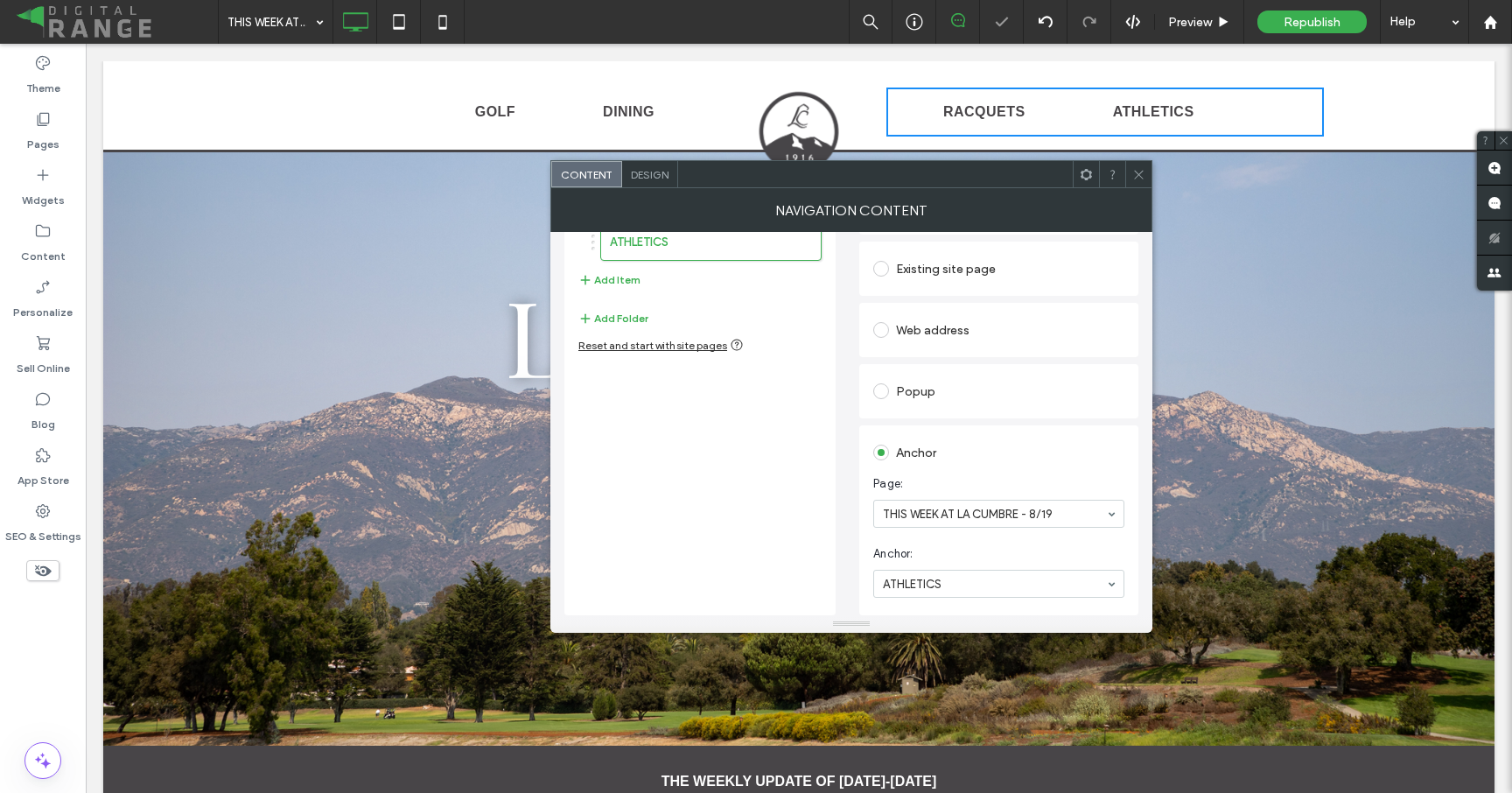
scroll to position [144, 0]
click at [1134, 168] on icon at bounding box center [1138, 174] width 13 height 13
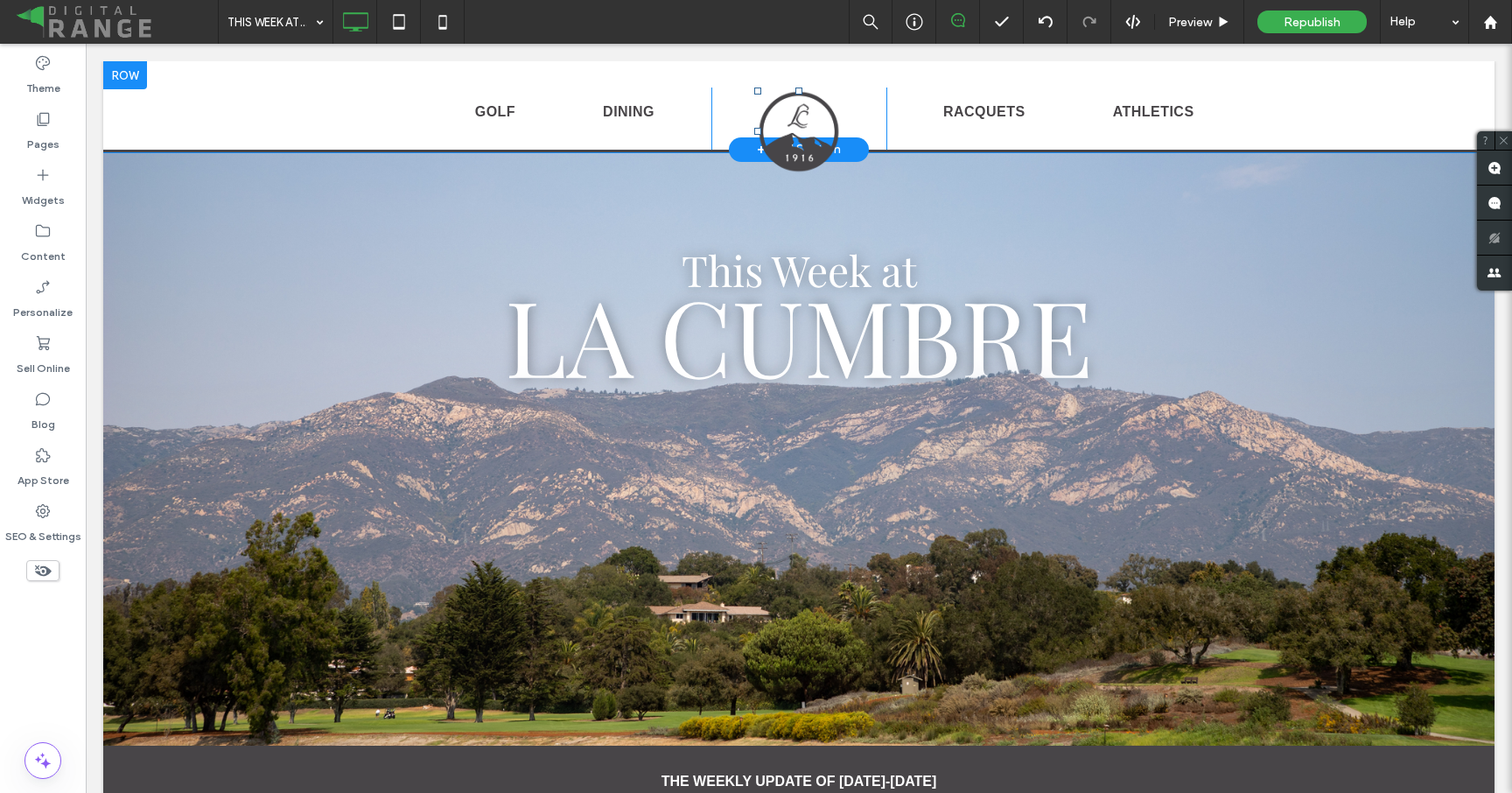
click at [794, 135] on img at bounding box center [799, 131] width 90 height 89
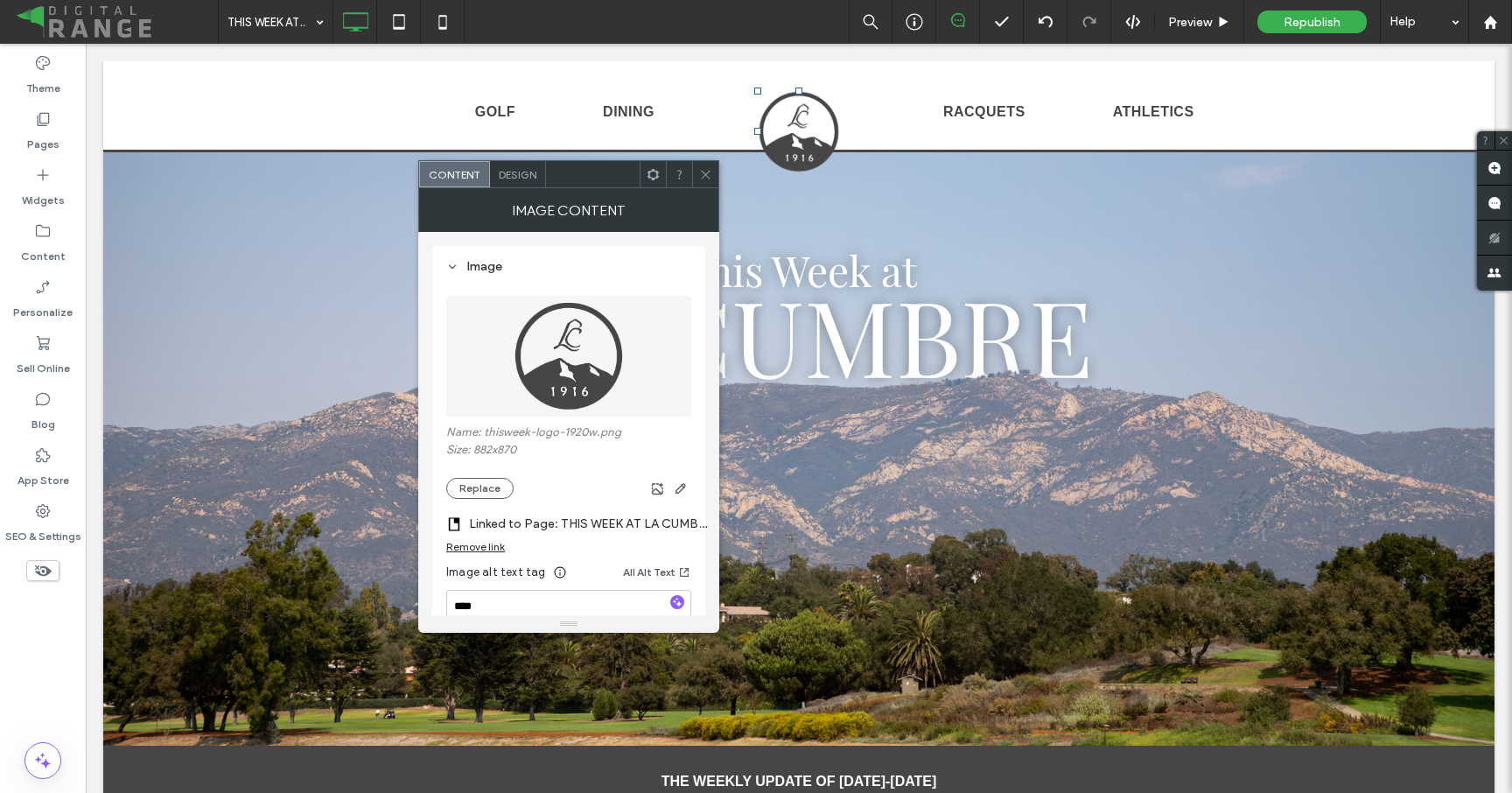
click at [664, 534] on label "Linked to Page: THIS WEEK AT LA CUMBRE - 8/19" at bounding box center [591, 523] width 245 height 33
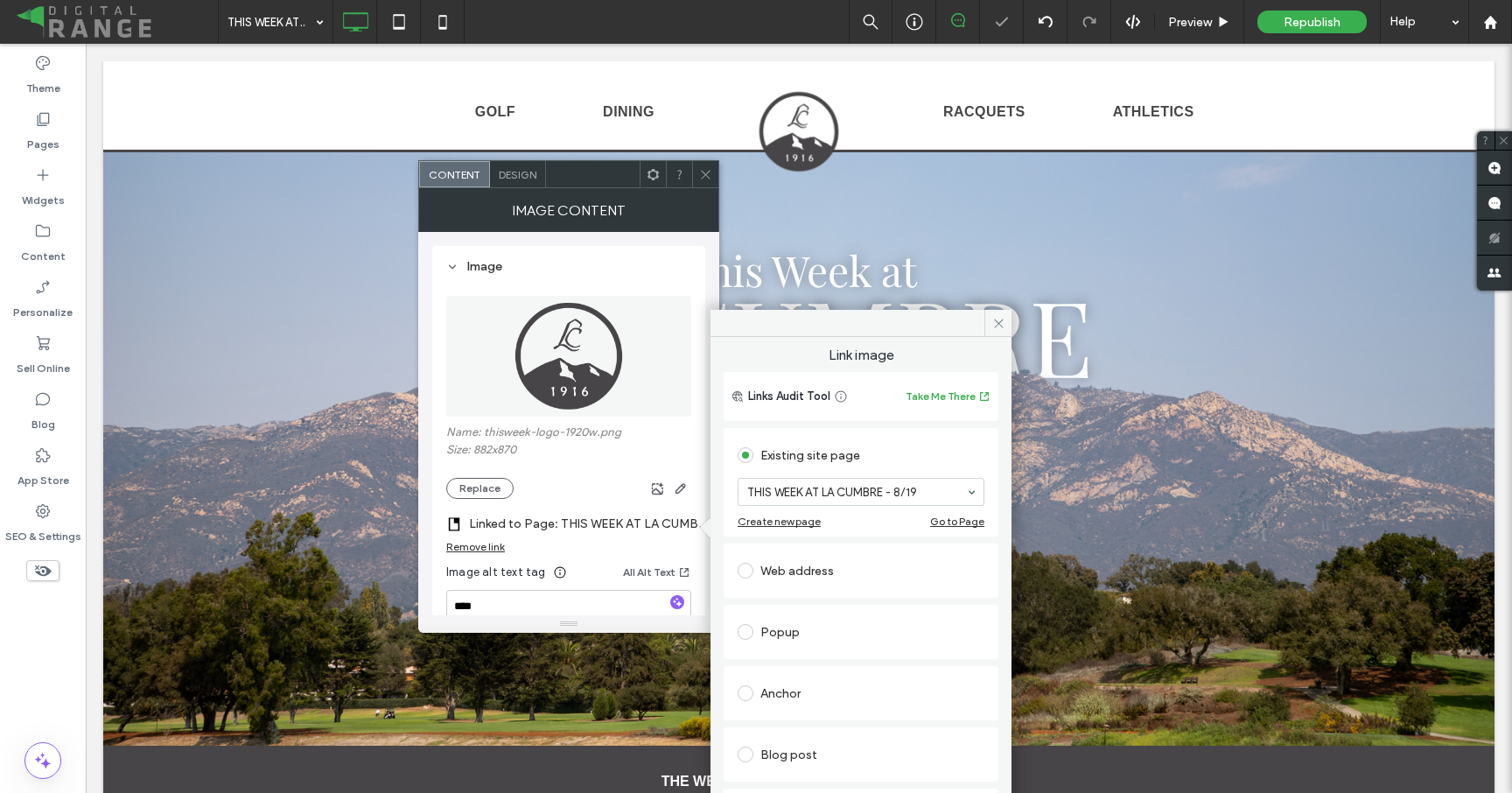
click at [709, 168] on icon at bounding box center [705, 174] width 13 height 13
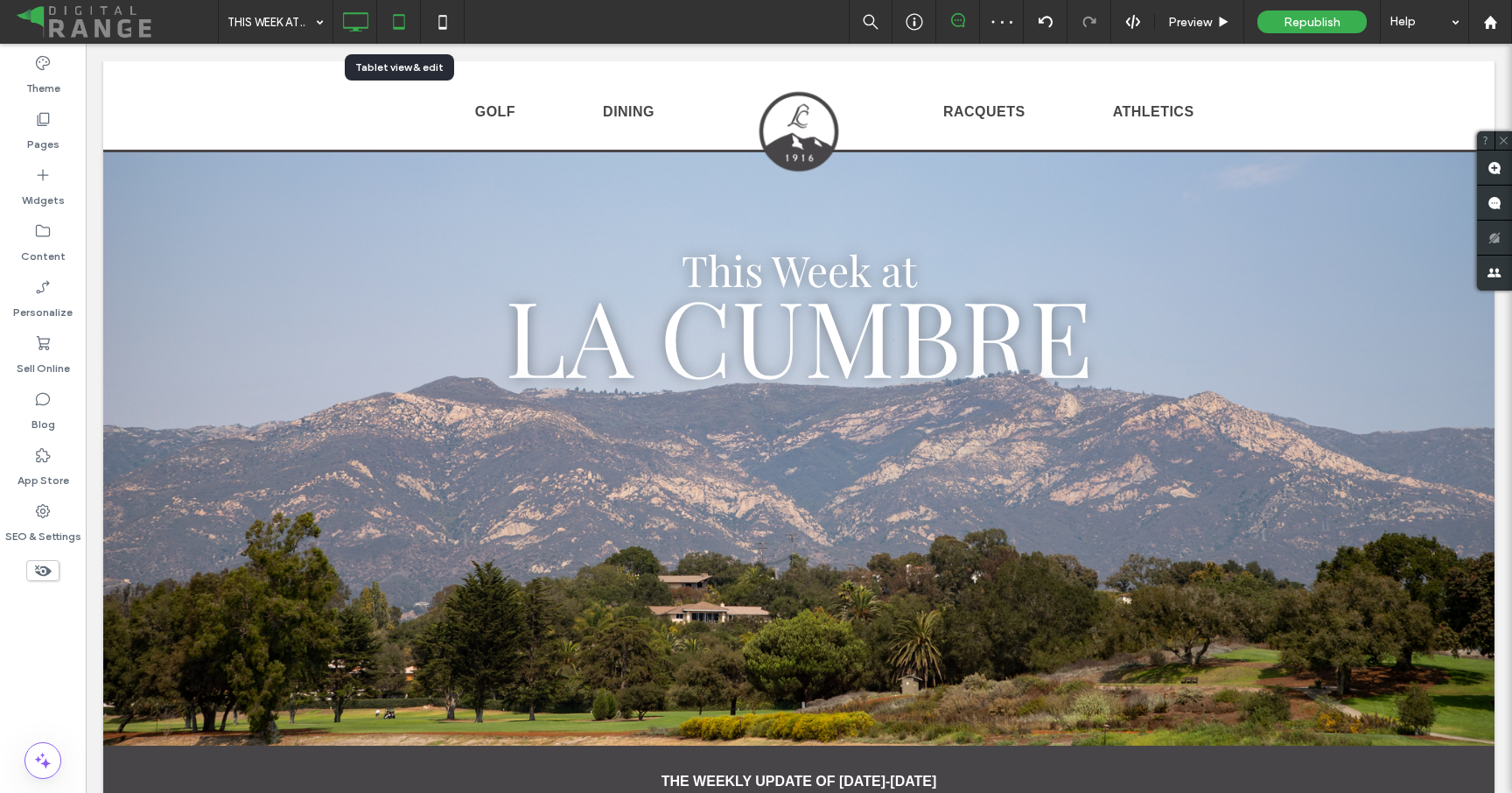
click at [411, 18] on icon at bounding box center [398, 21] width 35 height 35
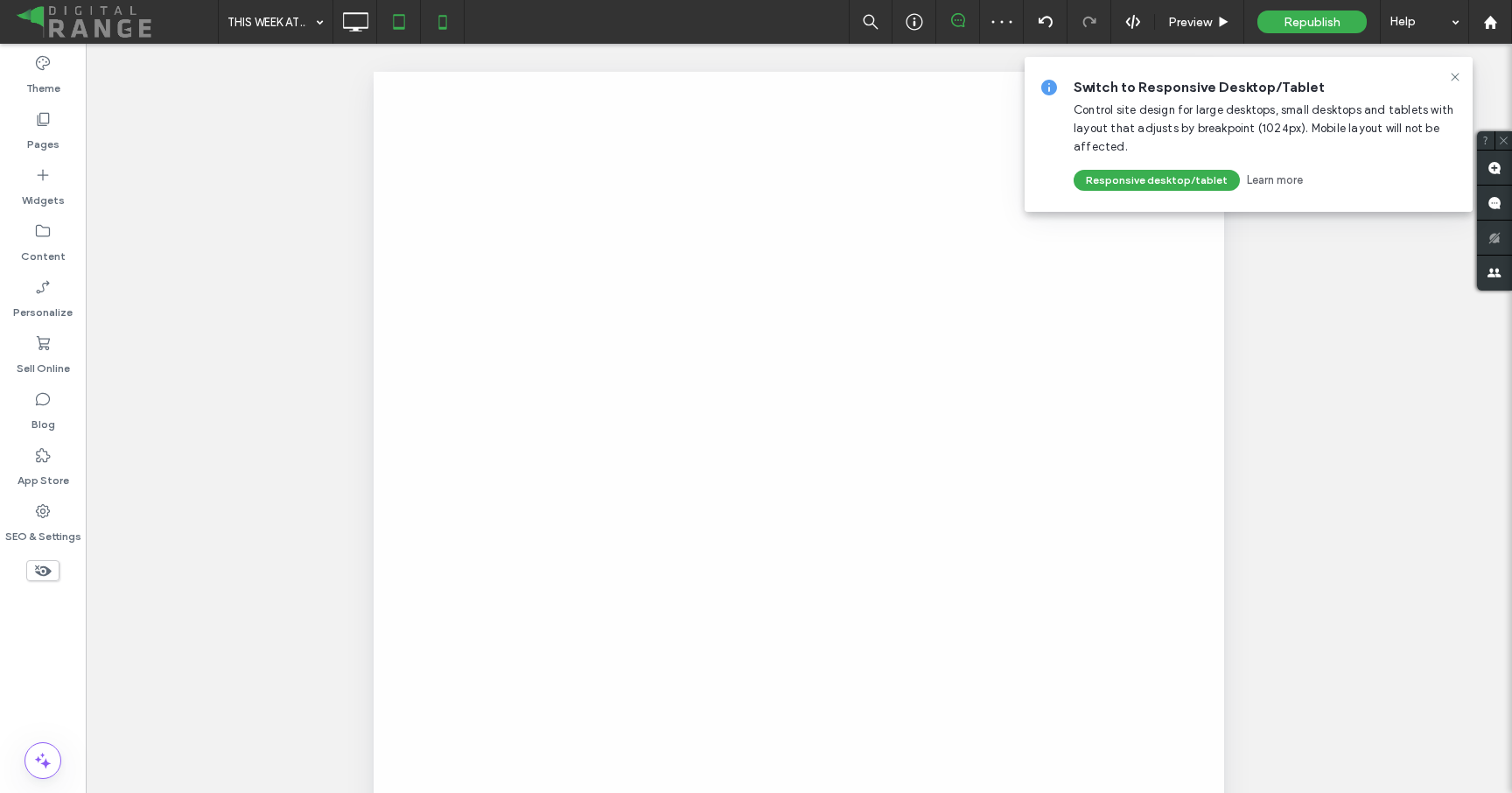
click at [445, 18] on icon at bounding box center [442, 21] width 35 height 35
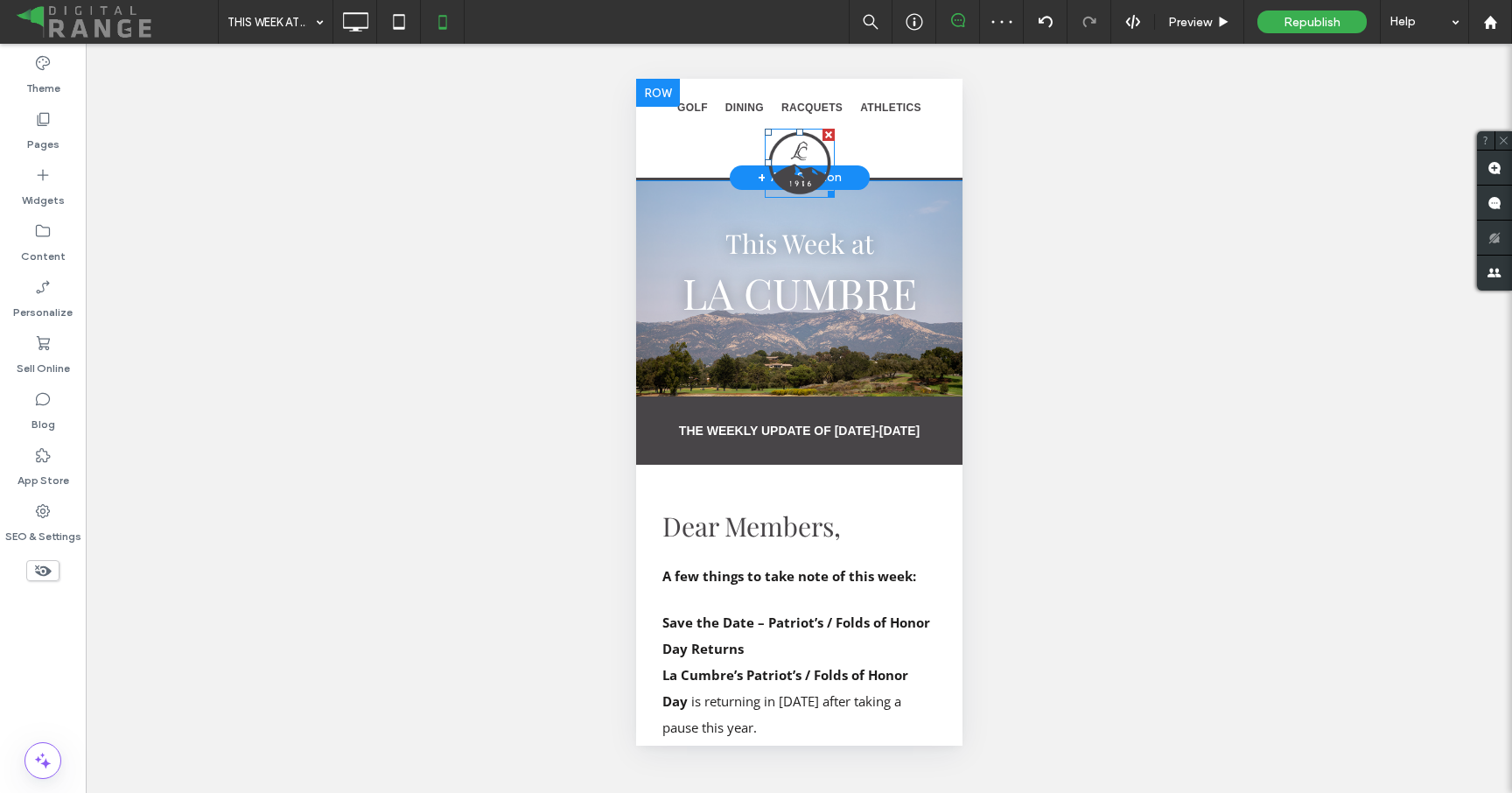
scroll to position [0, 0]
click at [805, 165] on img at bounding box center [799, 162] width 70 height 69
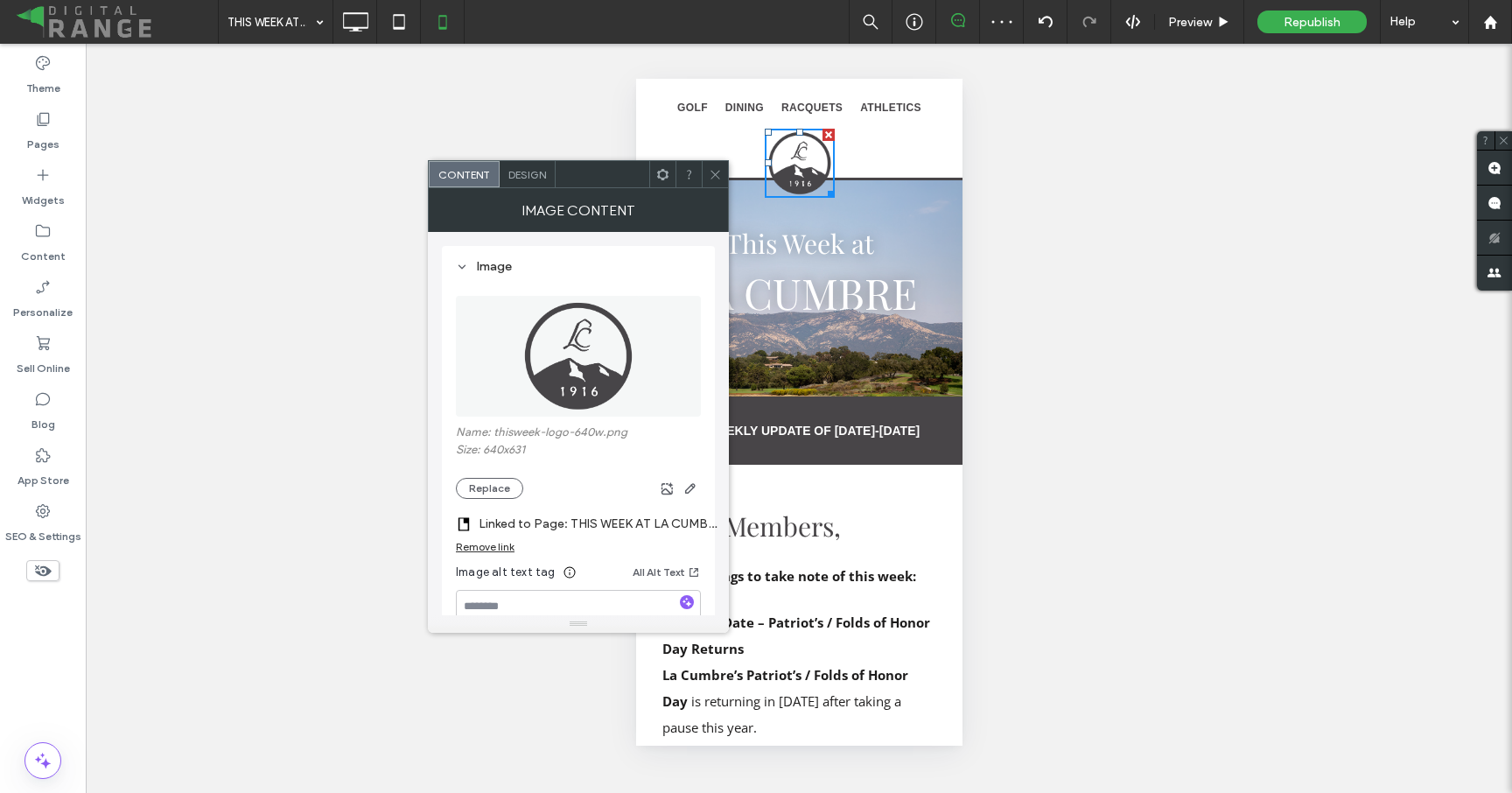
click at [668, 536] on label "Linked to Page: THIS WEEK AT LA CUMBRE - 8/19" at bounding box center [601, 523] width 245 height 33
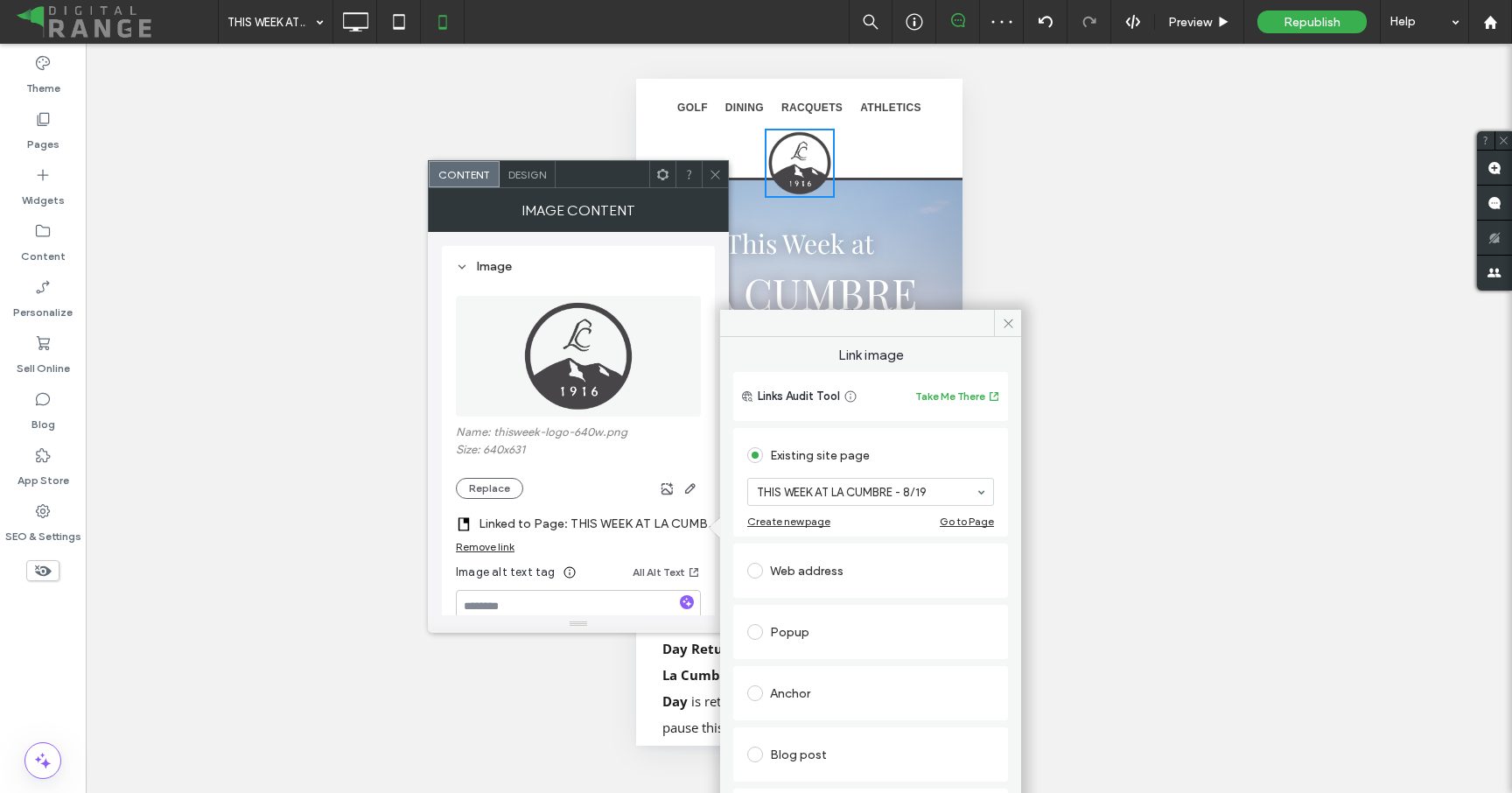
click at [715, 172] on icon at bounding box center [714, 174] width 13 height 13
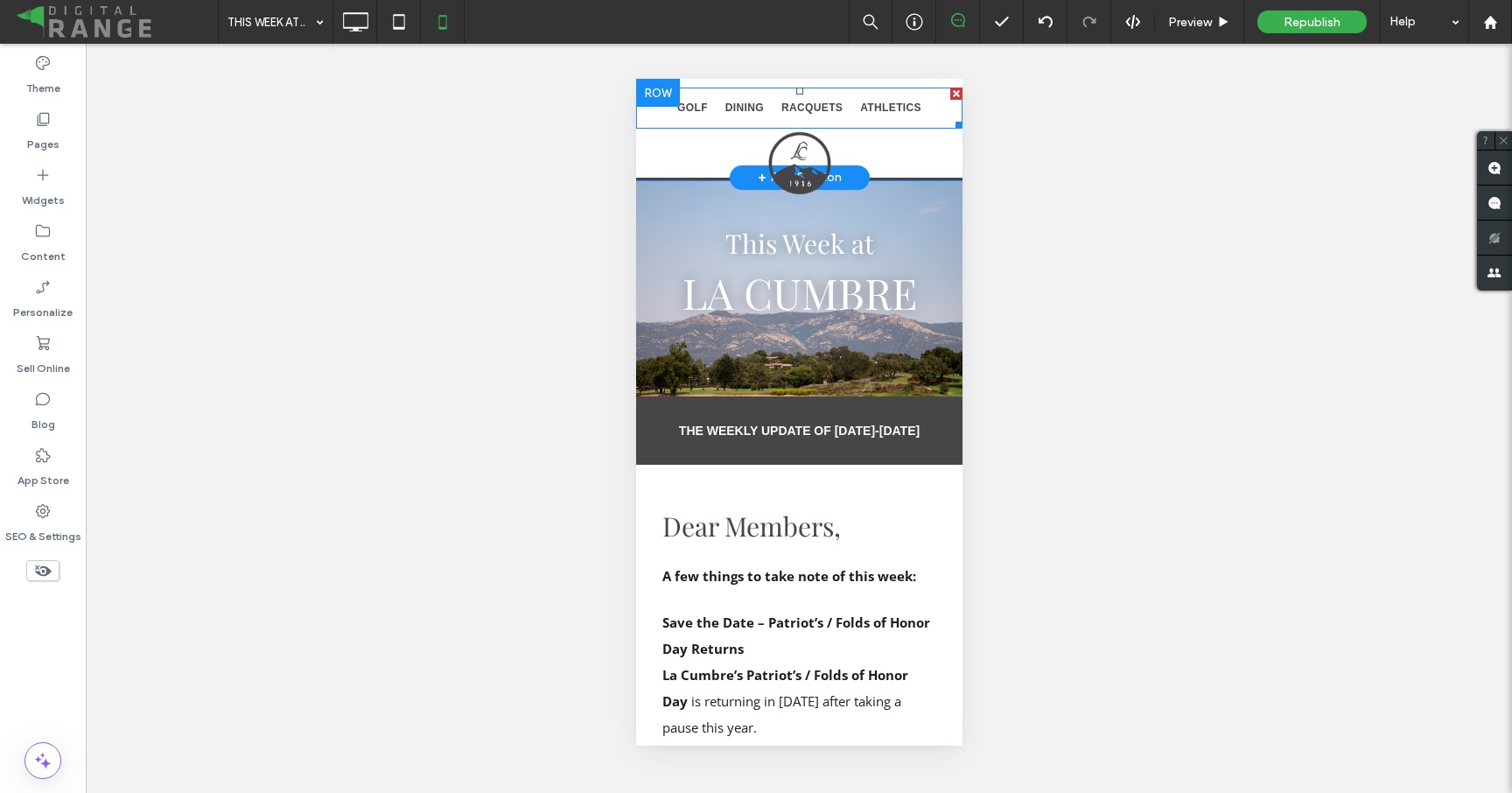
click at [655, 125] on nav "GOLF DINING RACQUETS ATHLETICS" at bounding box center [799, 107] width 326 height 41
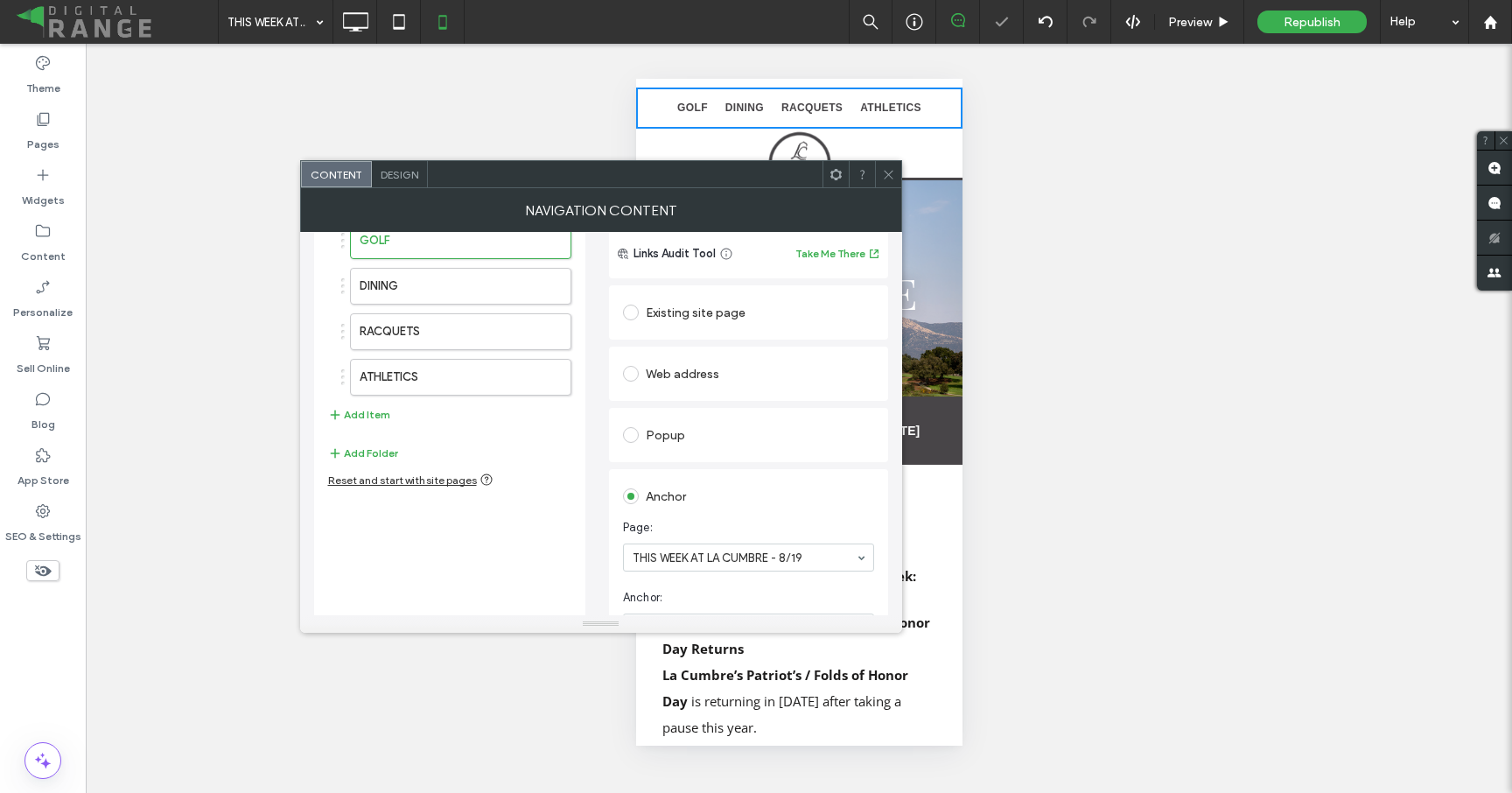
scroll to position [69, 0]
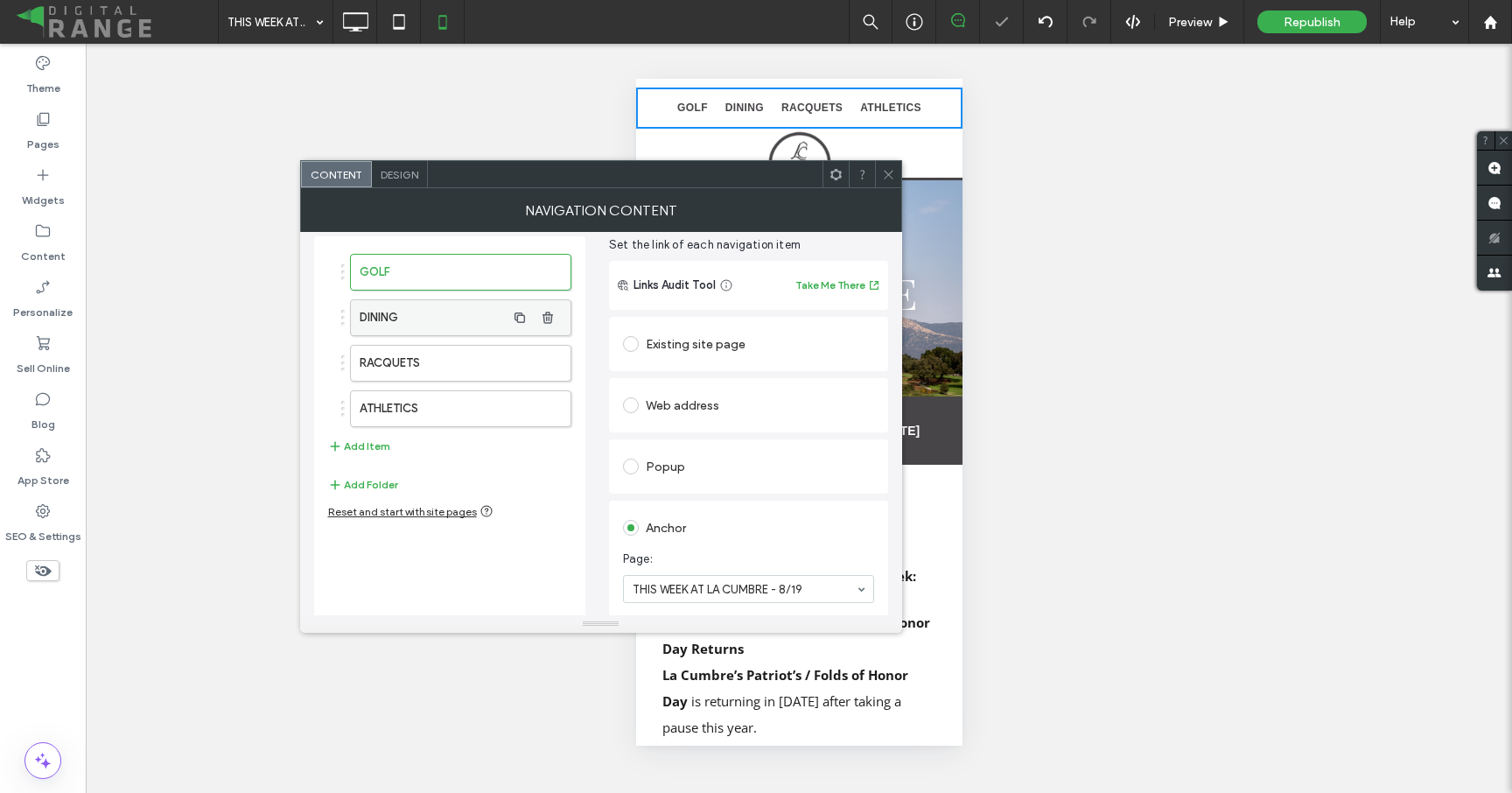
click at [440, 322] on label "DINING" at bounding box center [433, 317] width 146 height 35
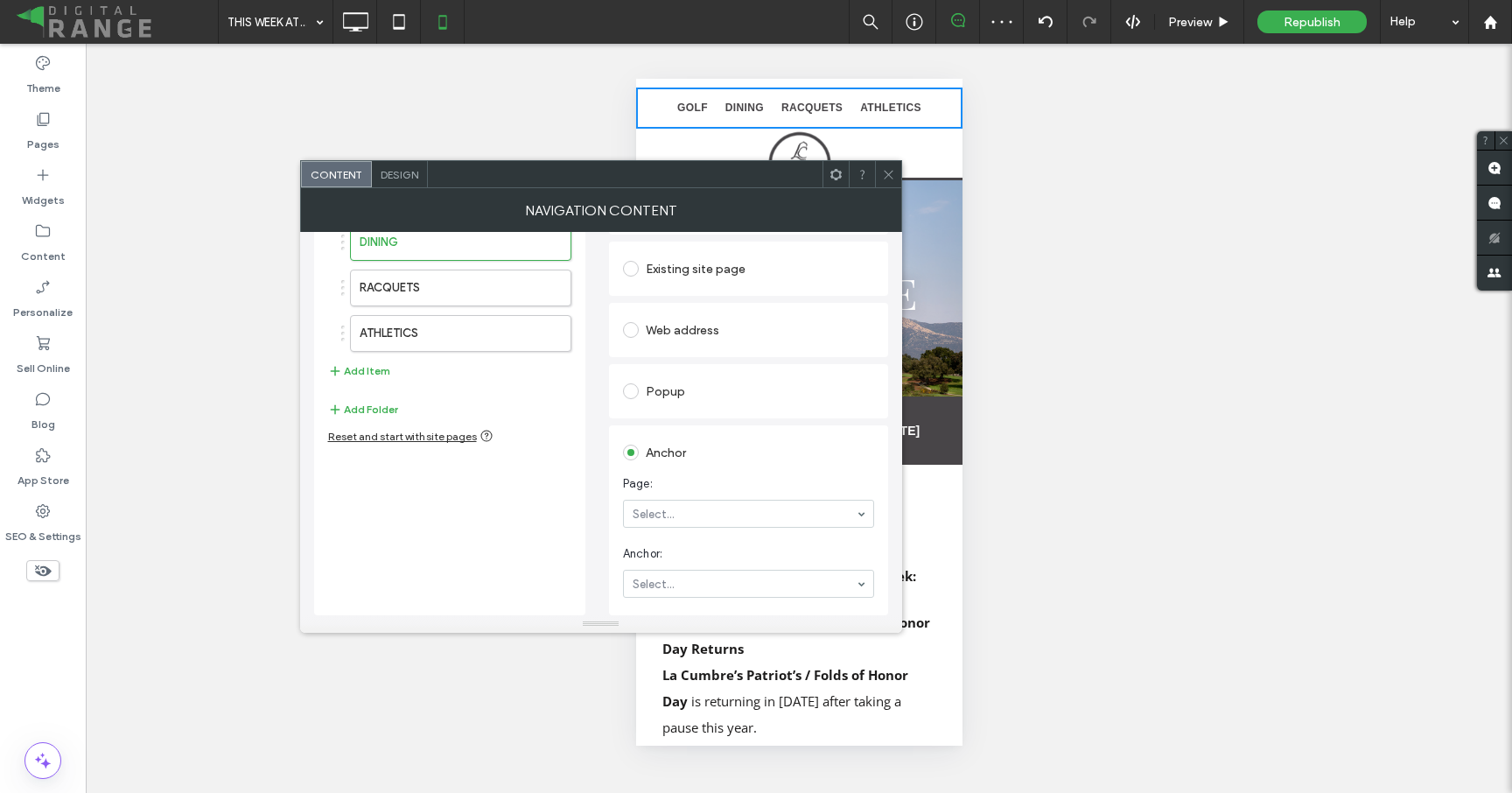
click at [674, 497] on section "Page: Select..." at bounding box center [748, 501] width 251 height 70
click at [412, 277] on label "RACQUETS" at bounding box center [433, 288] width 146 height 35
click at [396, 338] on label "ATHLETICS" at bounding box center [433, 333] width 146 height 35
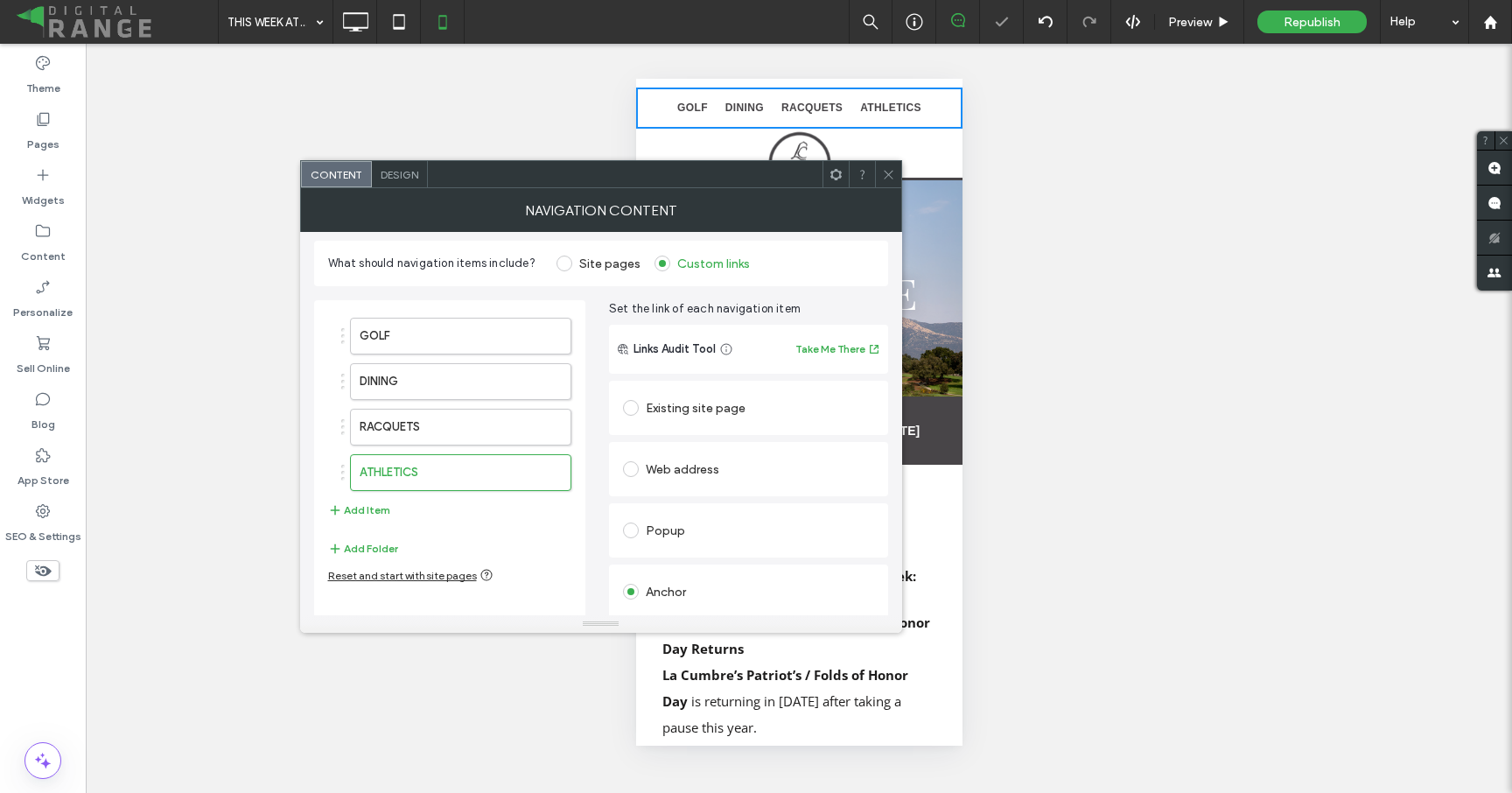
scroll to position [0, 0]
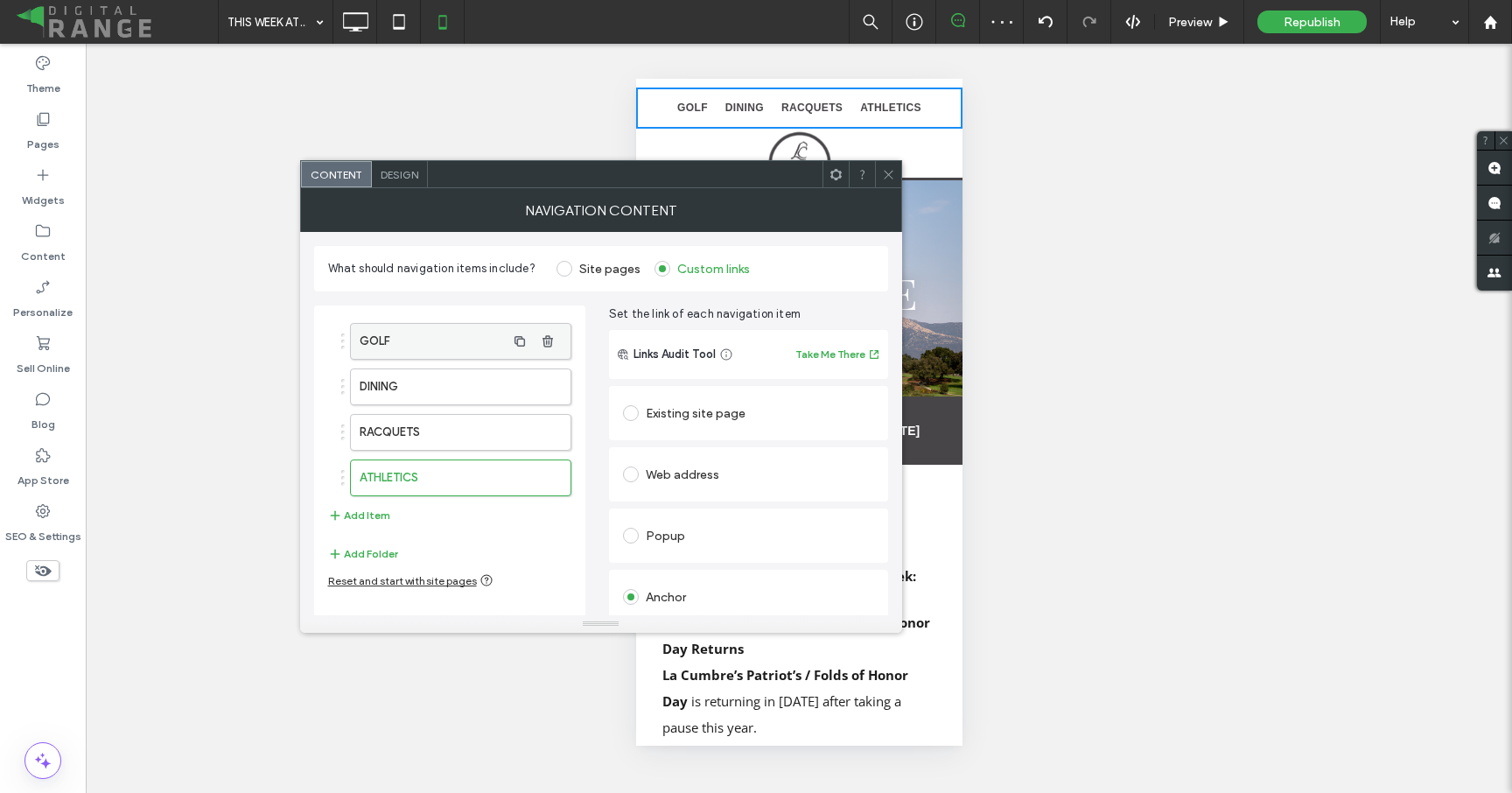
click at [414, 347] on label "GOLF" at bounding box center [433, 340] width 146 height 35
click at [887, 174] on use at bounding box center [887, 174] width 9 height 9
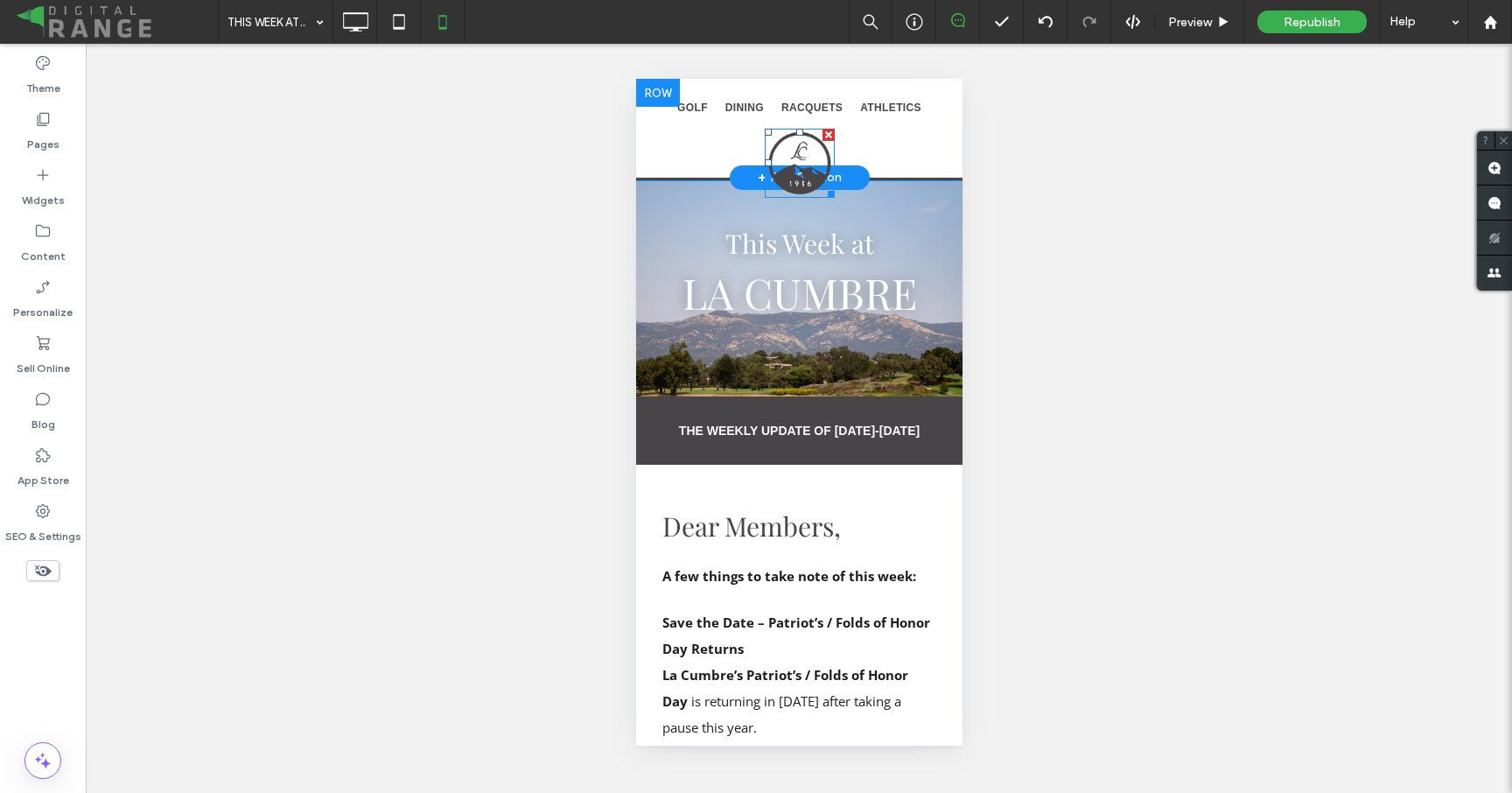
click at [803, 168] on img at bounding box center [799, 162] width 70 height 69
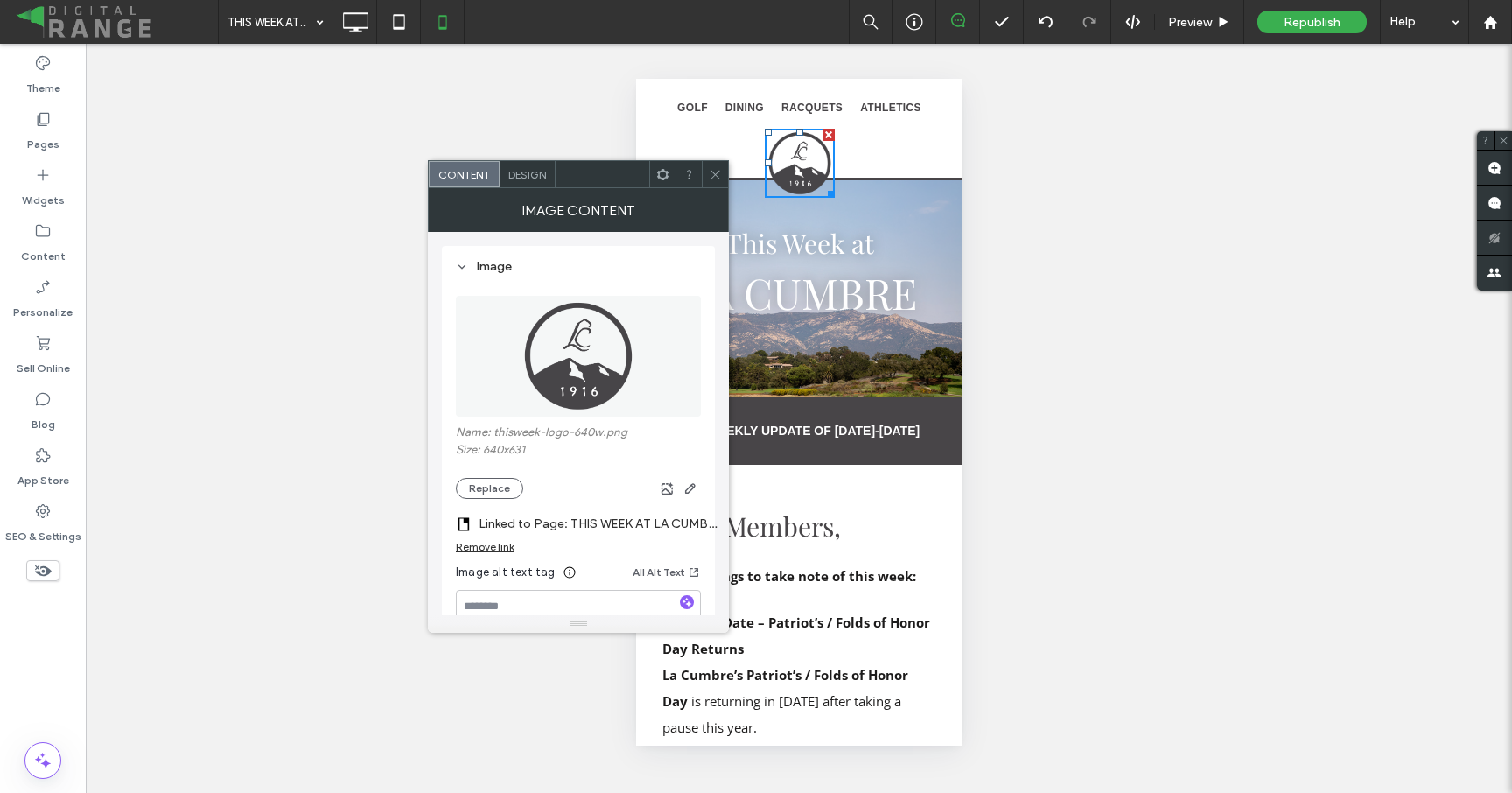
click at [605, 521] on label "Linked to Page: THIS WEEK AT LA CUMBRE - 8/19" at bounding box center [601, 523] width 245 height 33
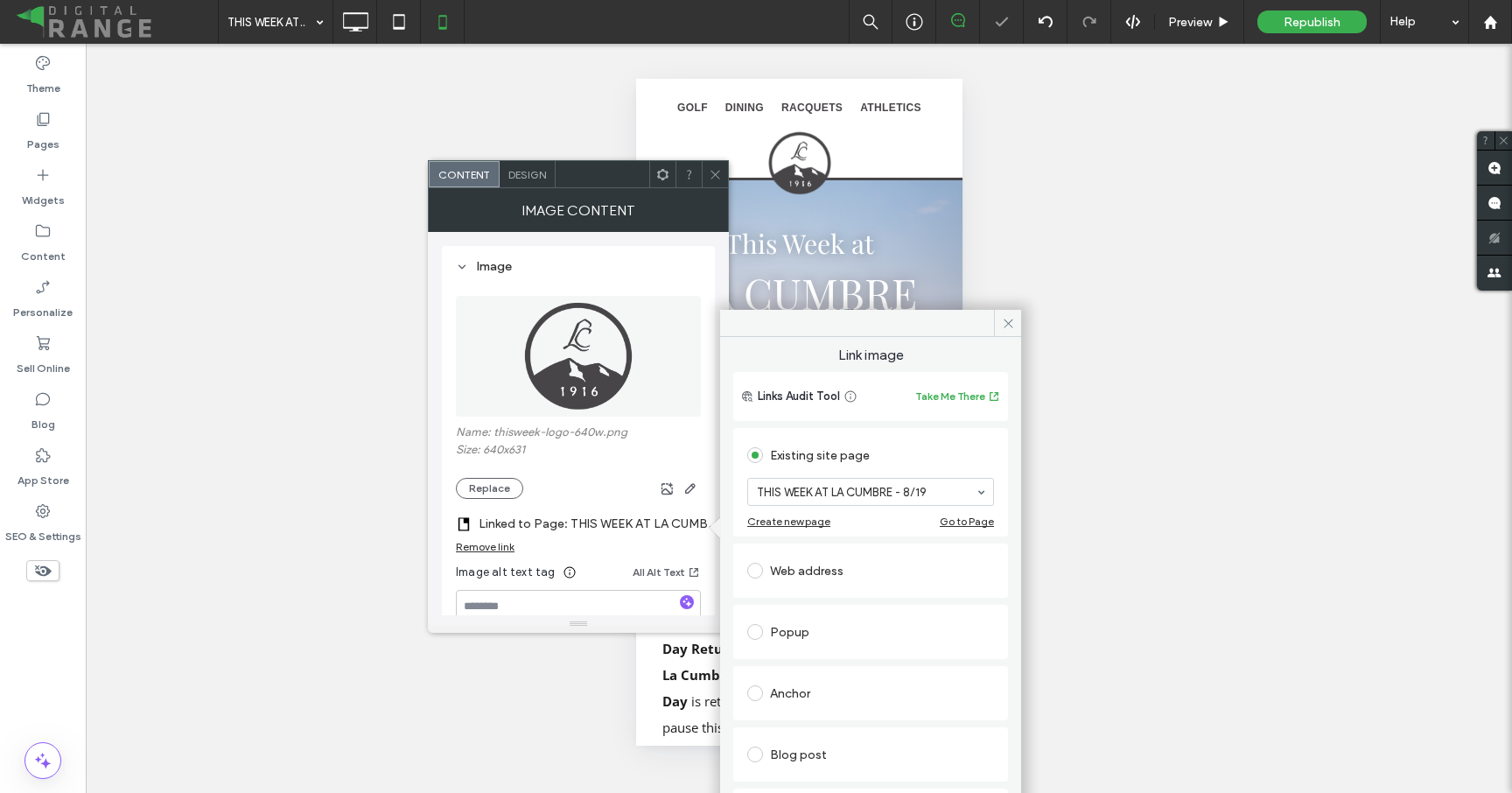
click at [715, 175] on icon at bounding box center [714, 174] width 13 height 13
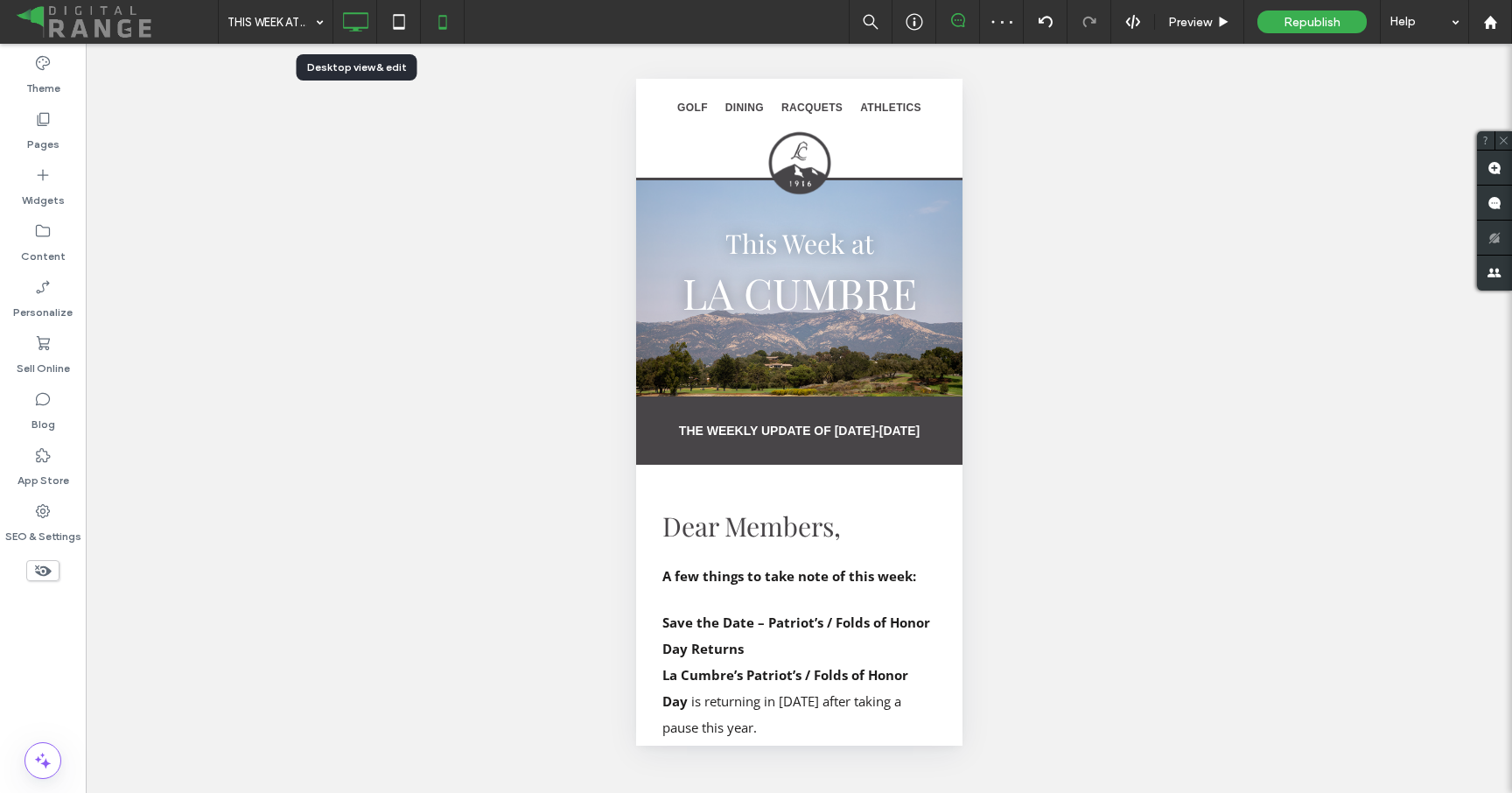
click at [351, 26] on use at bounding box center [356, 21] width 26 height 19
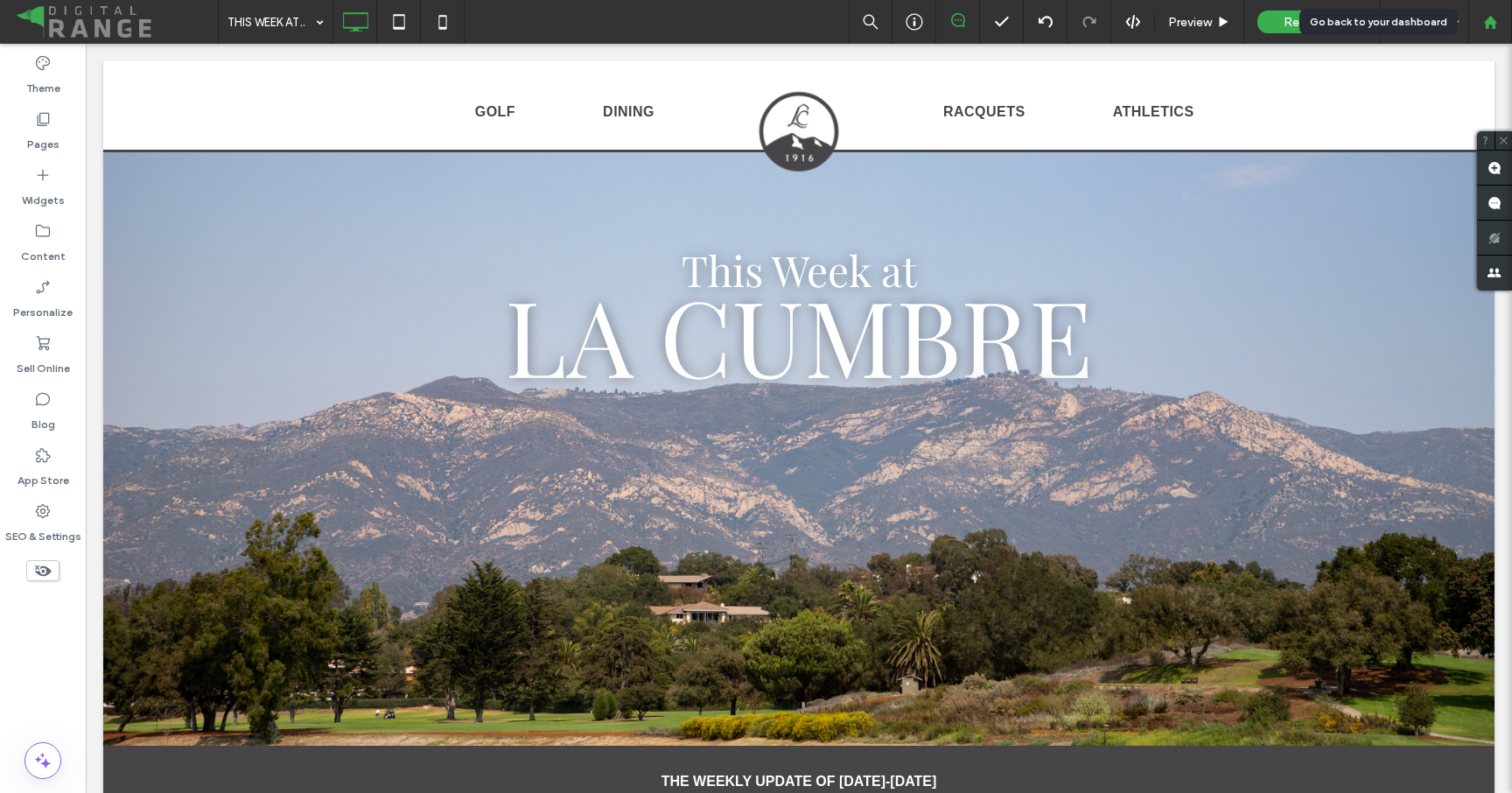
click at [1489, 37] on div at bounding box center [1490, 22] width 44 height 44
